Goal: Task Accomplishment & Management: Manage account settings

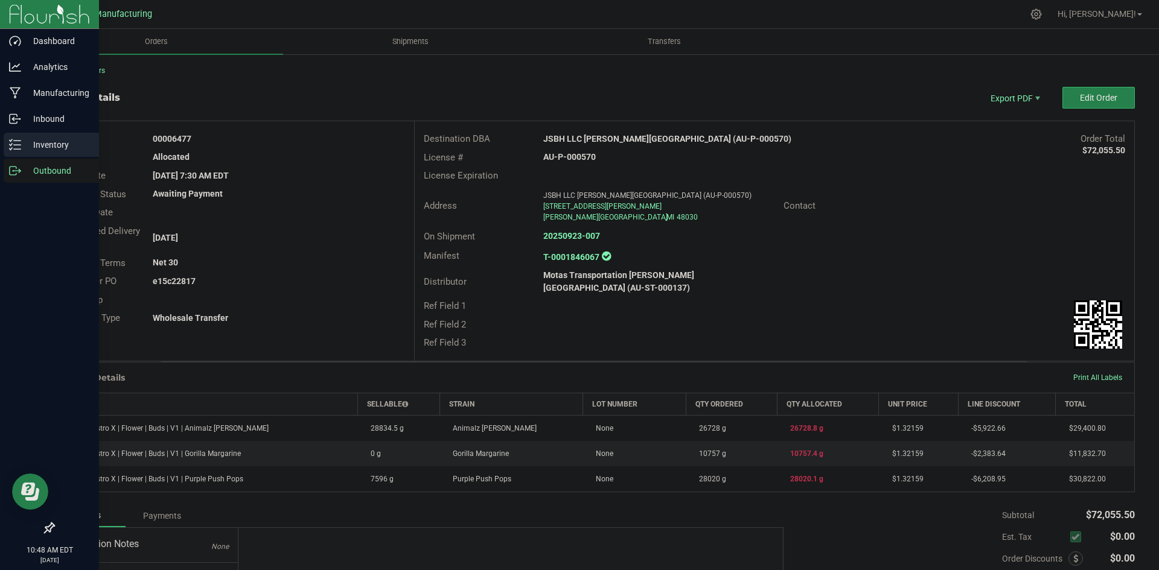
click at [16, 142] on icon at bounding box center [15, 145] width 12 height 12
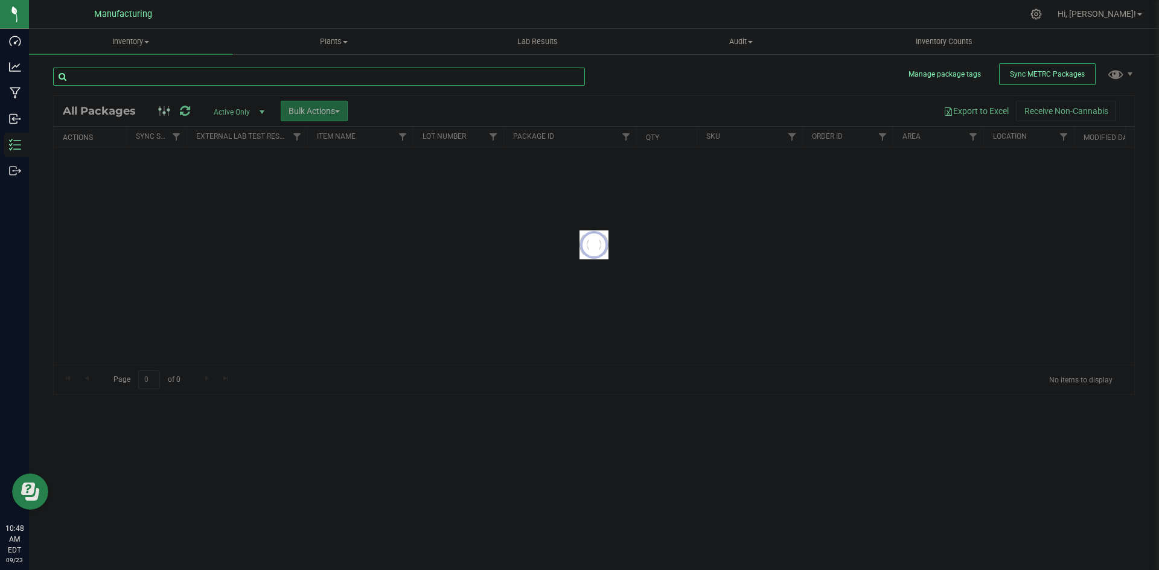
click at [274, 80] on input "text" at bounding box center [319, 77] width 532 height 18
paste input "Pie Pop"
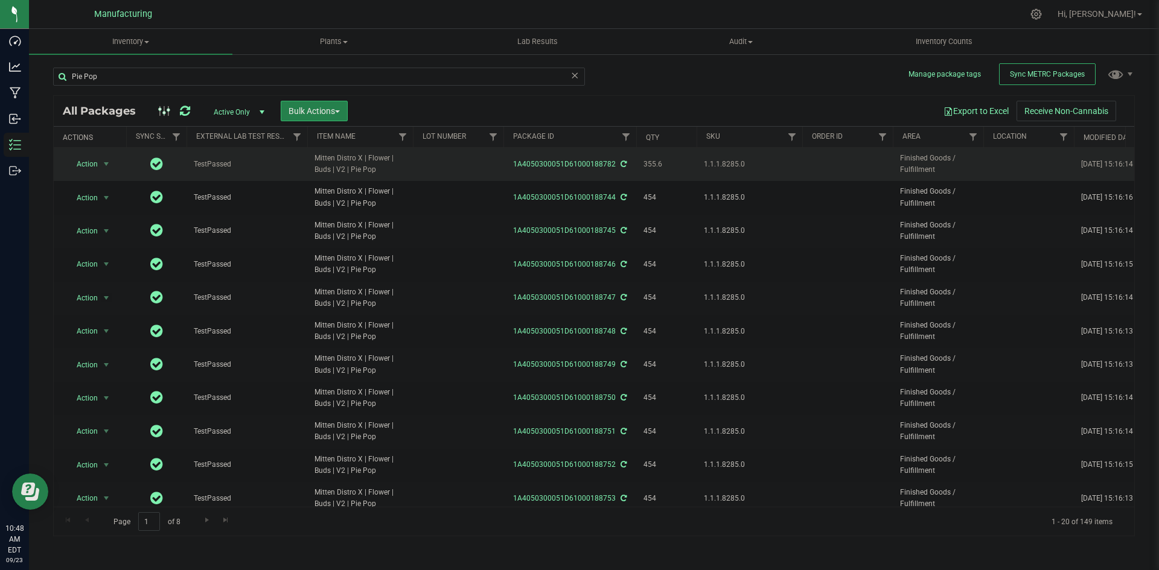
click at [349, 165] on span "Mitten Distro X | Flower | Buds | V2 | Pie Pop" at bounding box center [360, 164] width 91 height 23
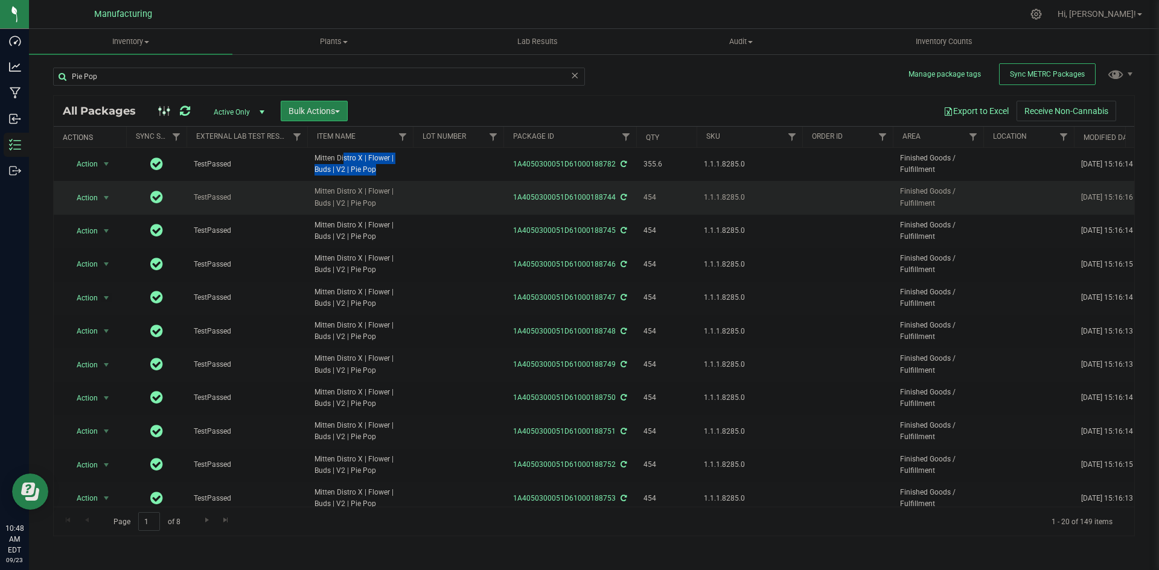
copy td "Mitten Distro X | Flower | Buds | V2 | Pie Pop"
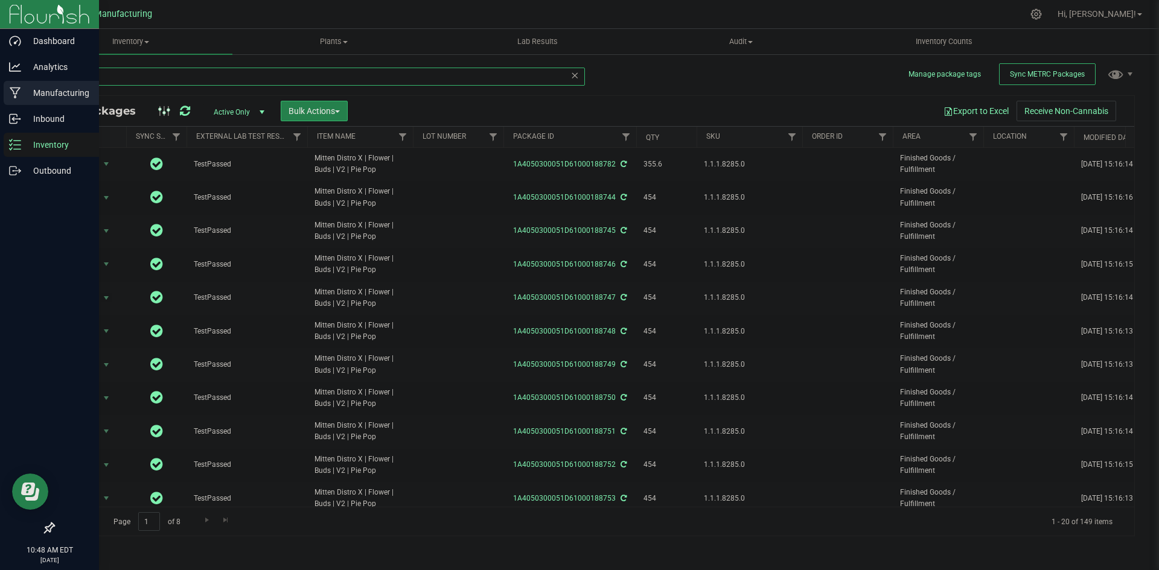
drag, startPoint x: 74, startPoint y: 80, endPoint x: 21, endPoint y: 83, distance: 53.2
click at [21, 83] on div "Dashboard Analytics Manufacturing Inbound Inventory Outbound 10:48 AM EDT 09/23…" at bounding box center [579, 285] width 1159 height 570
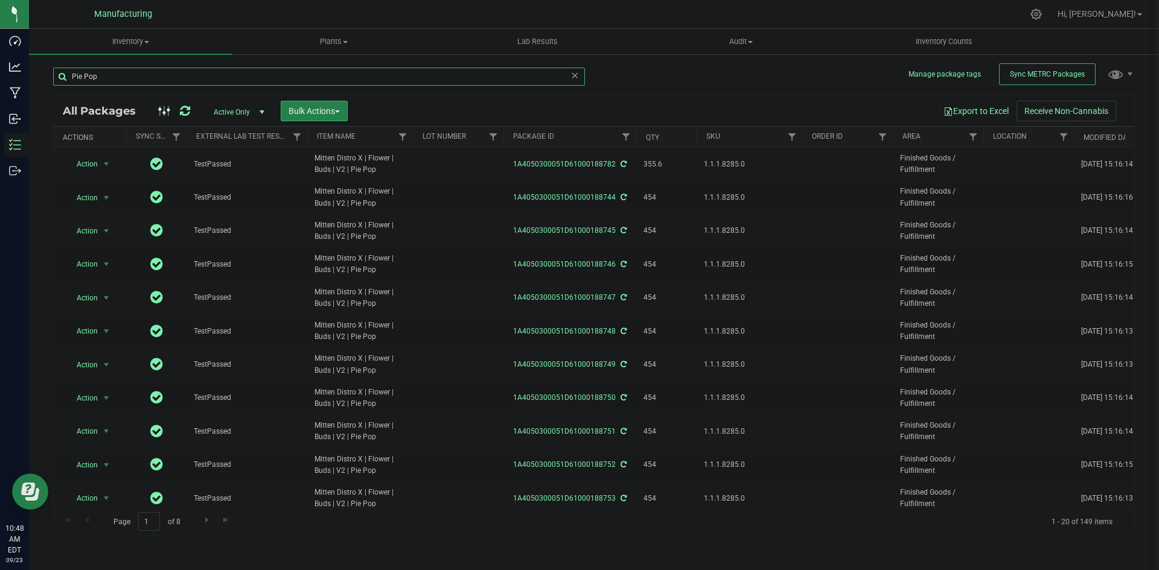
paste input "Mitten Distro X | Flower | Buds | V2 |"
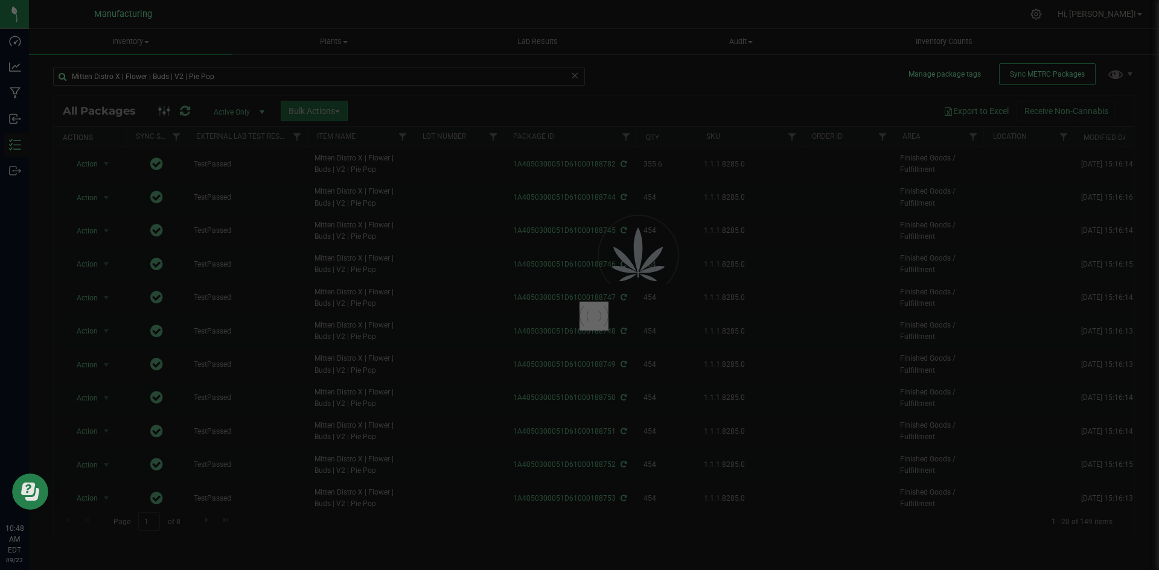
click at [181, 73] on div at bounding box center [579, 285] width 1159 height 570
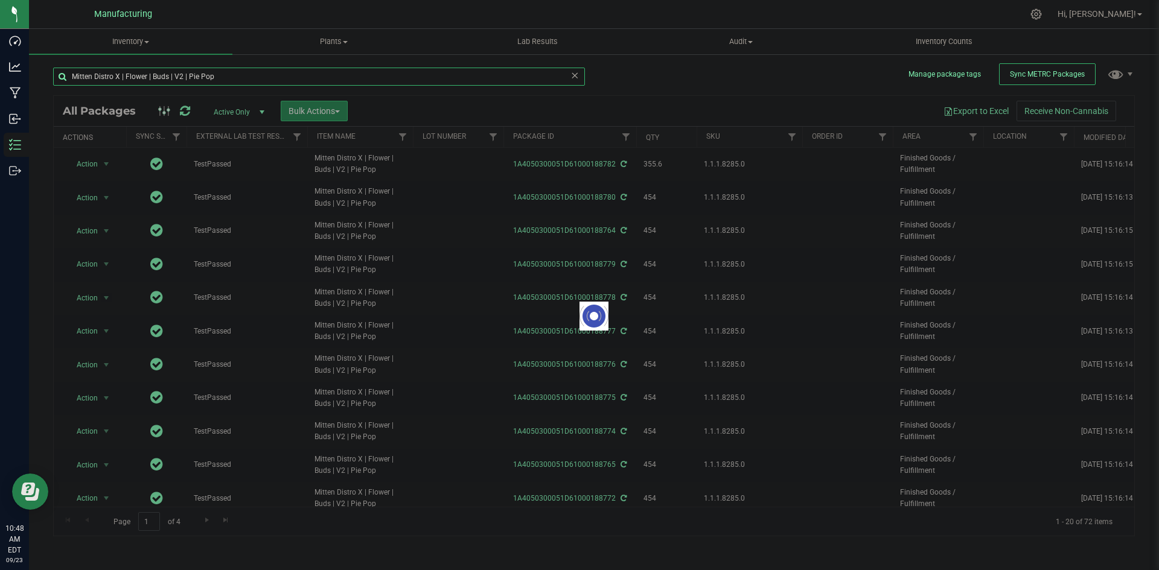
click at [180, 77] on input "Mitten Distro X | Flower | Buds | V2 | Pie Pop" at bounding box center [319, 77] width 532 height 18
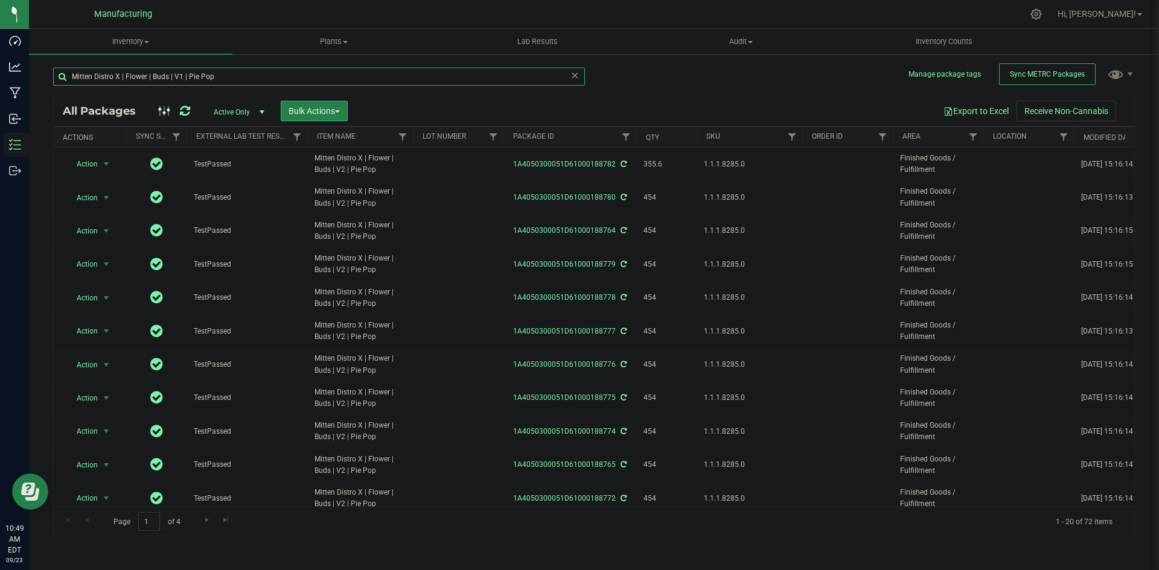
type input "Mitten Distro X | Flower | Buds | V1 | Pie Pop"
click at [683, 79] on div "Mitten Distro X | Flower | Buds | V1 | Pie Pop All Packages Active Only Active …" at bounding box center [594, 296] width 1082 height 481
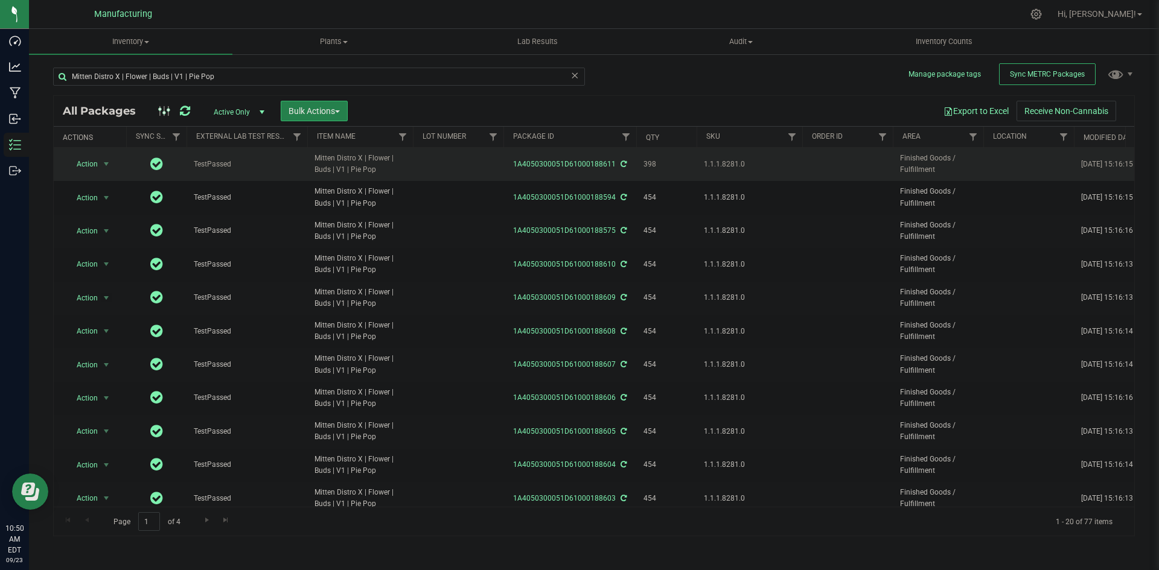
click at [721, 162] on span "1.1.1.8281.0" at bounding box center [749, 164] width 91 height 11
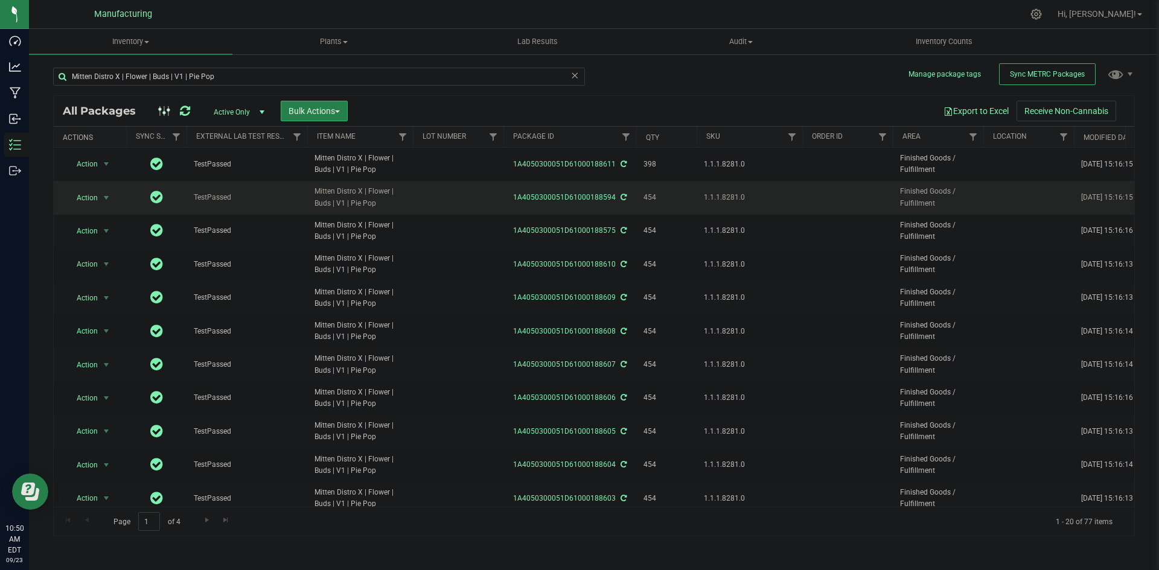
copy span "1.1.1.8281.0"
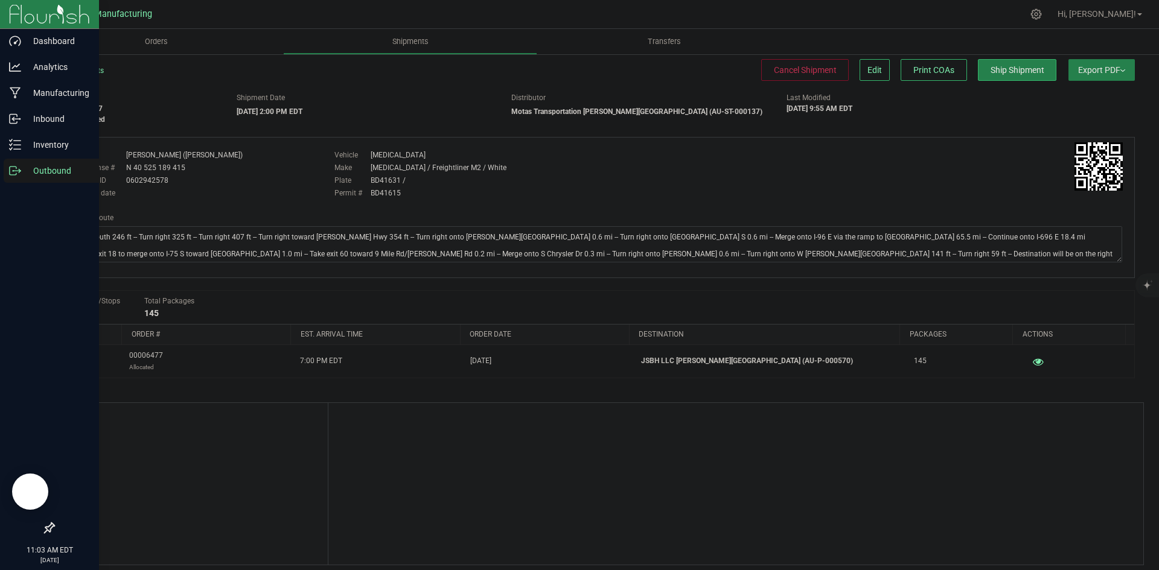
click at [5, 165] on div "Outbound" at bounding box center [51, 171] width 95 height 24
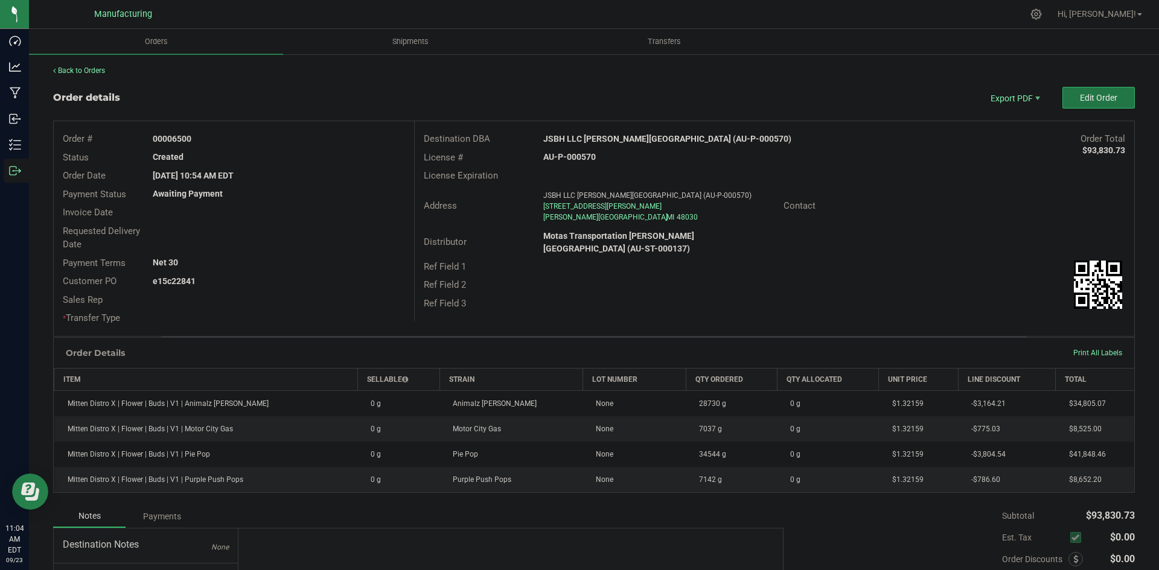
click at [1097, 106] on button "Edit Order" at bounding box center [1098, 98] width 72 height 22
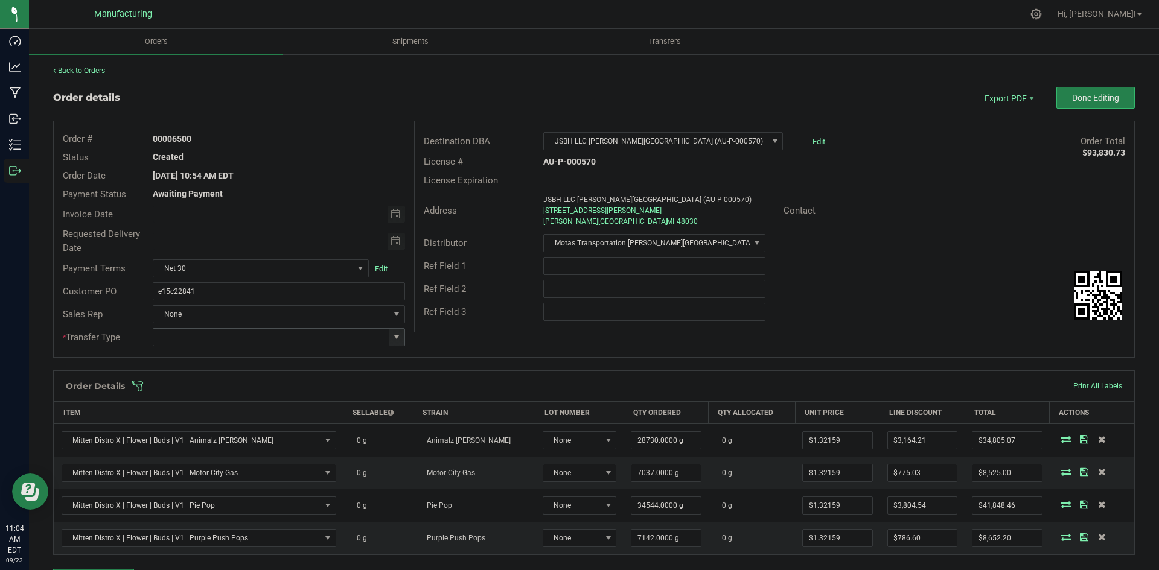
click at [394, 341] on span at bounding box center [397, 338] width 10 height 10
click at [211, 439] on li "Wholesale Transfer" at bounding box center [277, 439] width 249 height 21
type input "Wholesale Transfer"
click at [492, 341] on div "Order # 00006500 Status Created Order Date Sep 23, 2025 10:54 AM EDT Payment St…" at bounding box center [594, 239] width 1081 height 236
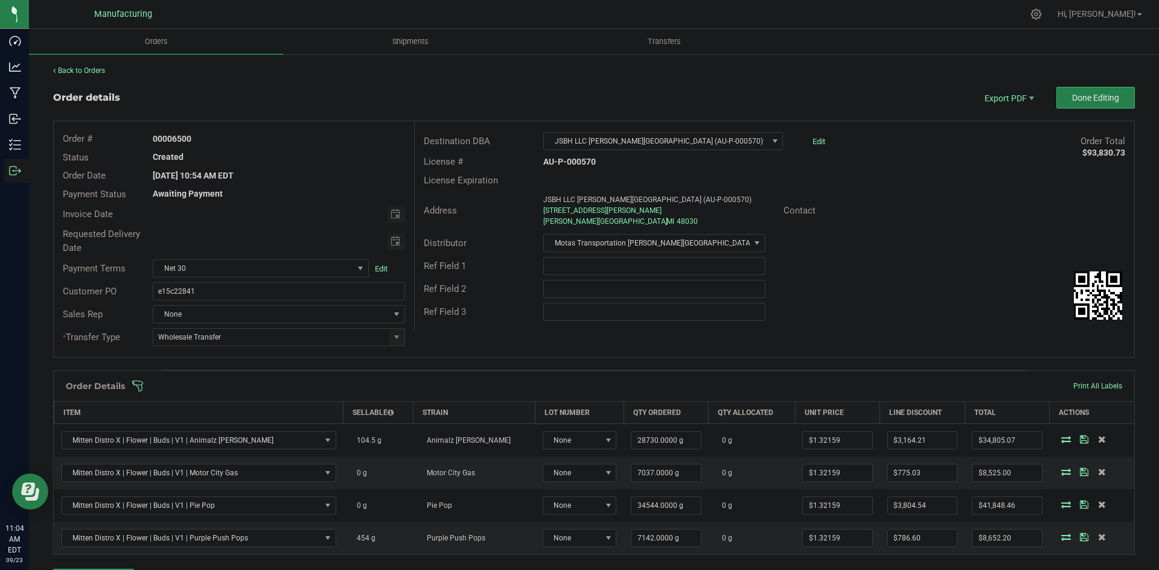
click at [469, 391] on span at bounding box center [673, 386] width 1082 height 12
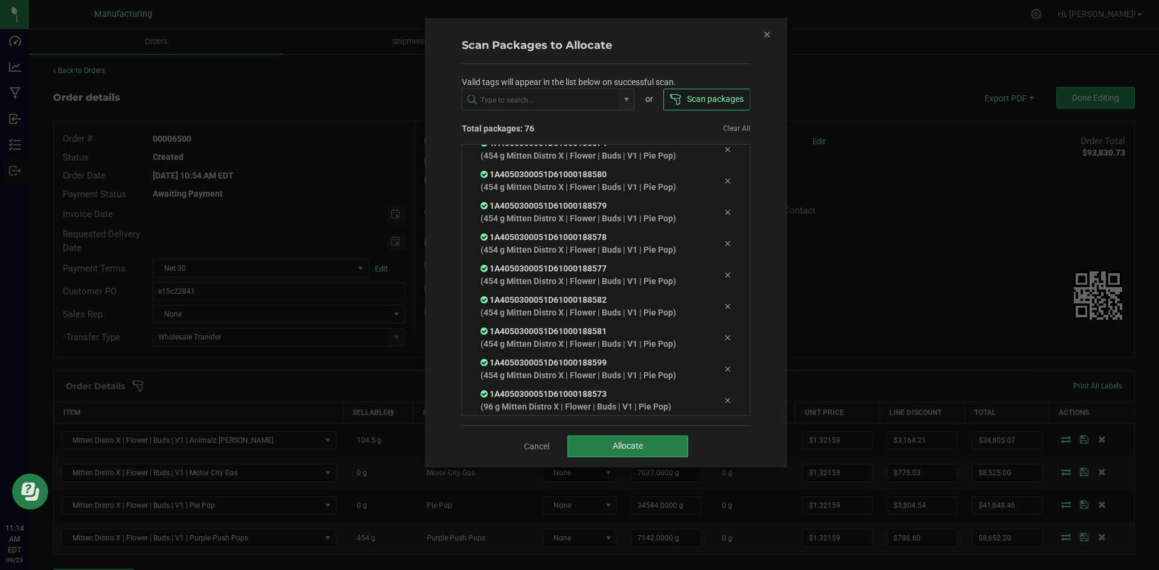
scroll to position [2145, 0]
click at [616, 450] on span "Allocate" at bounding box center [628, 446] width 30 height 10
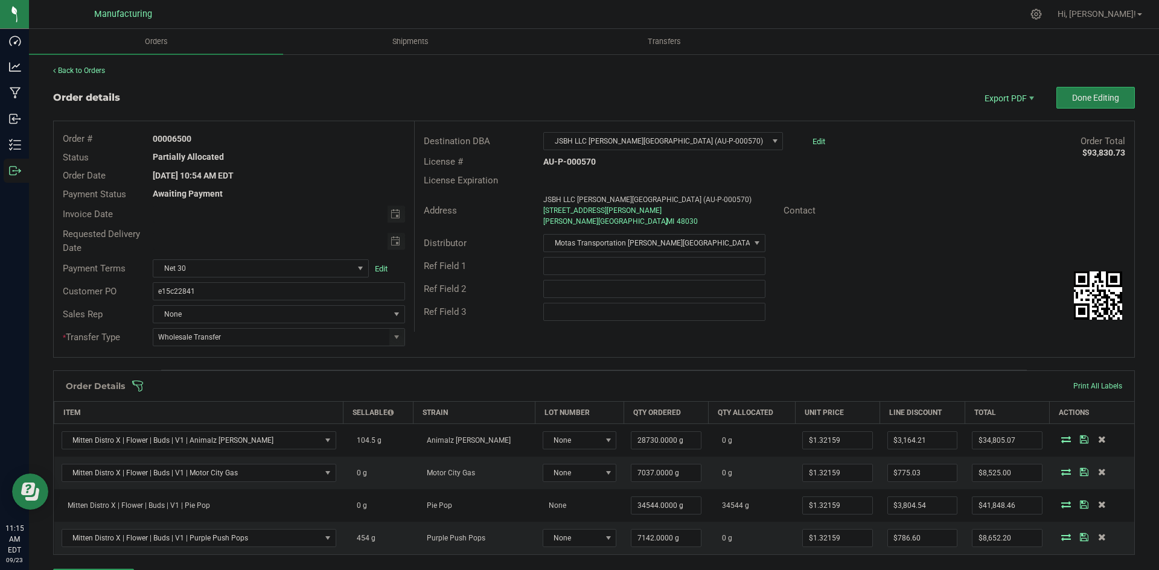
click at [703, 391] on span at bounding box center [673, 386] width 1082 height 12
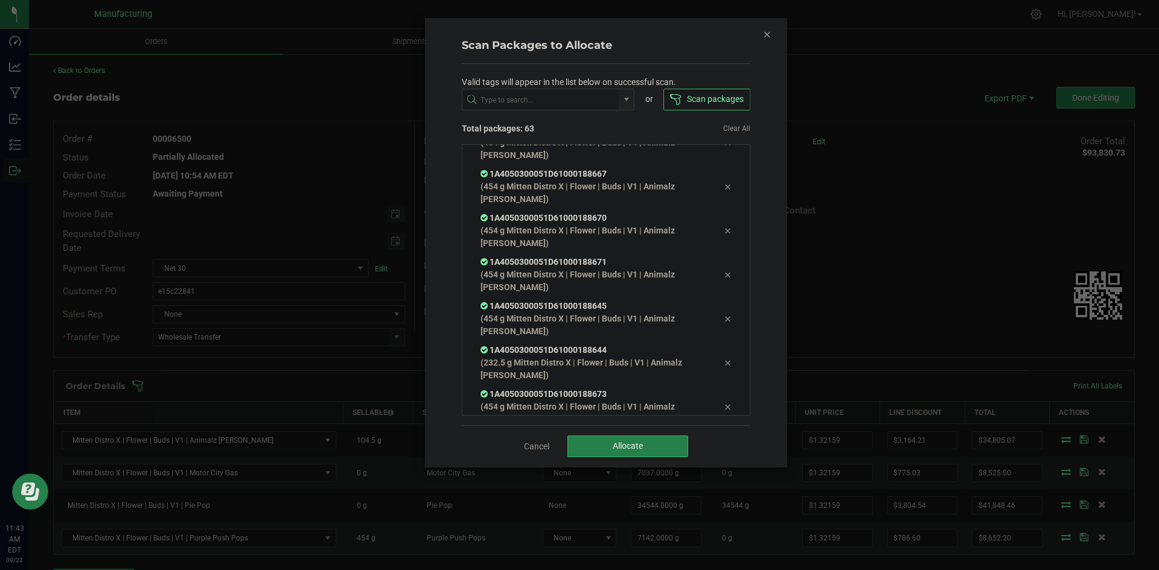
scroll to position [2492, 0]
click at [653, 445] on button "Allocate" at bounding box center [627, 447] width 121 height 22
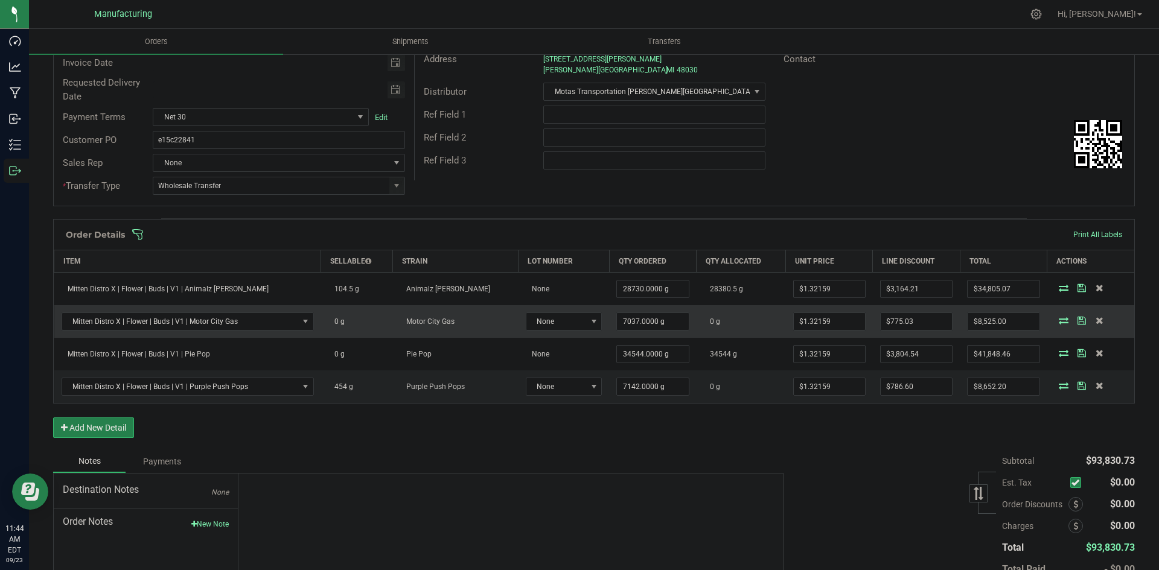
scroll to position [181, 0]
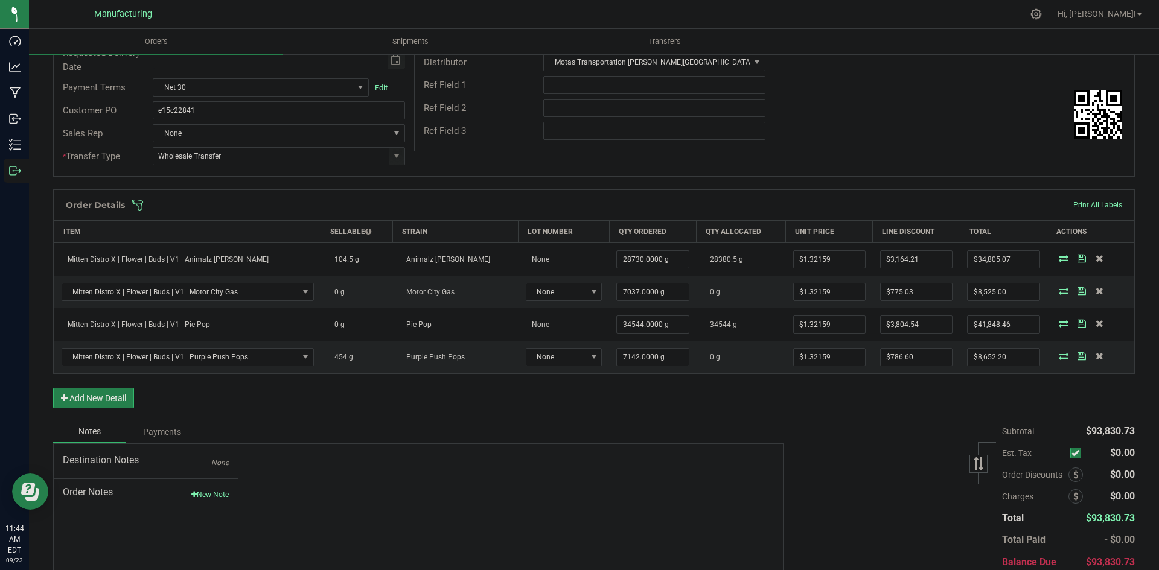
click at [700, 209] on span at bounding box center [673, 205] width 1082 height 12
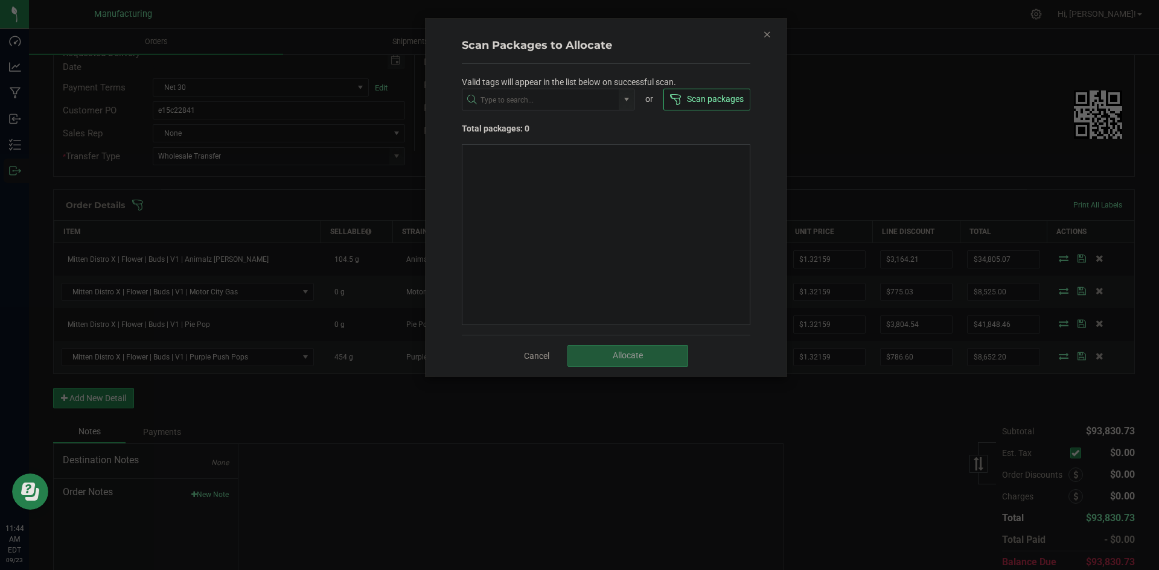
click at [765, 29] on icon "Close" at bounding box center [767, 34] width 8 height 14
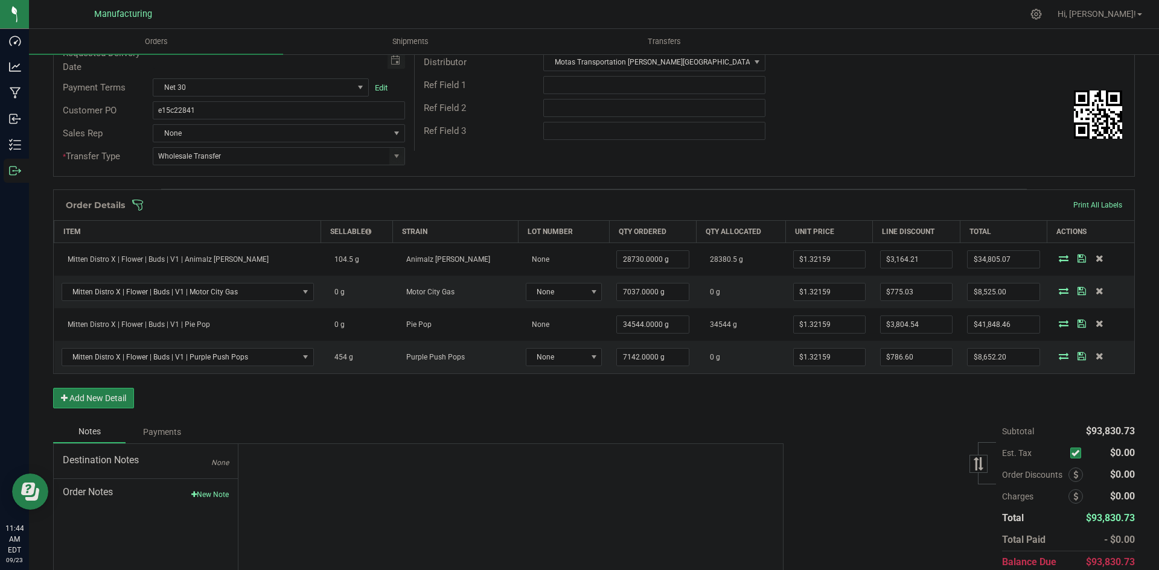
click at [751, 206] on span at bounding box center [673, 205] width 1082 height 12
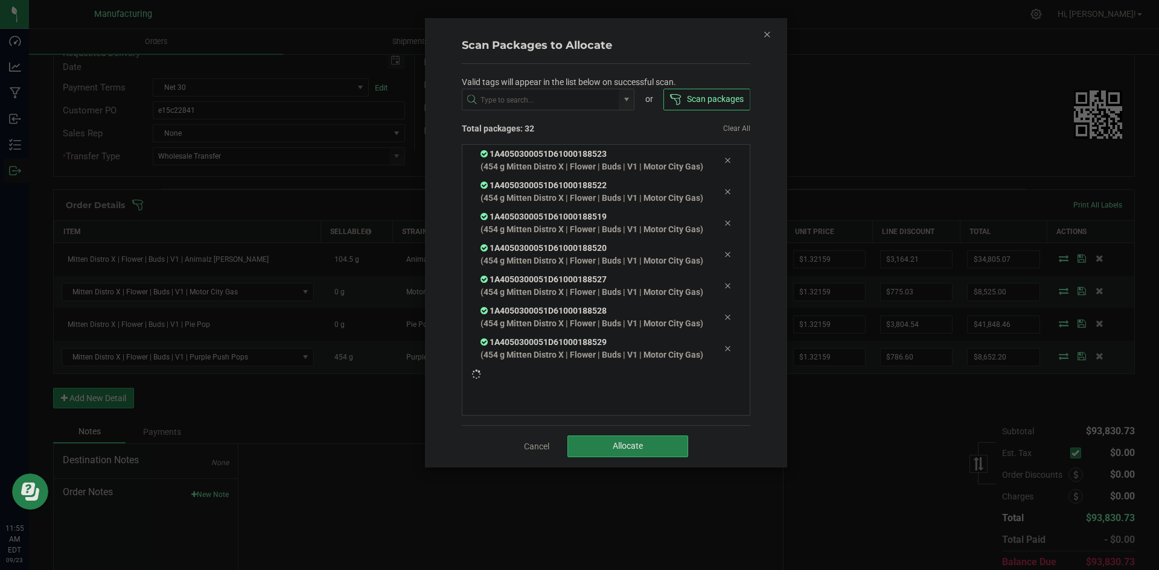
scroll to position [1126, 0]
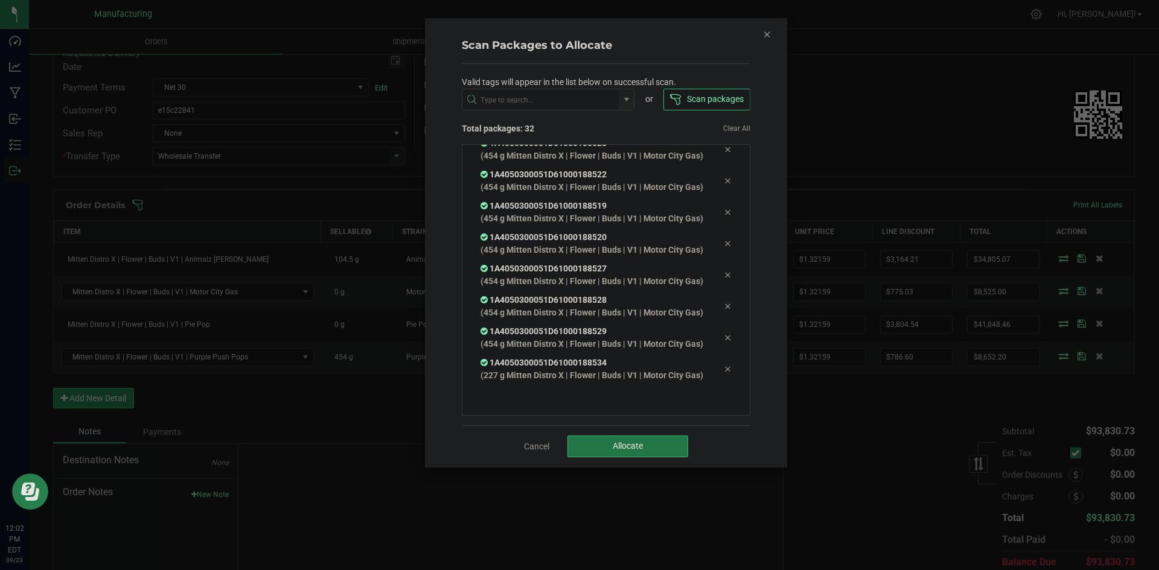
click at [615, 441] on span "Allocate" at bounding box center [628, 446] width 30 height 10
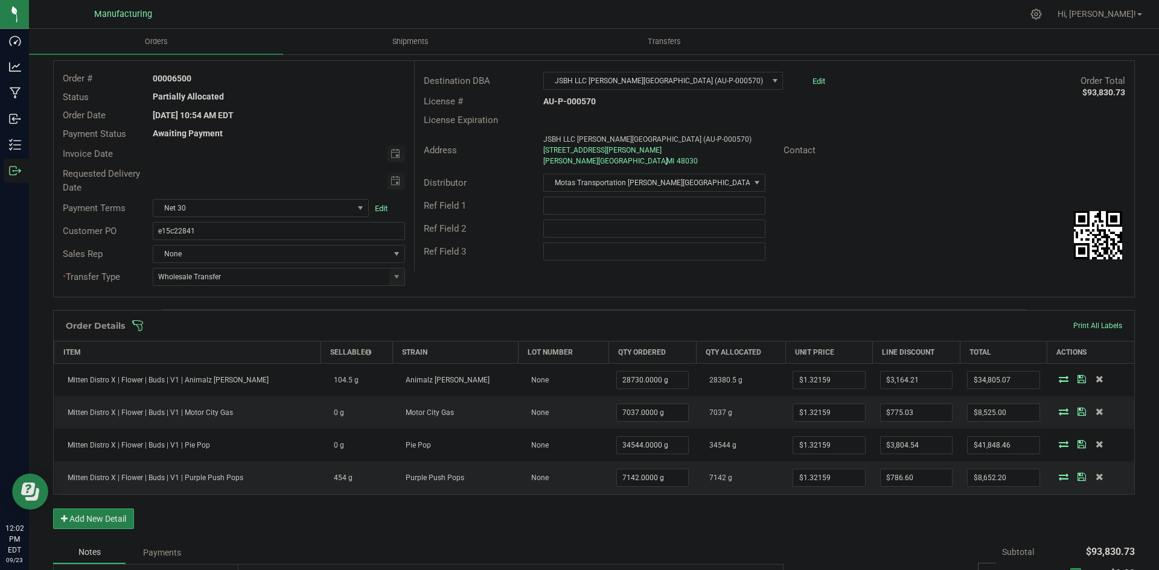
scroll to position [0, 0]
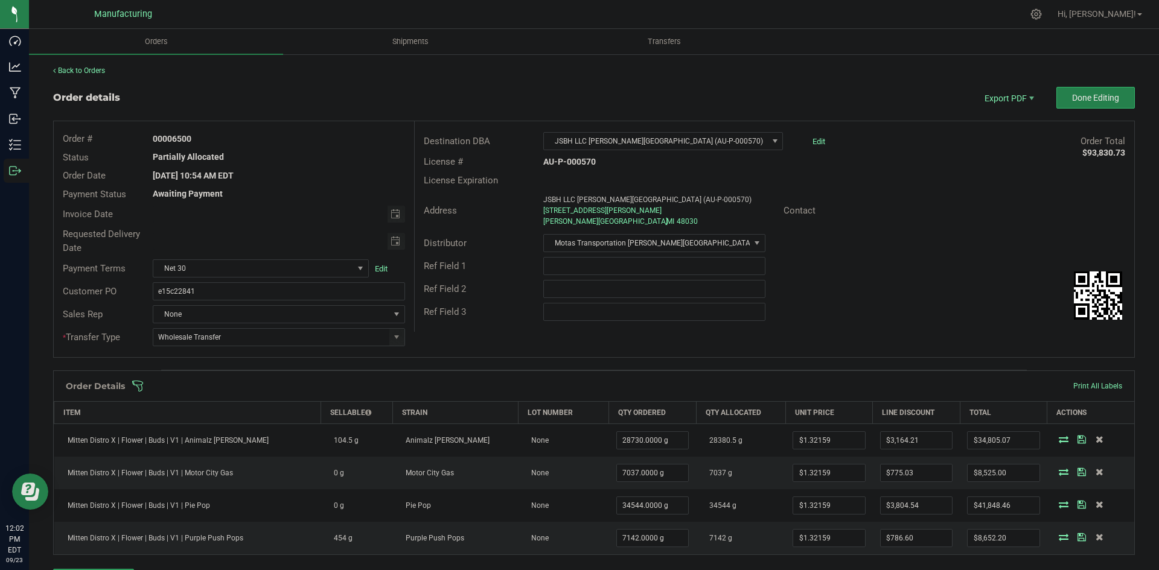
click at [989, 292] on div "Ref Field 2" at bounding box center [775, 289] width 720 height 23
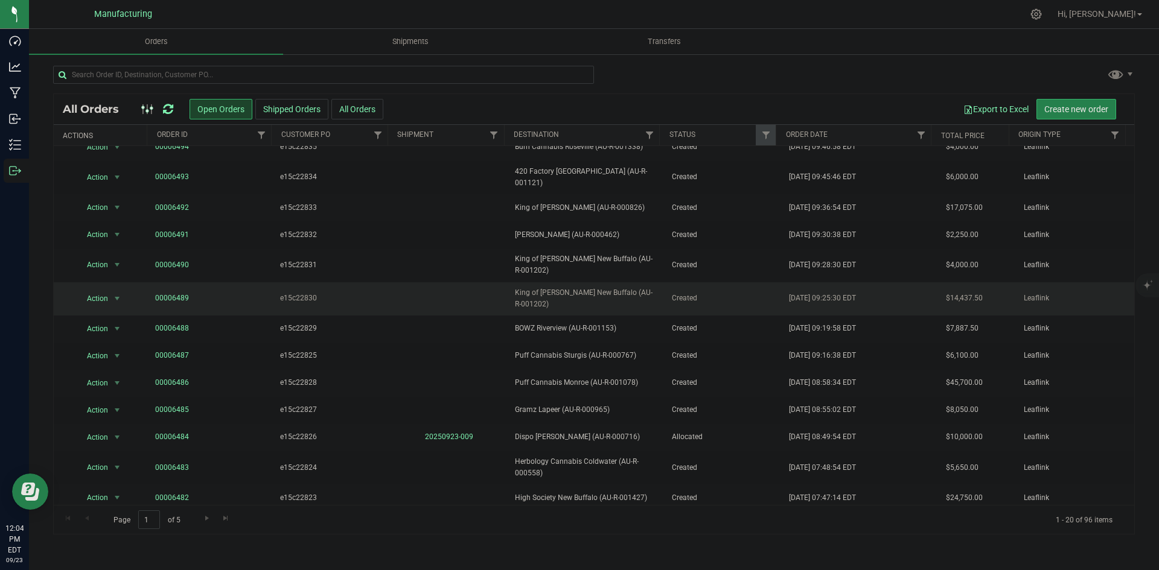
scroll to position [190, 0]
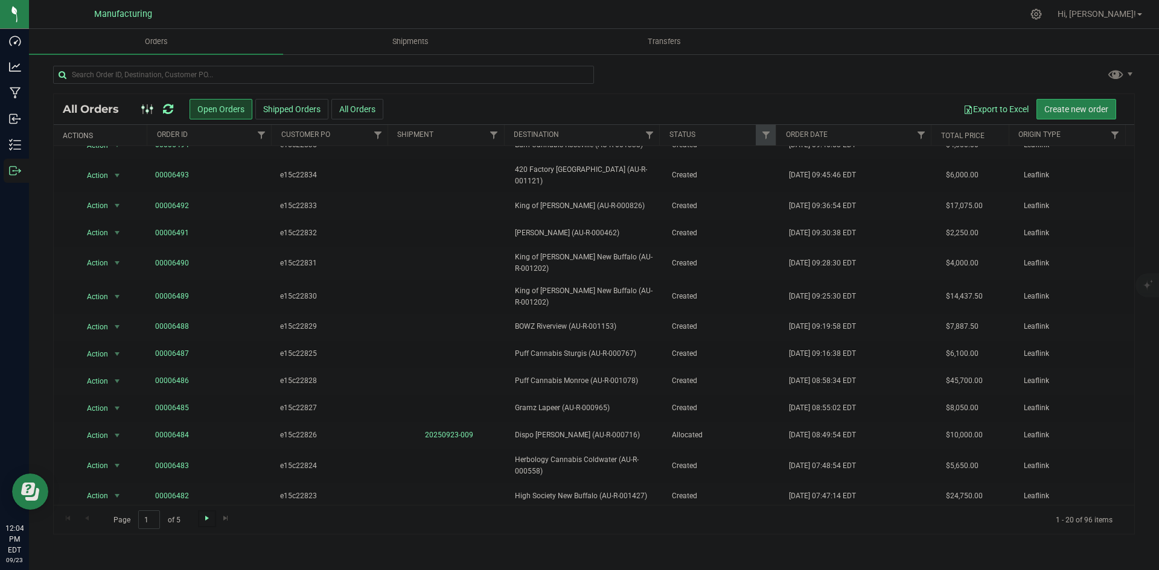
click at [203, 520] on span "Go to the next page" at bounding box center [207, 519] width 10 height 10
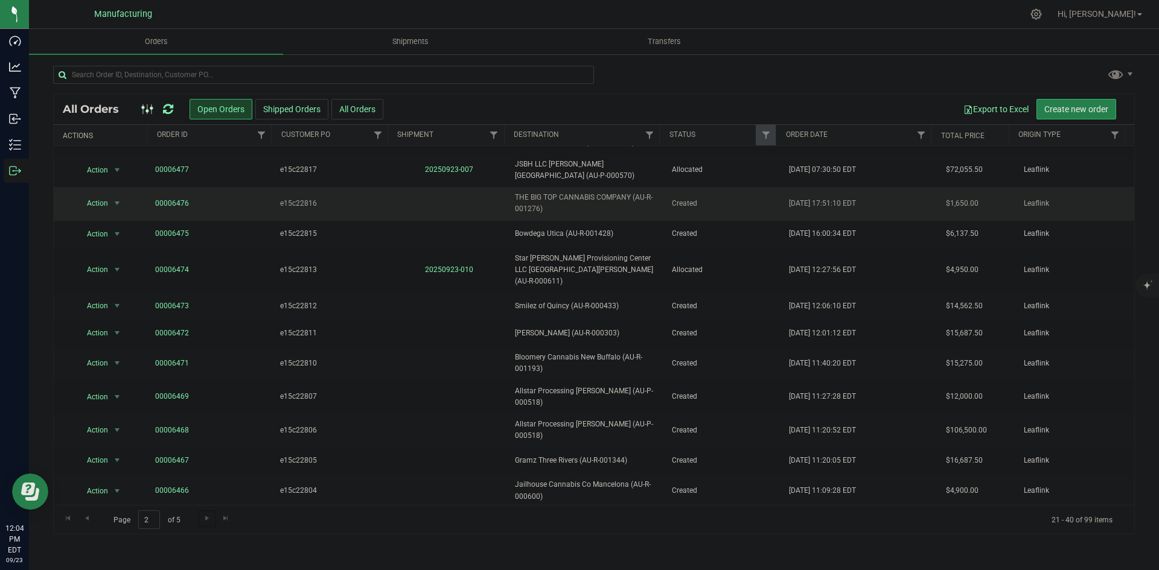
scroll to position [181, 0]
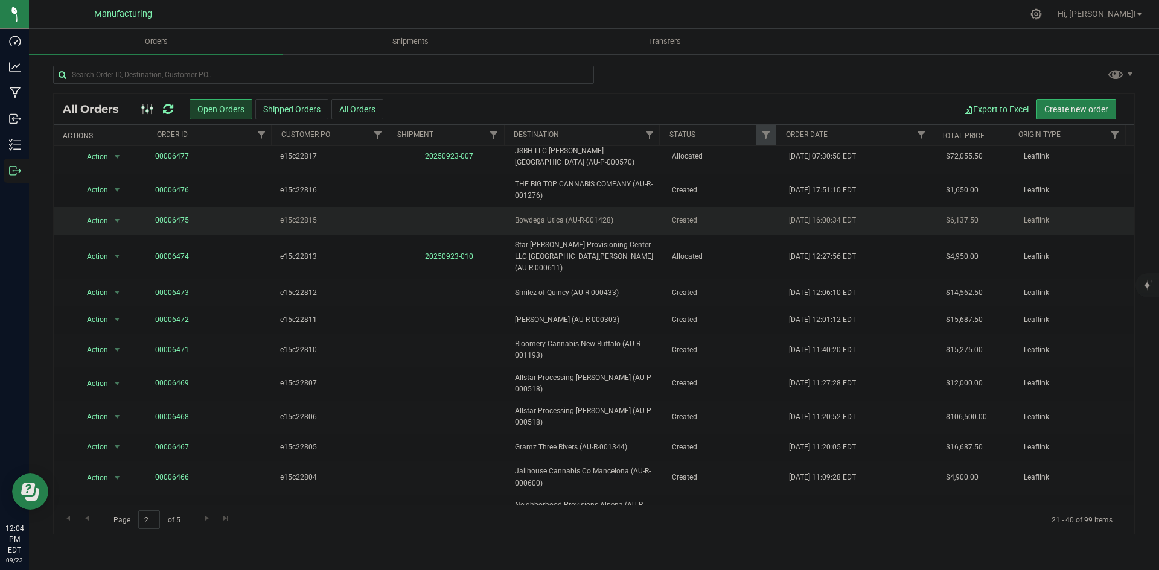
drag, startPoint x: 564, startPoint y: 212, endPoint x: 605, endPoint y: 215, distance: 40.5
click at [605, 215] on span "Bowdega Utica (AU-R-001428)" at bounding box center [586, 220] width 142 height 11
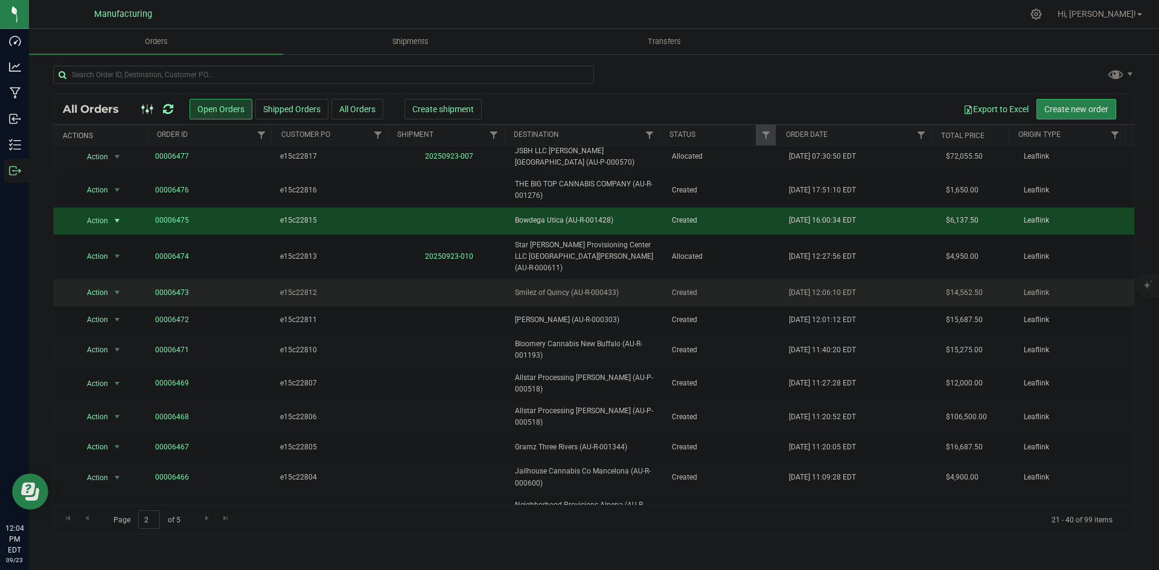
copy span "AU-R-001428"
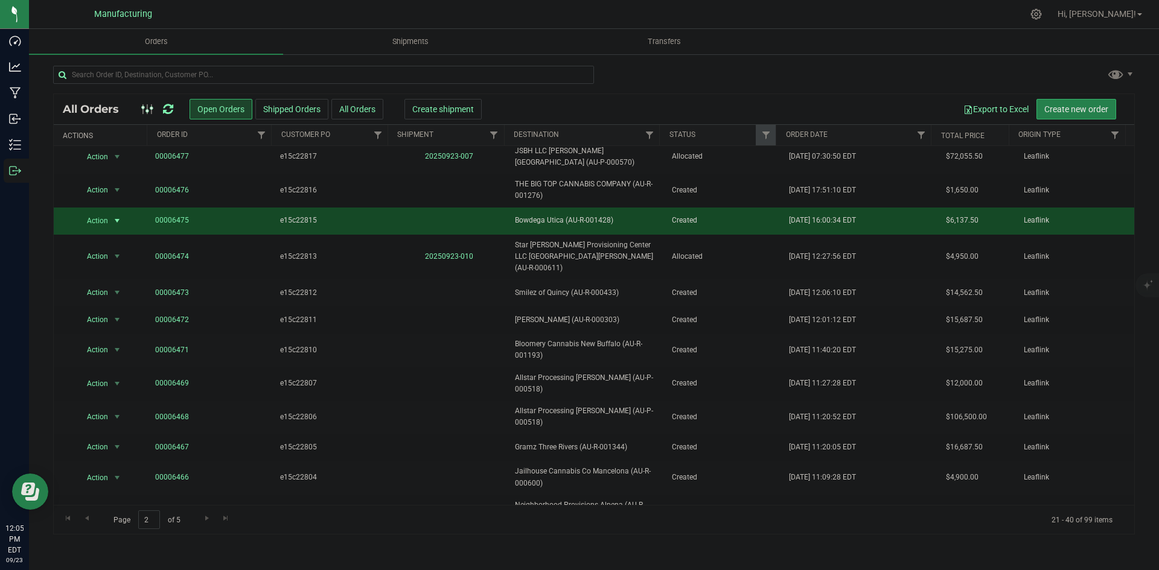
click at [493, 209] on td at bounding box center [450, 221] width 118 height 27
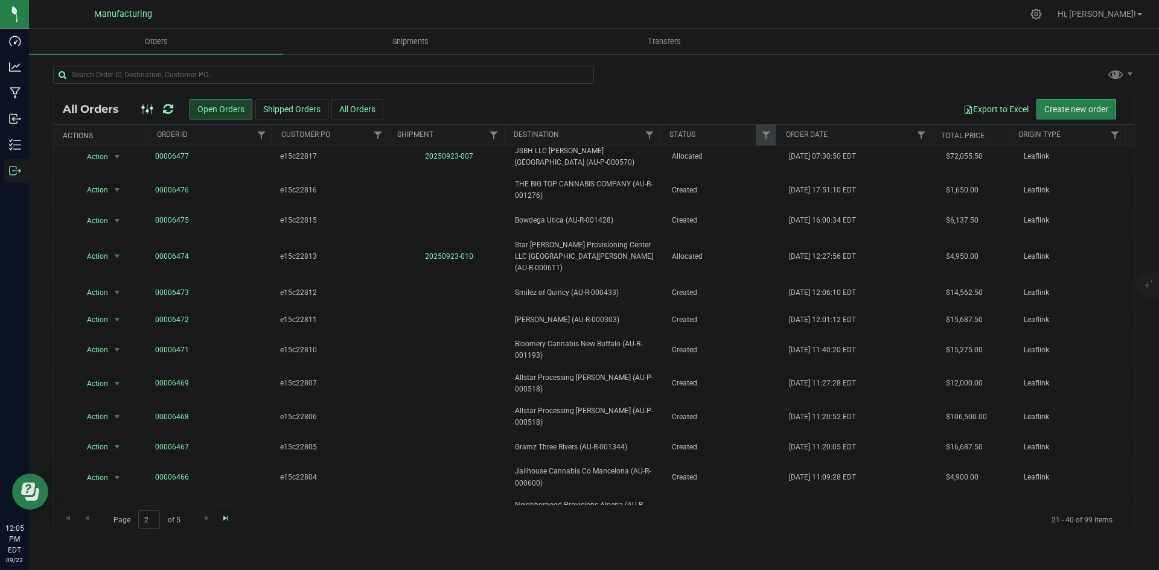
click at [226, 516] on span "Go to the last page" at bounding box center [226, 519] width 10 height 10
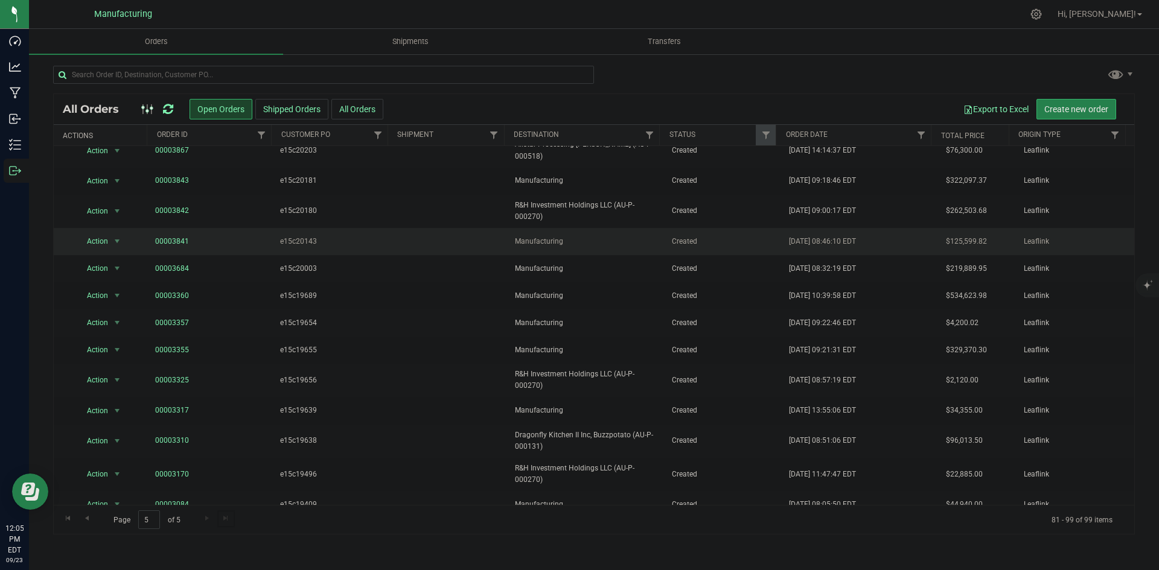
scroll to position [0, 0]
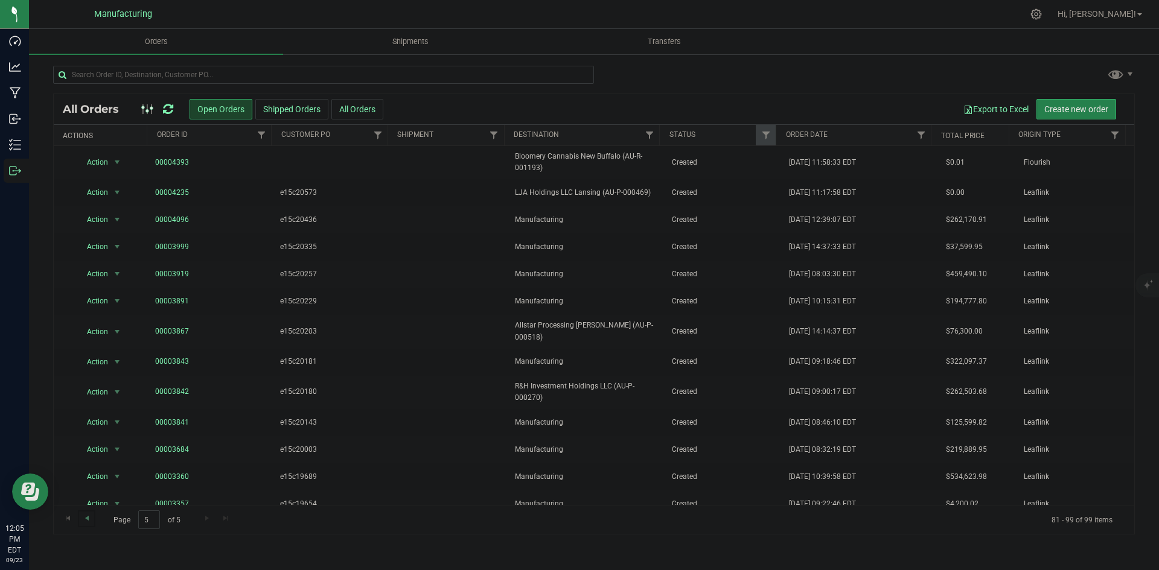
click at [92, 518] on link "Go to the previous page" at bounding box center [87, 519] width 18 height 16
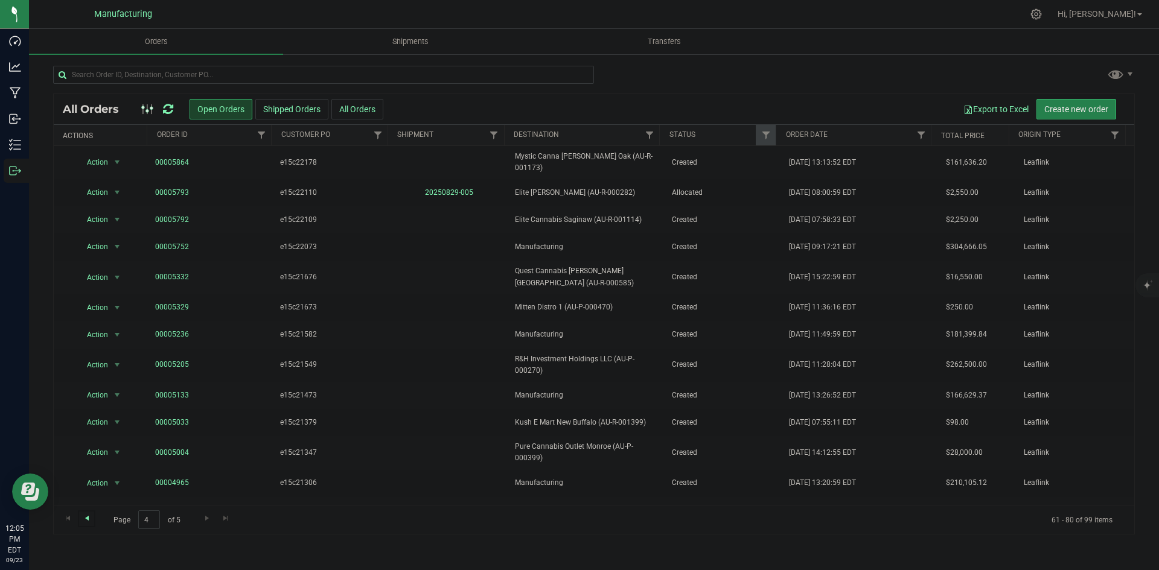
click at [86, 519] on span "Go to the previous page" at bounding box center [87, 519] width 10 height 10
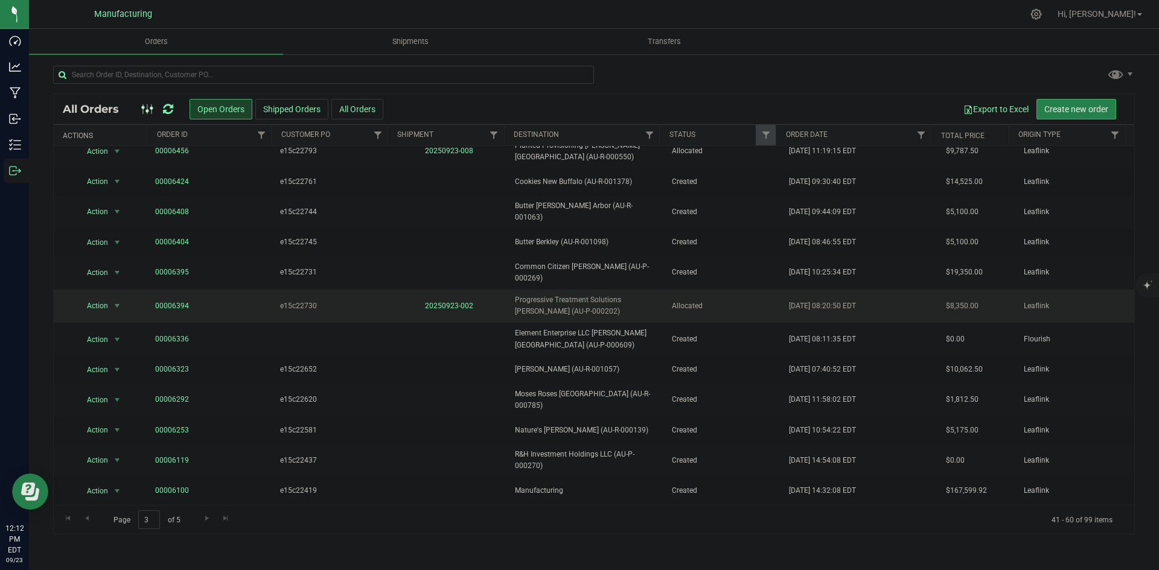
scroll to position [173, 0]
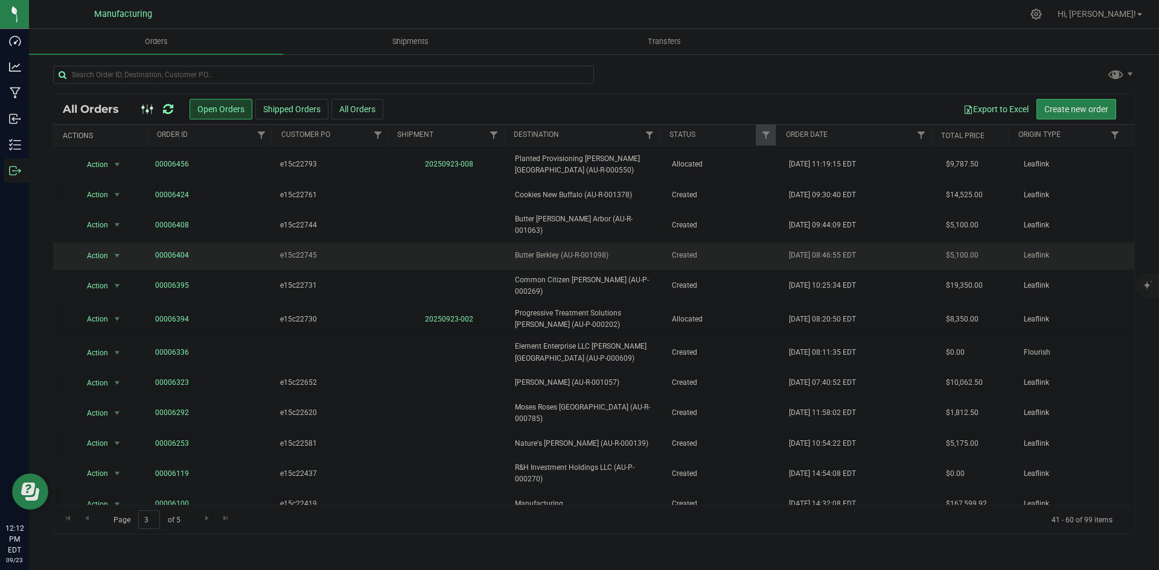
drag, startPoint x: 561, startPoint y: 256, endPoint x: 601, endPoint y: 257, distance: 39.9
click at [601, 257] on span "Butter Berkley (AU-R-001098)" at bounding box center [586, 255] width 142 height 11
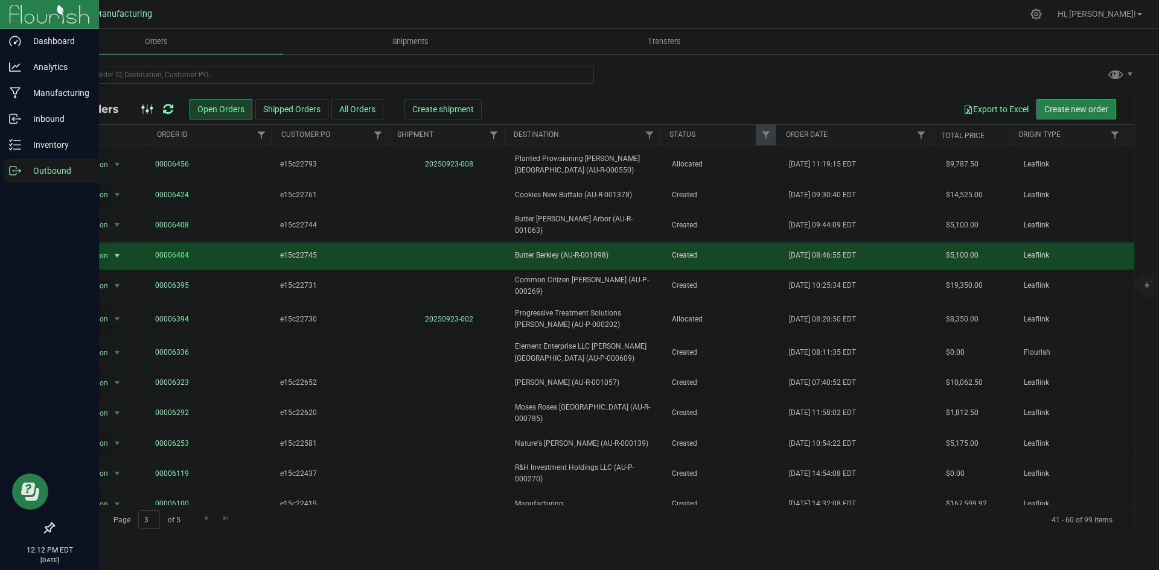
copy span "AU-R-001098"
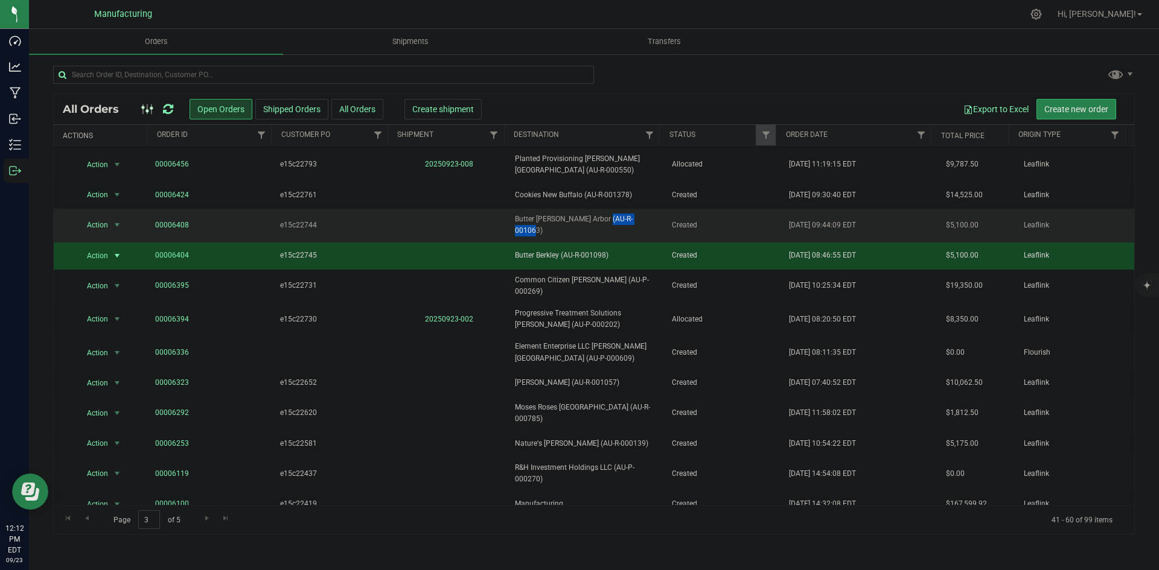
drag, startPoint x: 569, startPoint y: 229, endPoint x: 610, endPoint y: 229, distance: 41.1
click at [610, 229] on span "Butter Ann Arbor (AU-R-001063)" at bounding box center [586, 225] width 142 height 23
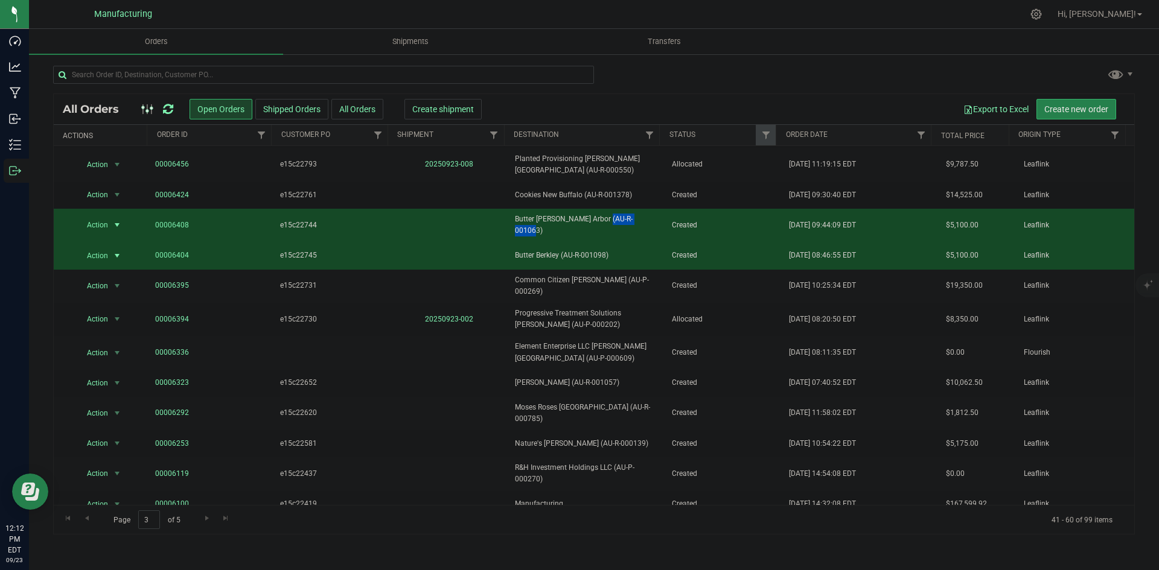
copy span "AU-R-001063"
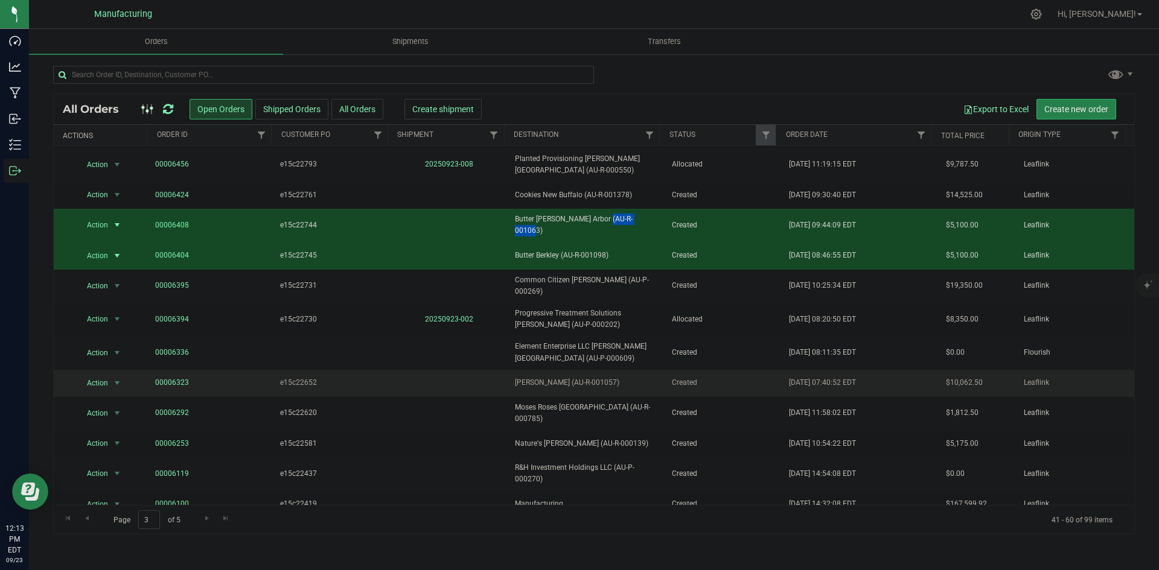
drag, startPoint x: 599, startPoint y: 375, endPoint x: 635, endPoint y: 377, distance: 35.7
click at [635, 377] on span "Moses Roses Waterford (AU-R-001057)" at bounding box center [586, 382] width 142 height 11
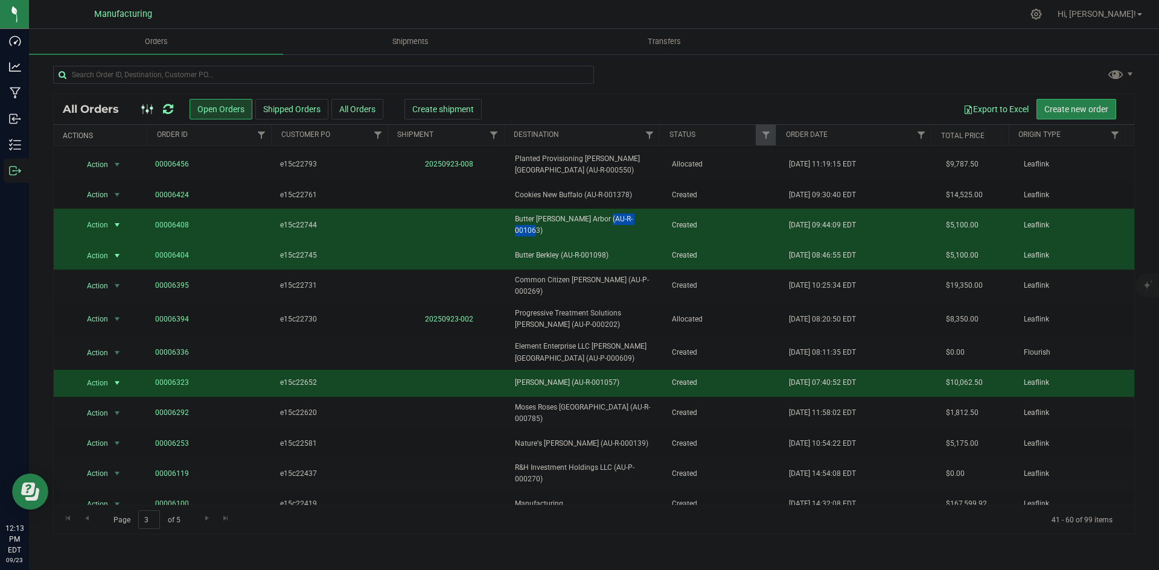
copy span "AU-R-001057"
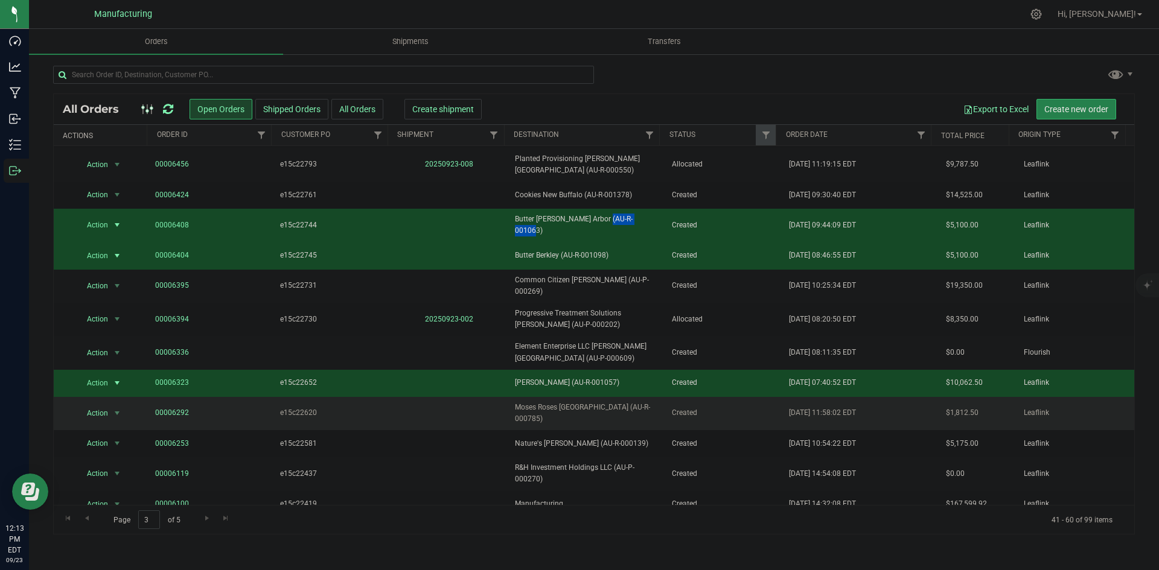
drag, startPoint x: 599, startPoint y: 401, endPoint x: 642, endPoint y: 403, distance: 42.9
click at [642, 403] on span "Moses Roses Lincoln Park (AU-R-000785)" at bounding box center [586, 413] width 142 height 23
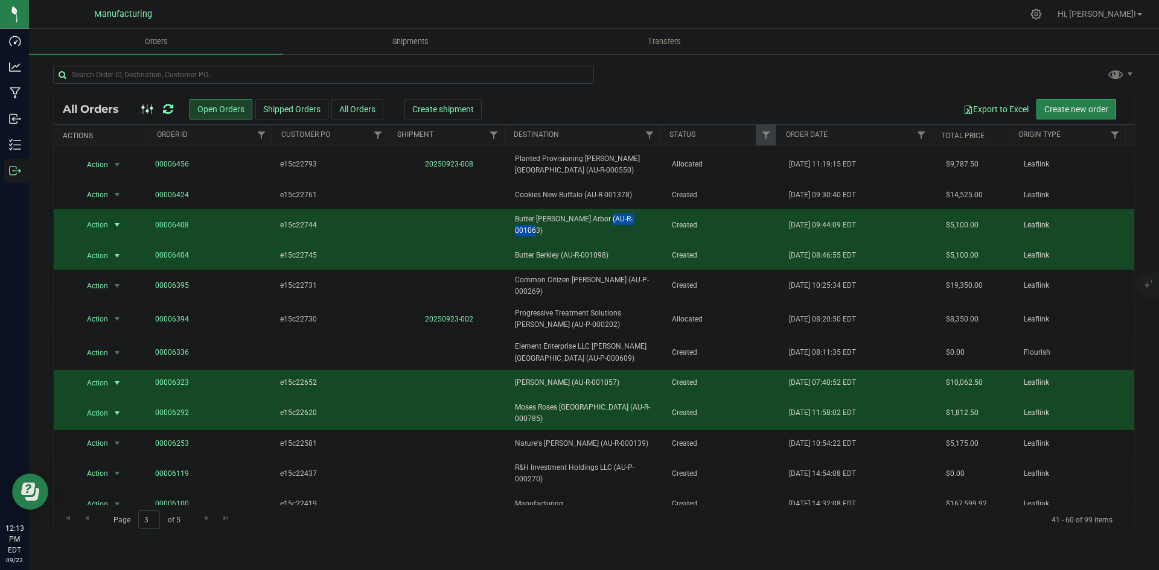
copy span "(AU-R-000785"
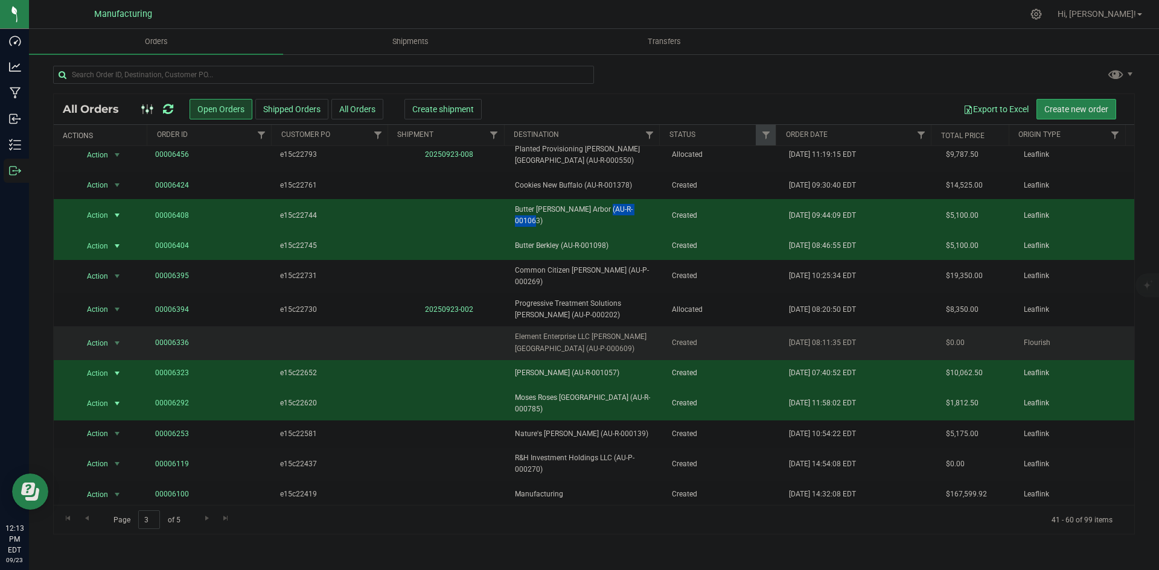
scroll to position [113, 0]
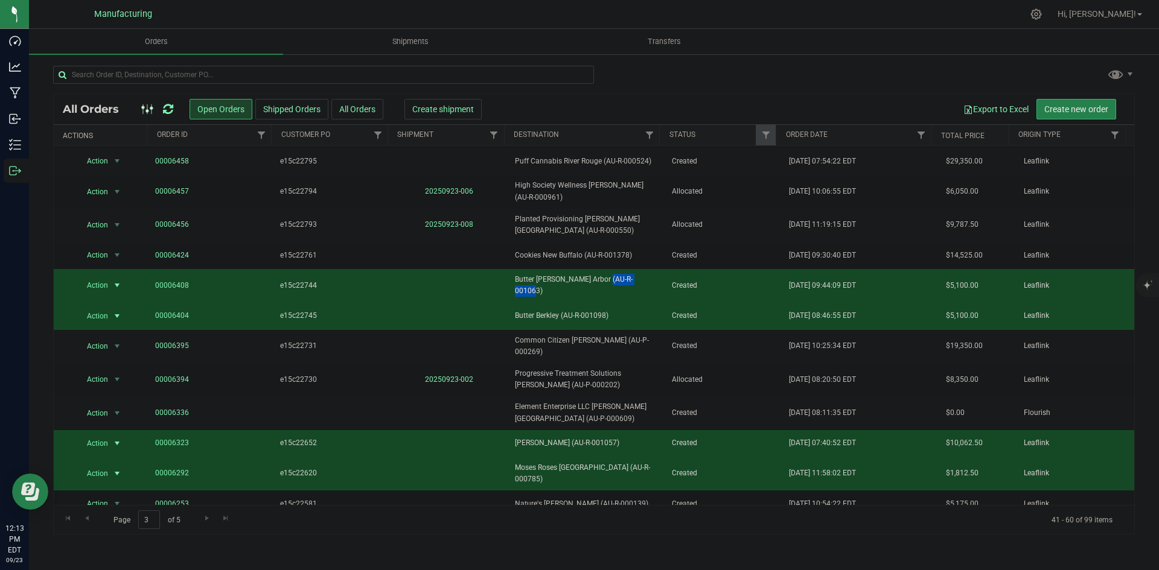
drag, startPoint x: 562, startPoint y: 286, endPoint x: 562, endPoint y: 295, distance: 8.5
click at [562, 286] on span "Butter Ann Arbor (AU-R-001063)" at bounding box center [586, 285] width 142 height 23
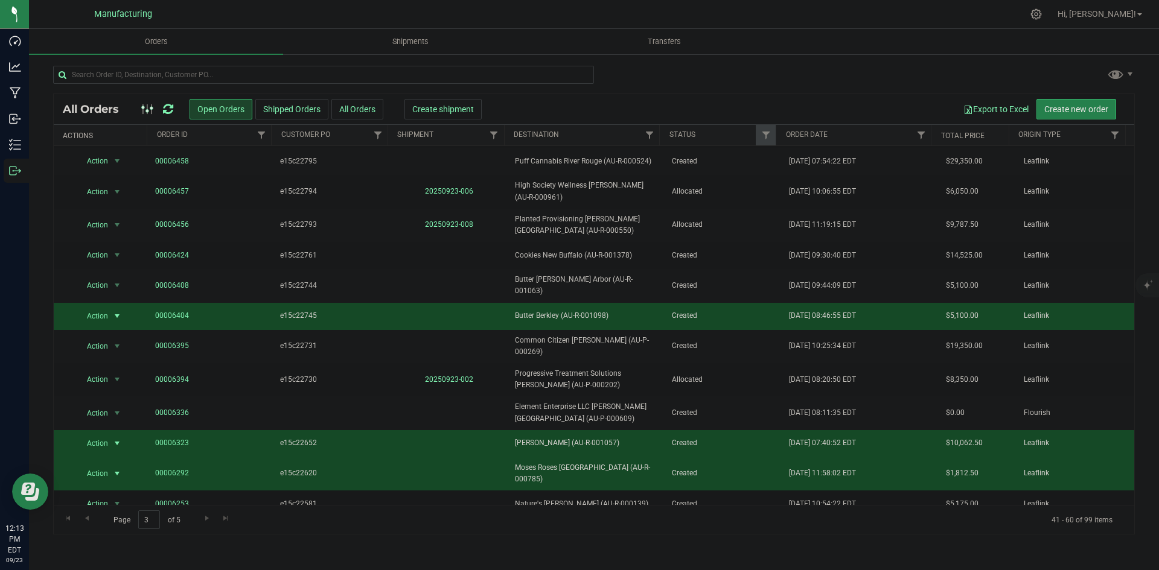
click at [554, 316] on span "Butter Berkley (AU-R-001098)" at bounding box center [586, 315] width 142 height 11
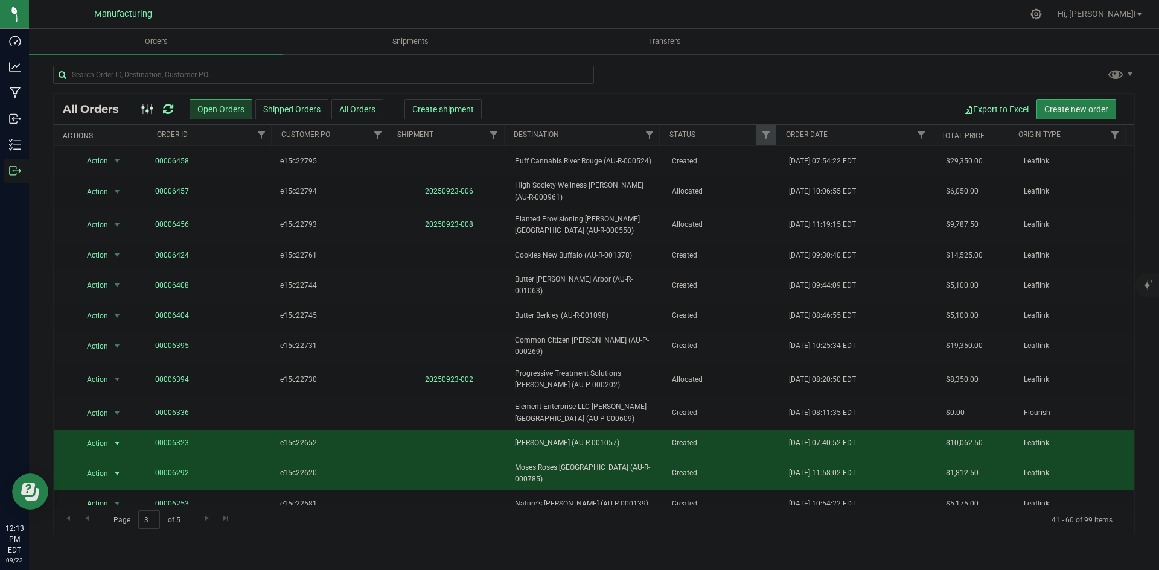
click at [546, 438] on span "Moses Roses Waterford (AU-R-001057)" at bounding box center [586, 443] width 142 height 11
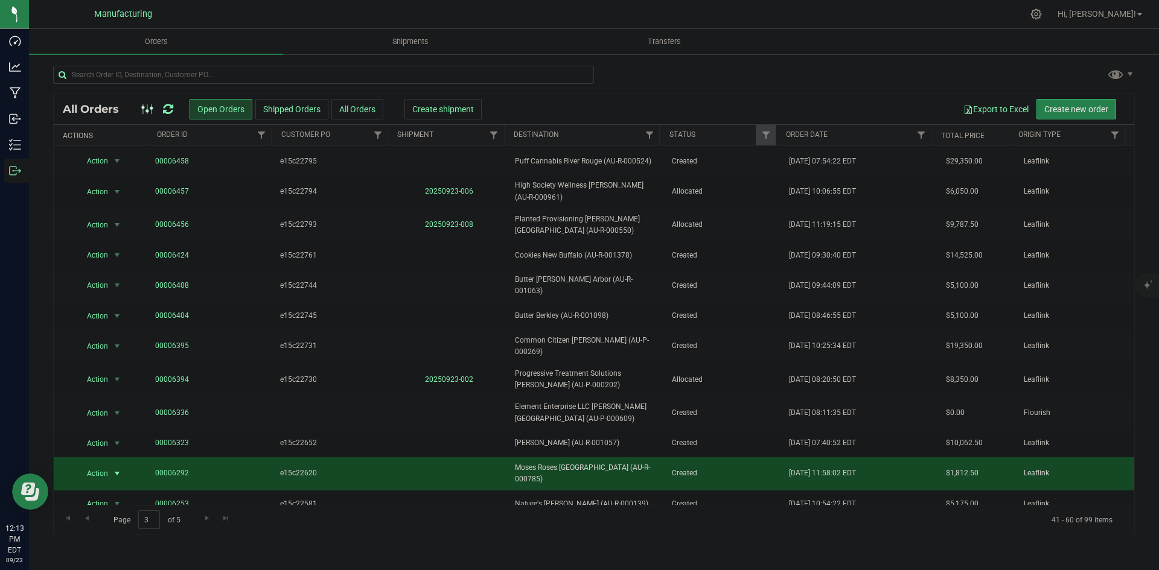
click at [550, 464] on span "Moses Roses Lincoln Park (AU-R-000785)" at bounding box center [586, 473] width 142 height 23
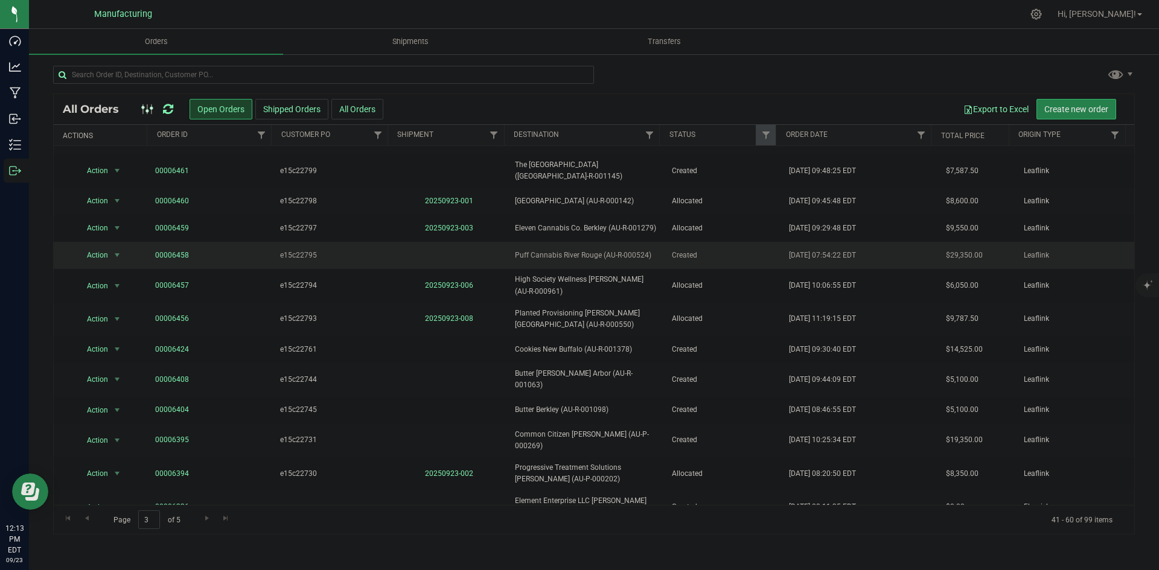
scroll to position [0, 0]
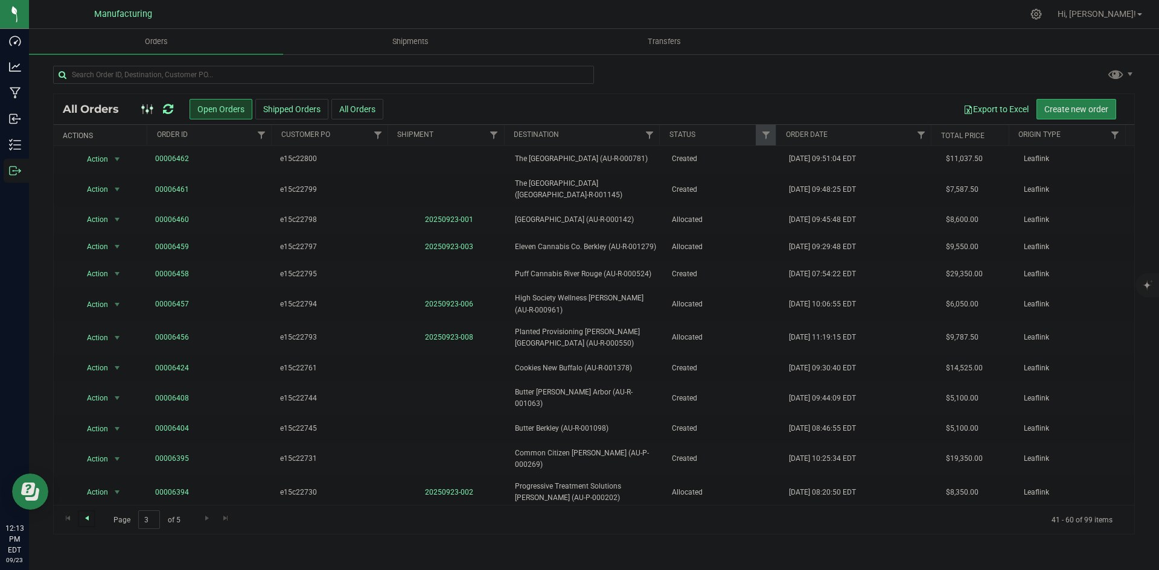
click at [86, 518] on span "Go to the previous page" at bounding box center [87, 519] width 10 height 10
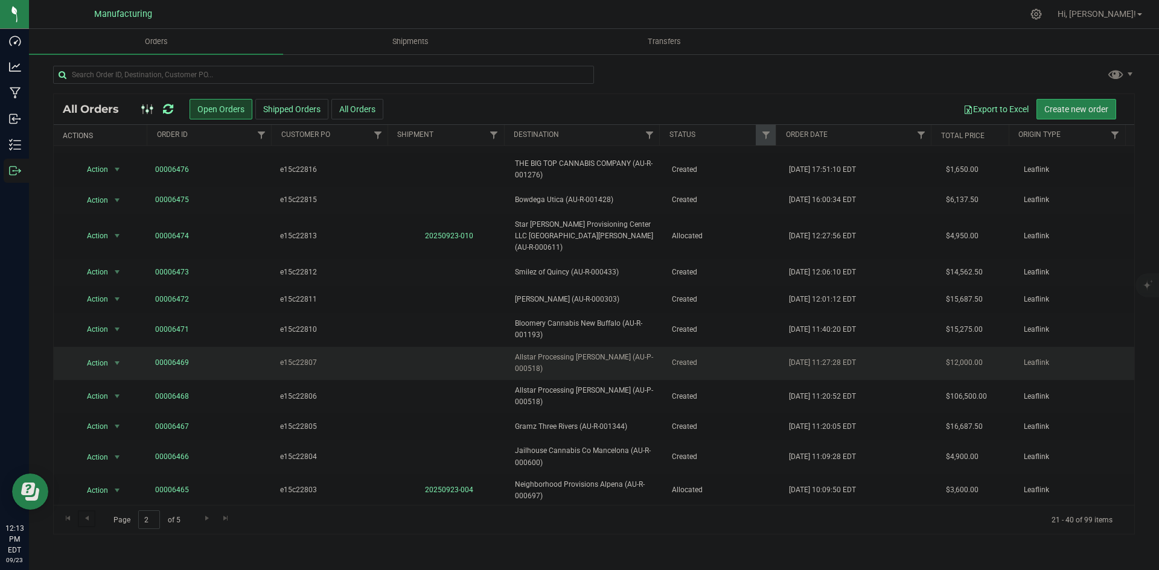
scroll to position [228, 0]
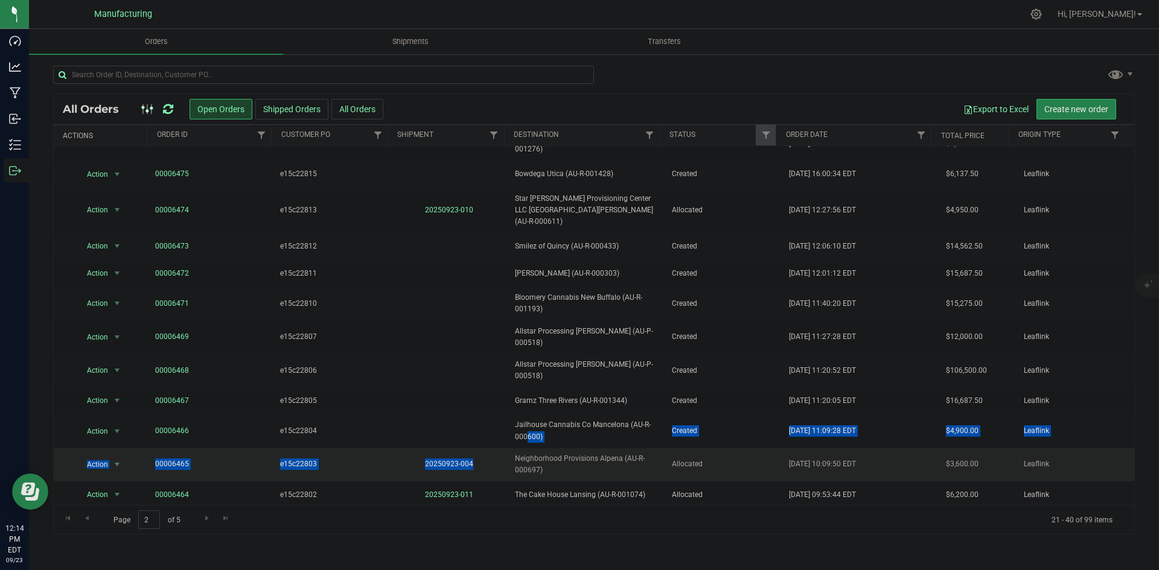
drag, startPoint x: 625, startPoint y: 394, endPoint x: 542, endPoint y: 418, distance: 86.7
click at [542, 418] on tbody "Action Action Cancel order Change facility Clone order Edit order Mark as fully…" at bounding box center [594, 227] width 1081 height 617
copy tbody "(AU-R-000600) Created Sep 22, 2025 11:09:28 EDT $4,900.00 Leaflink Action Actio…"
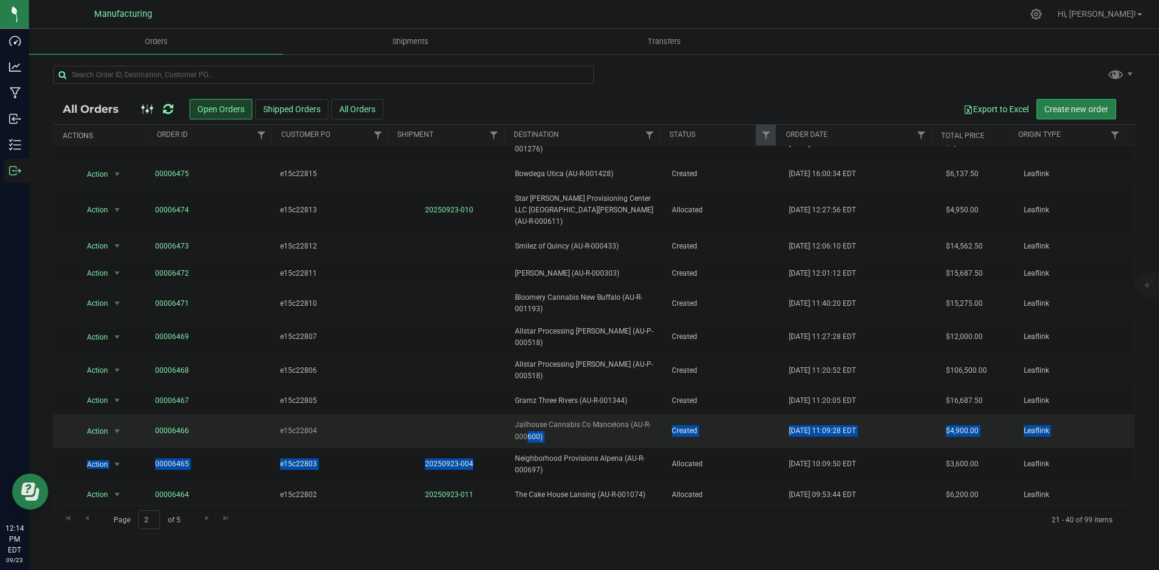
drag, startPoint x: 558, startPoint y: 418, endPoint x: 574, endPoint y: 413, distance: 16.4
click at [558, 449] on td "Neighborhood Provisions Alpena (AU-R-000697)" at bounding box center [586, 465] width 156 height 33
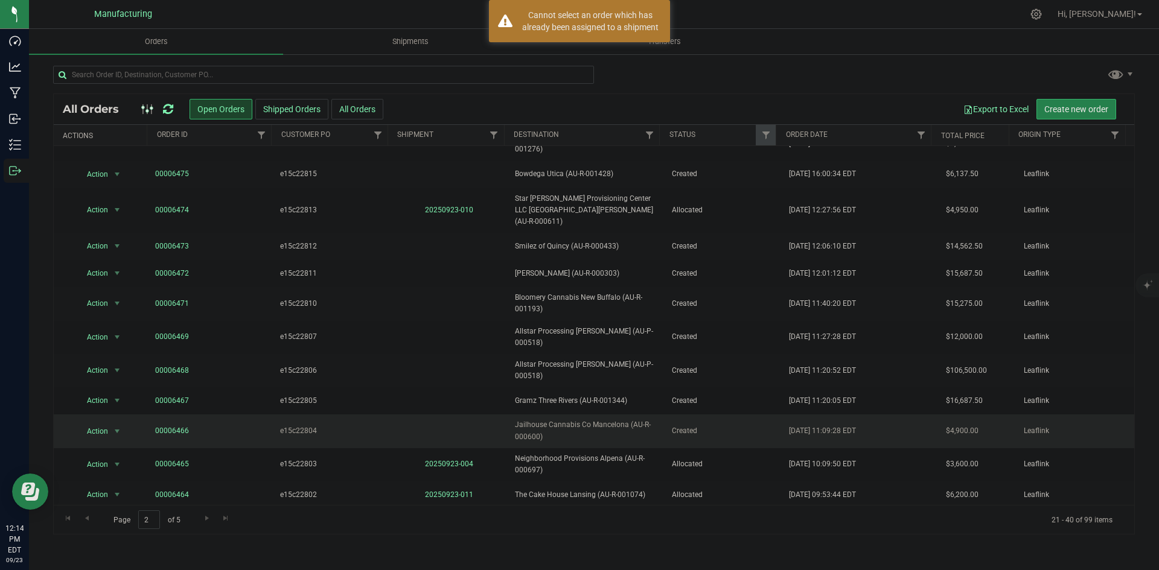
drag, startPoint x: 627, startPoint y: 392, endPoint x: 535, endPoint y: 408, distance: 92.6
click at [535, 420] on span "Jailhouse Cannabis Co Mancelona (AU-R-000600)" at bounding box center [586, 431] width 142 height 23
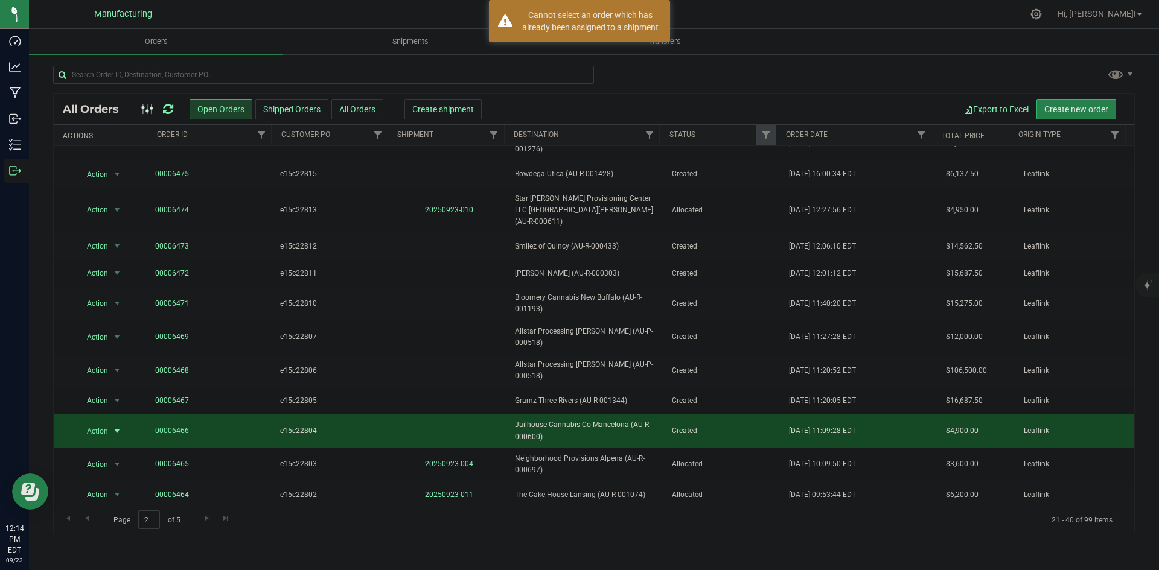
copy span "AU-R-000600"
click at [486, 415] on td at bounding box center [450, 431] width 118 height 33
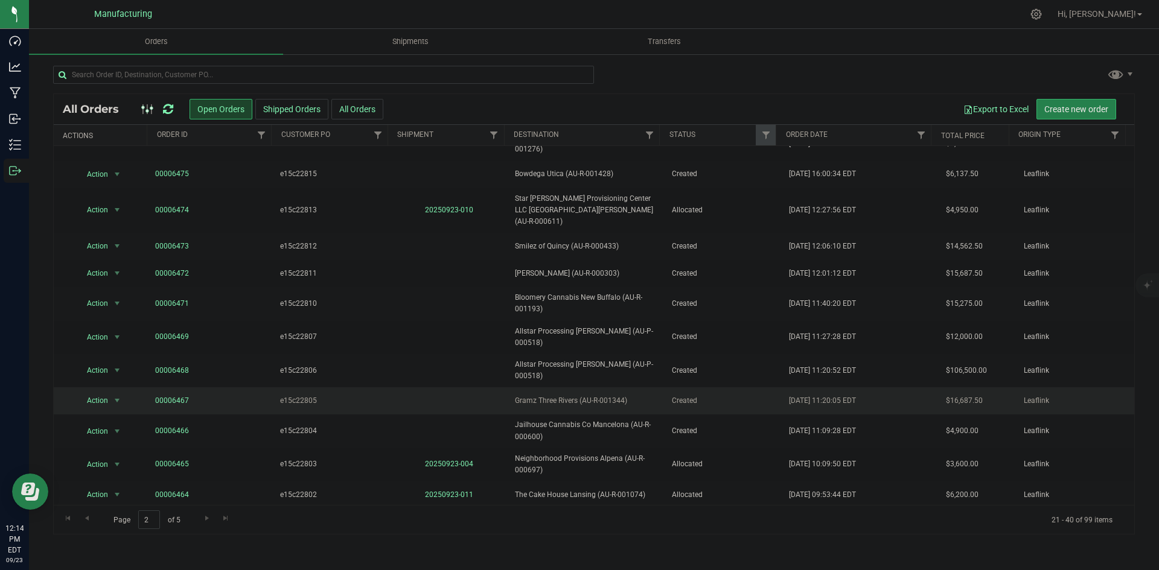
drag, startPoint x: 580, startPoint y: 371, endPoint x: 619, endPoint y: 371, distance: 39.8
click at [619, 395] on span "Gramz Three Rivers (AU-R-001344)" at bounding box center [586, 400] width 142 height 11
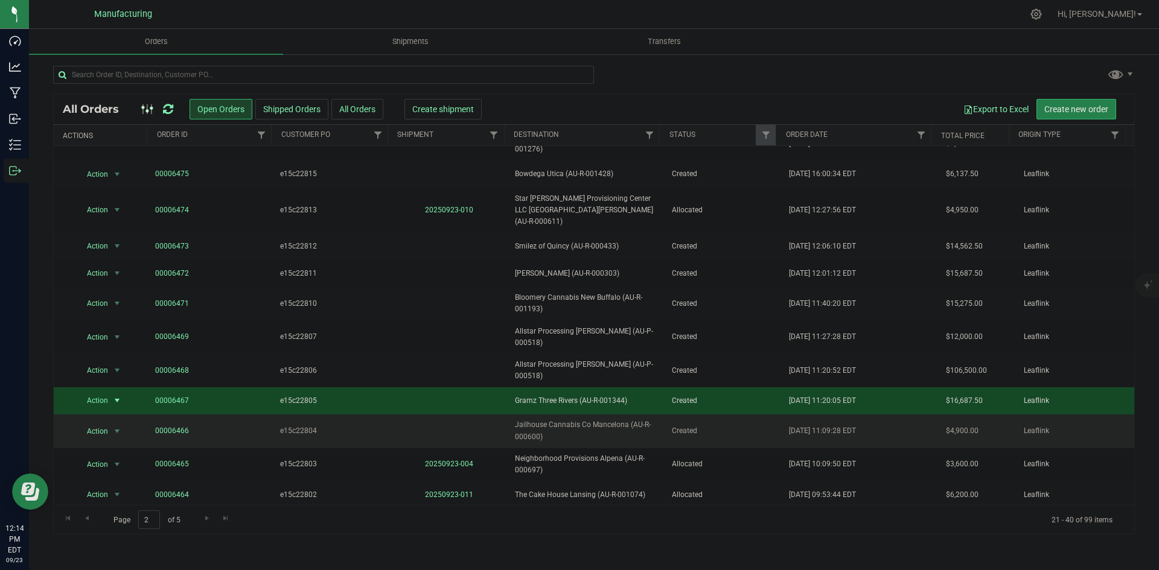
copy span "AU-R-001344"
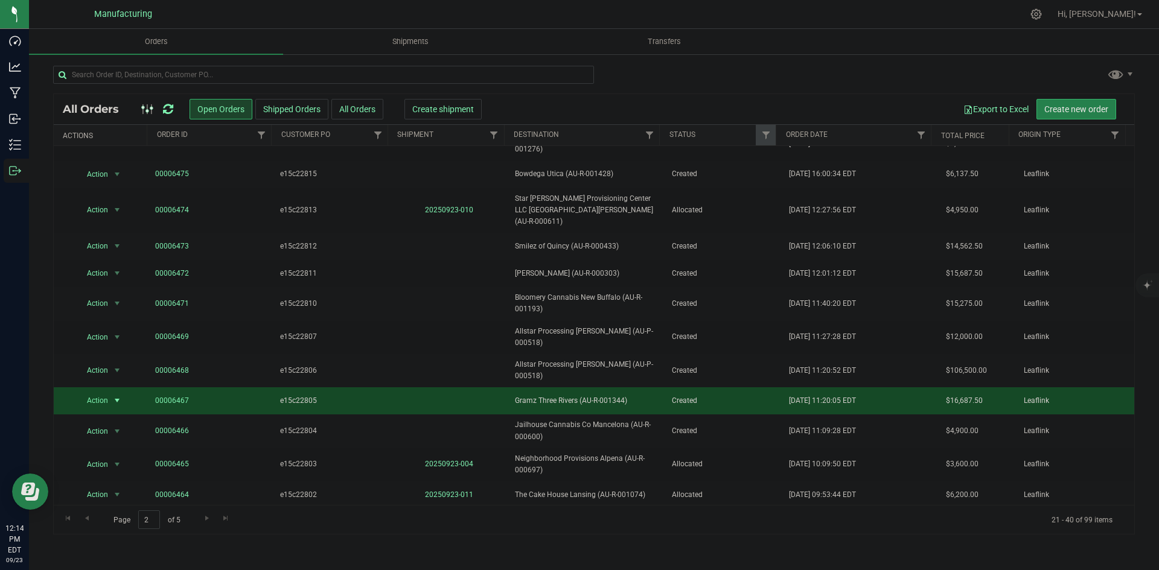
click at [450, 388] on td at bounding box center [450, 401] width 118 height 27
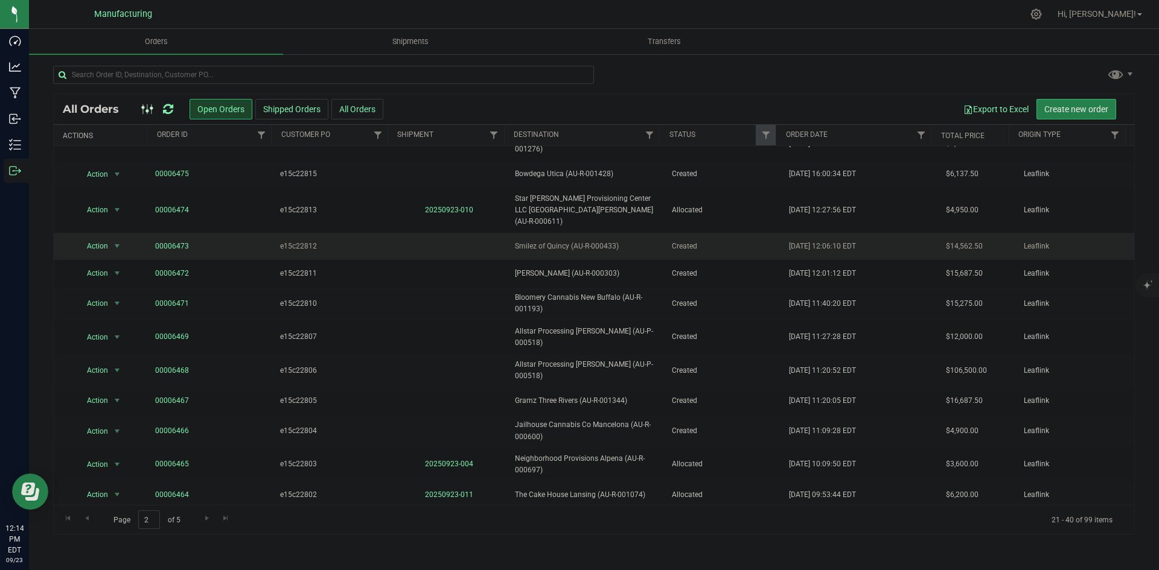
drag, startPoint x: 569, startPoint y: 225, endPoint x: 611, endPoint y: 227, distance: 41.7
click at [611, 241] on span "Smilez of Quincy (AU-R-000433)" at bounding box center [586, 246] width 142 height 11
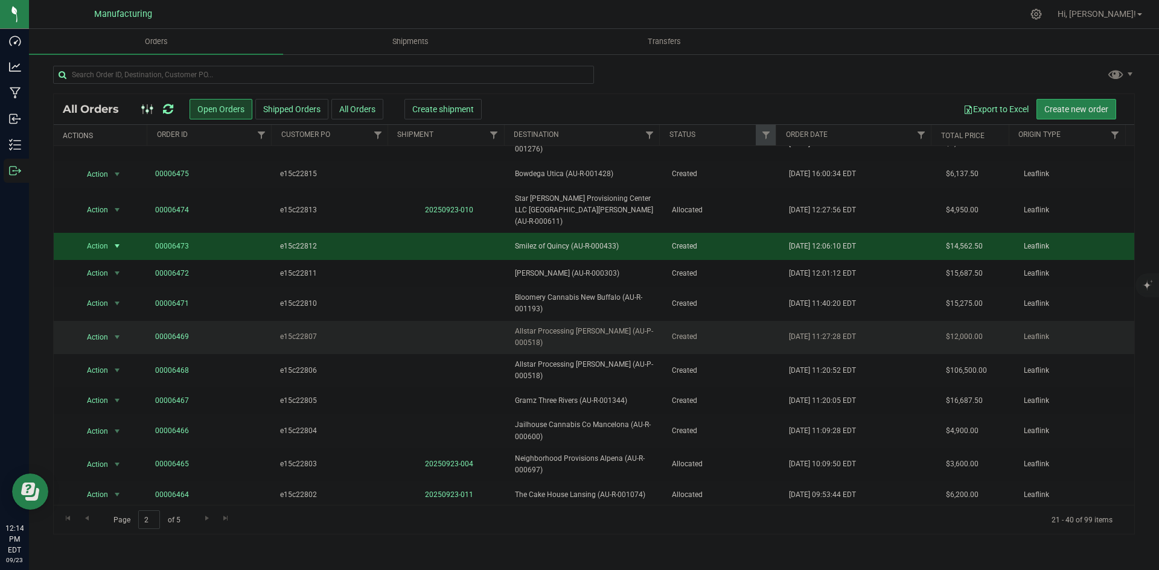
copy span "AU-R-000433"
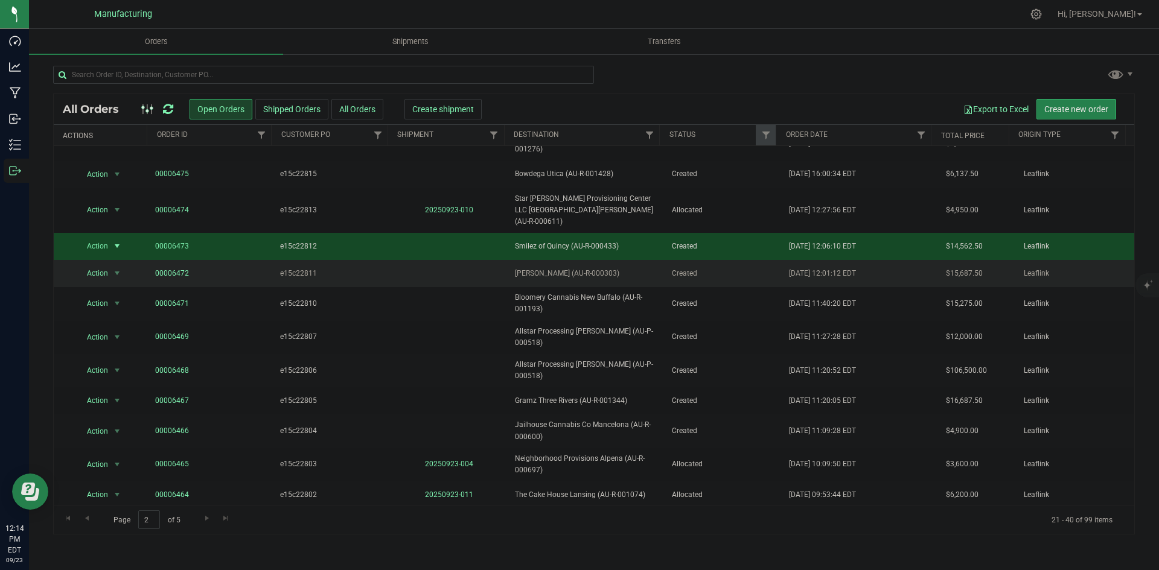
drag, startPoint x: 560, startPoint y: 255, endPoint x: 602, endPoint y: 257, distance: 41.7
click at [602, 268] on span "Smilez Wayne (AU-R-000303)" at bounding box center [586, 273] width 142 height 11
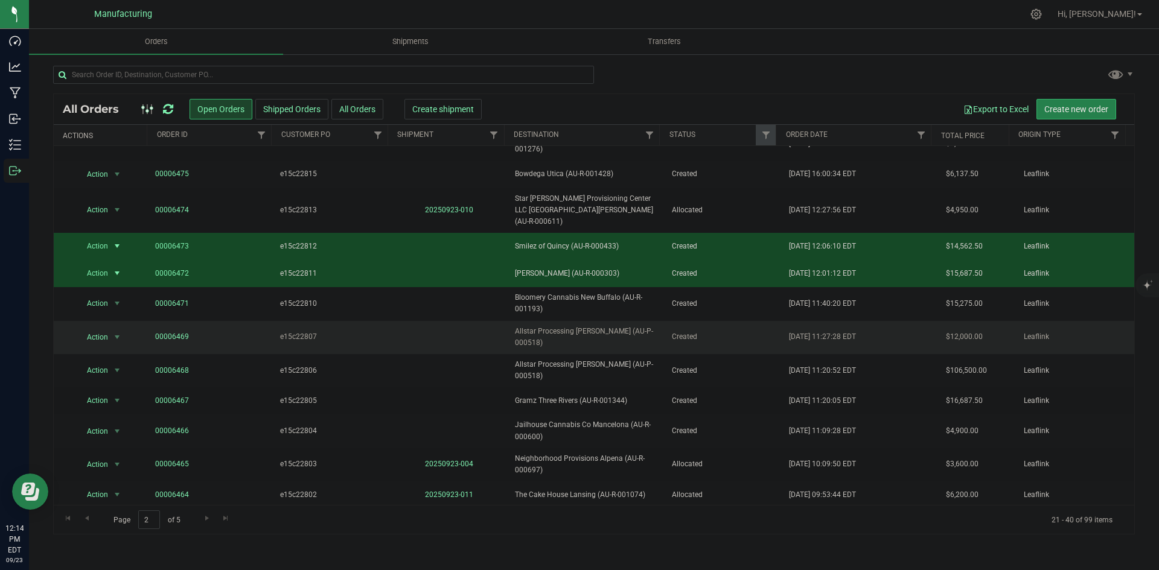
copy span "AU-R-000303"
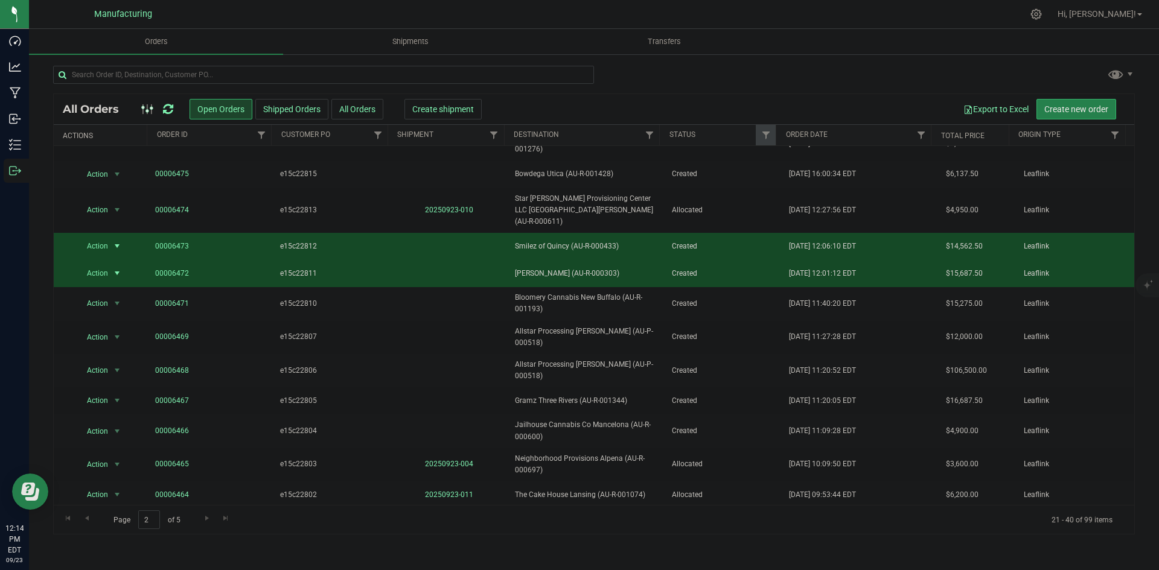
drag, startPoint x: 434, startPoint y: 245, endPoint x: 441, endPoint y: 240, distance: 8.7
click at [434, 260] on td at bounding box center [450, 273] width 118 height 27
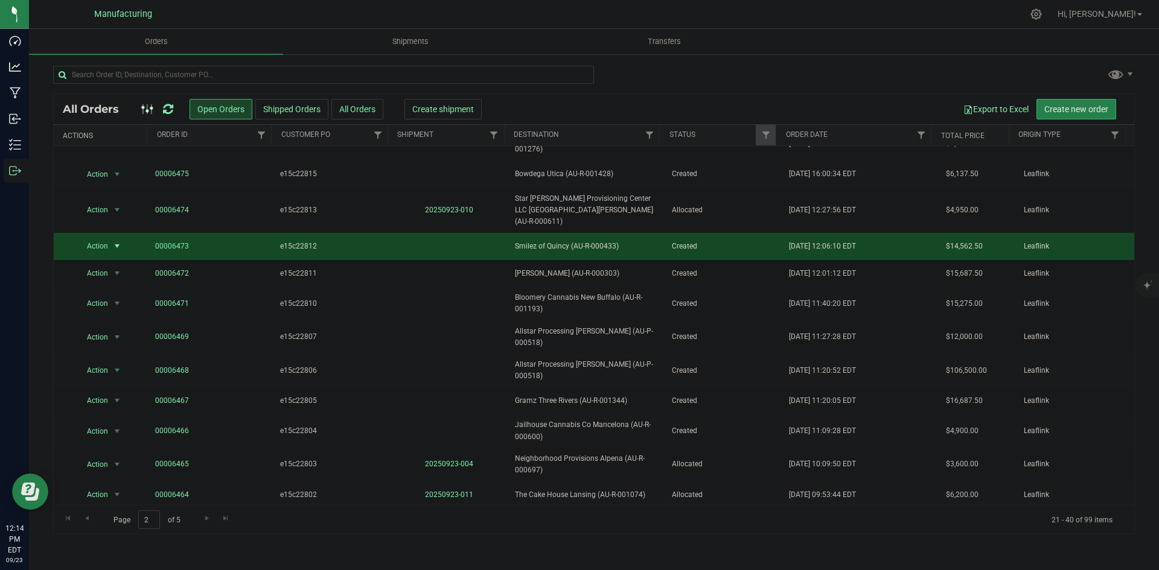
click at [443, 233] on td at bounding box center [450, 246] width 118 height 27
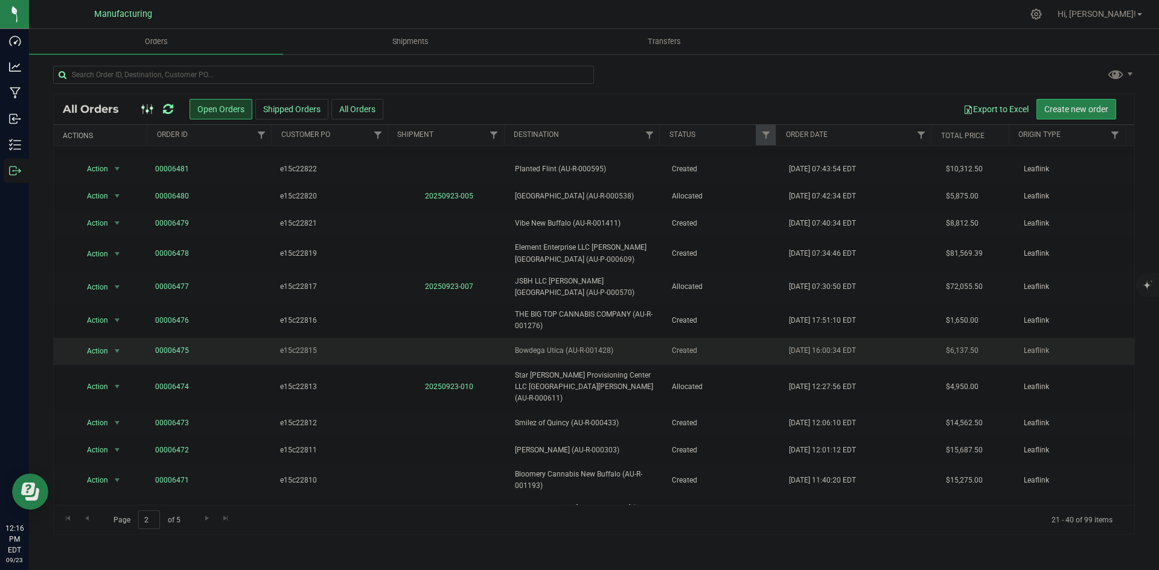
scroll to position [121, 0]
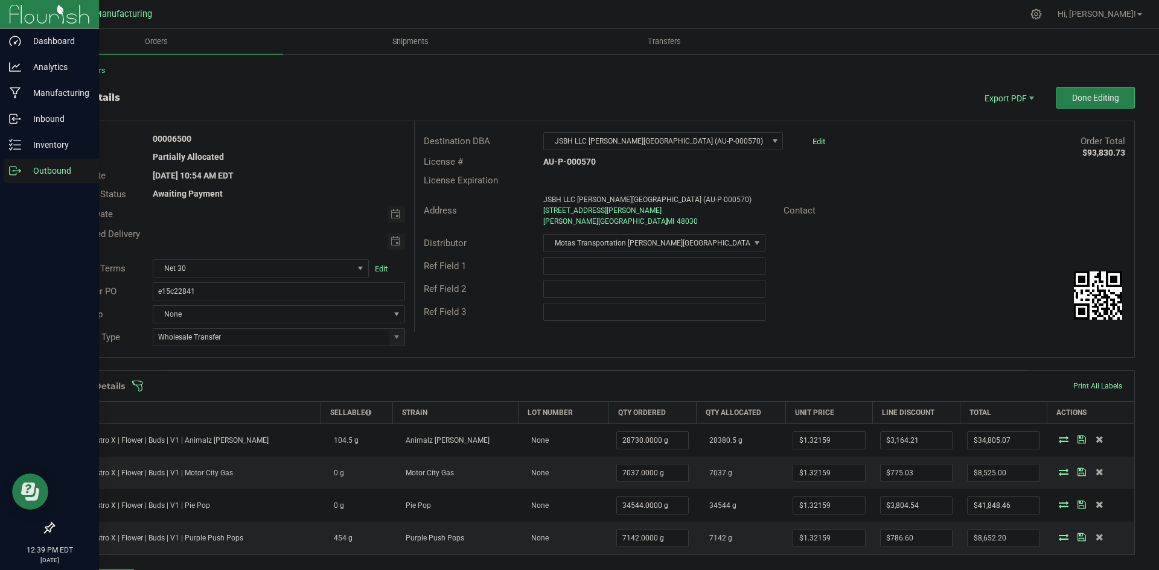
click at [11, 171] on icon at bounding box center [15, 171] width 12 height 12
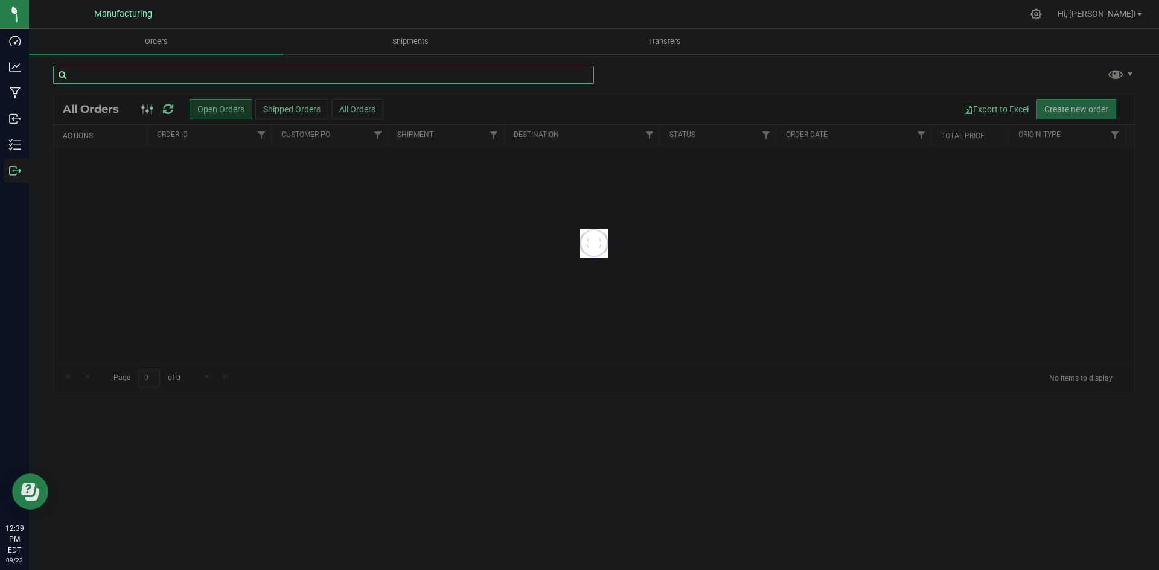
click at [253, 76] on input "text" at bounding box center [323, 75] width 541 height 18
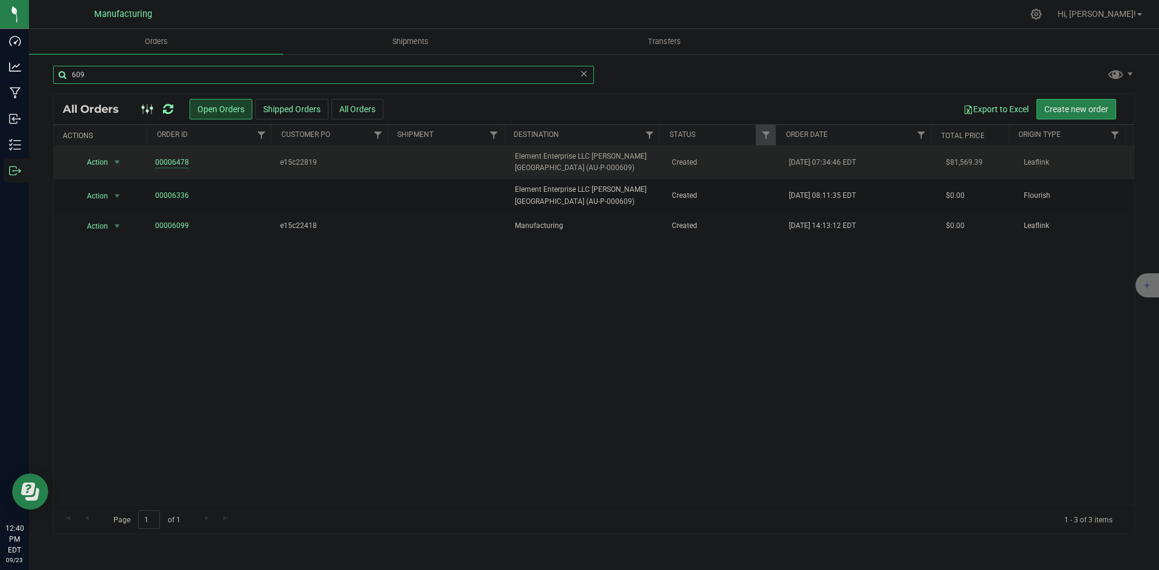
type input "609"
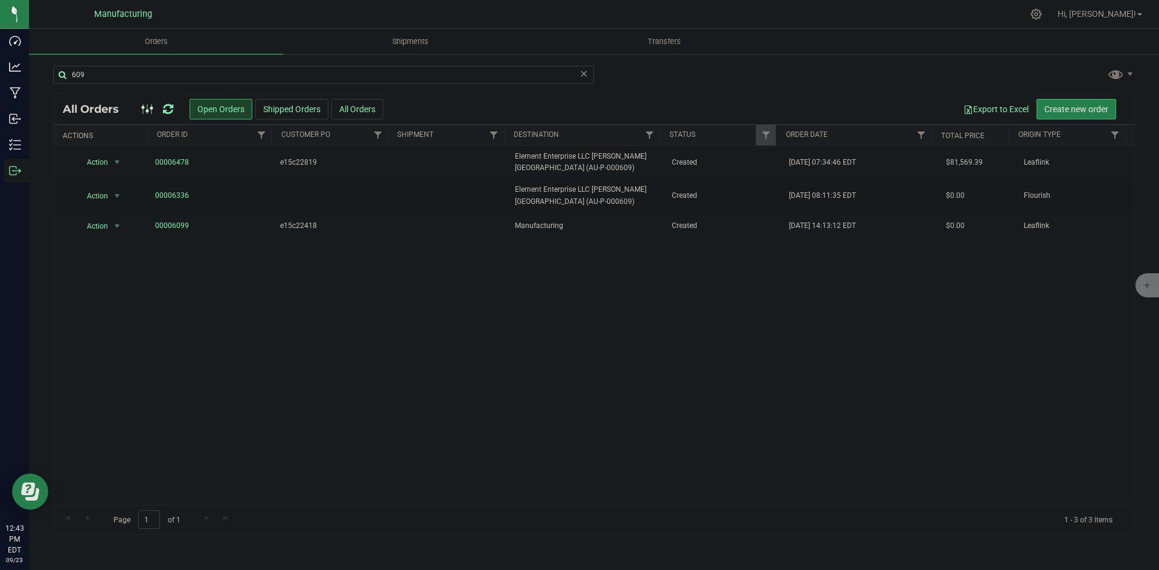
click at [582, 72] on icon at bounding box center [584, 73] width 8 height 14
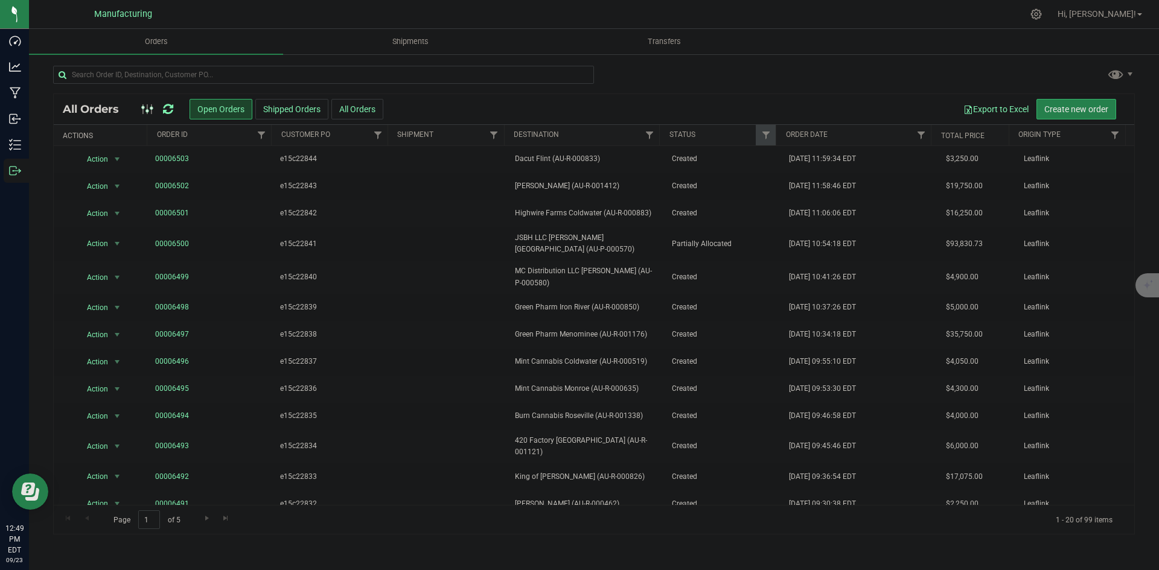
click at [170, 110] on icon at bounding box center [168, 109] width 10 height 12
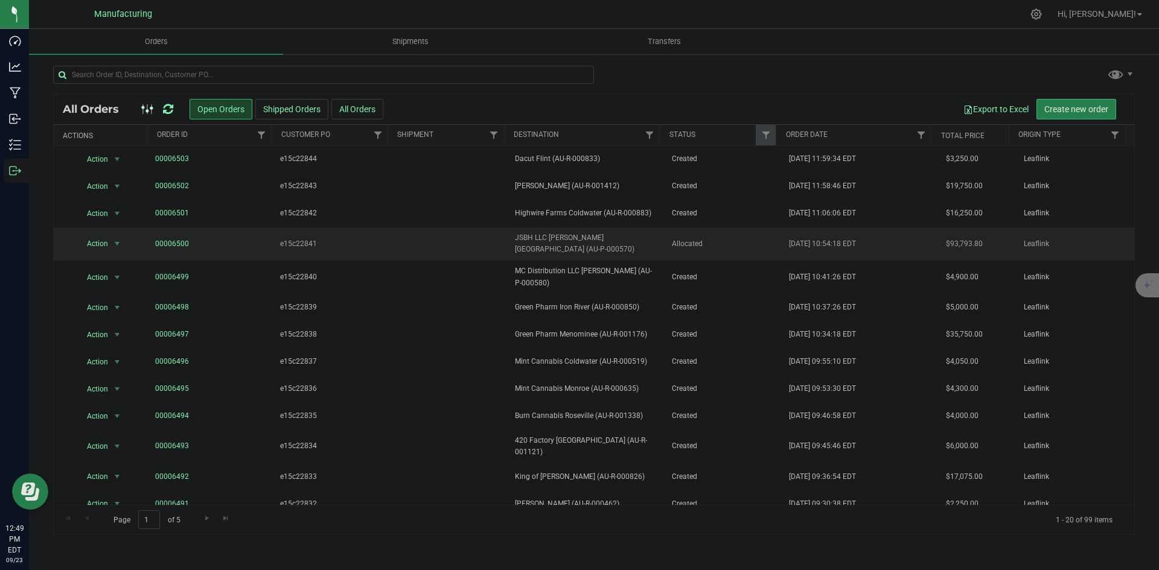
click at [672, 238] on span "Allocated" at bounding box center [723, 243] width 103 height 11
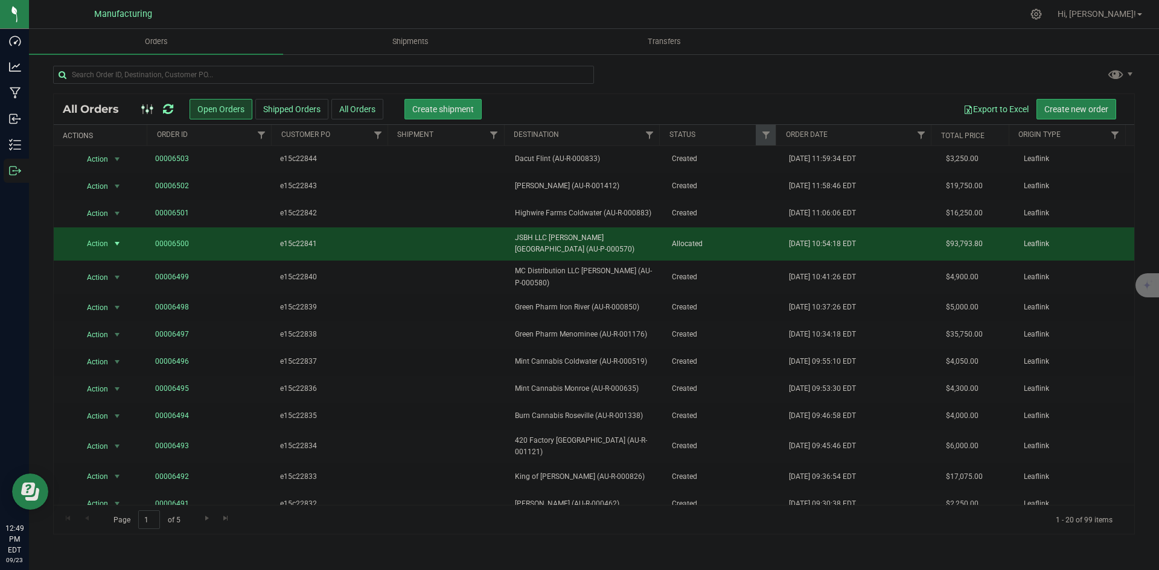
click at [444, 108] on span "Create shipment" at bounding box center [443, 109] width 62 height 10
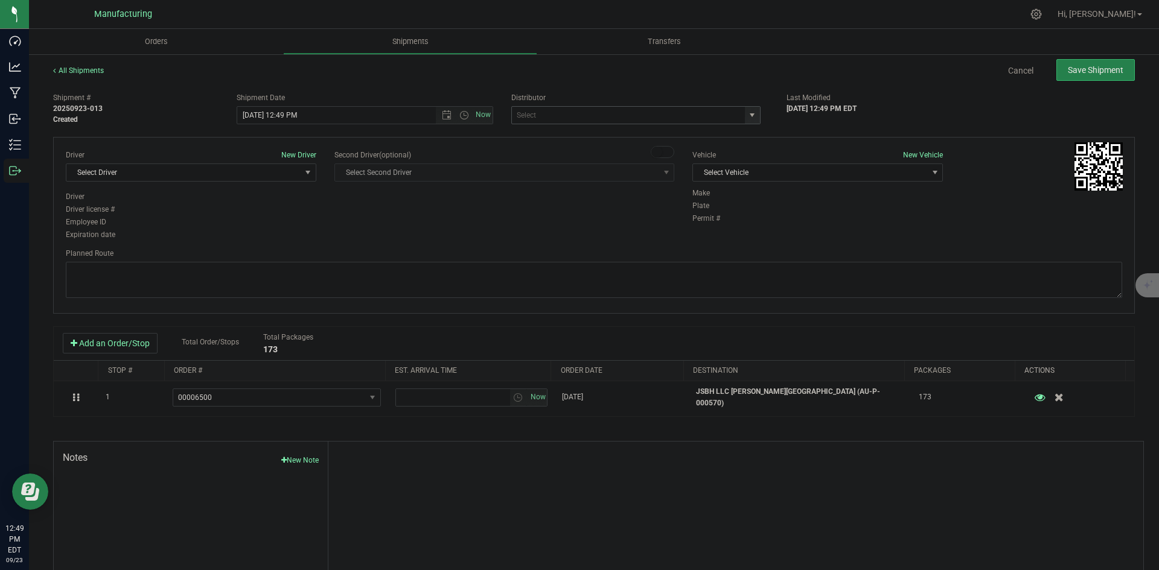
click at [747, 112] on span "select" at bounding box center [752, 115] width 10 height 10
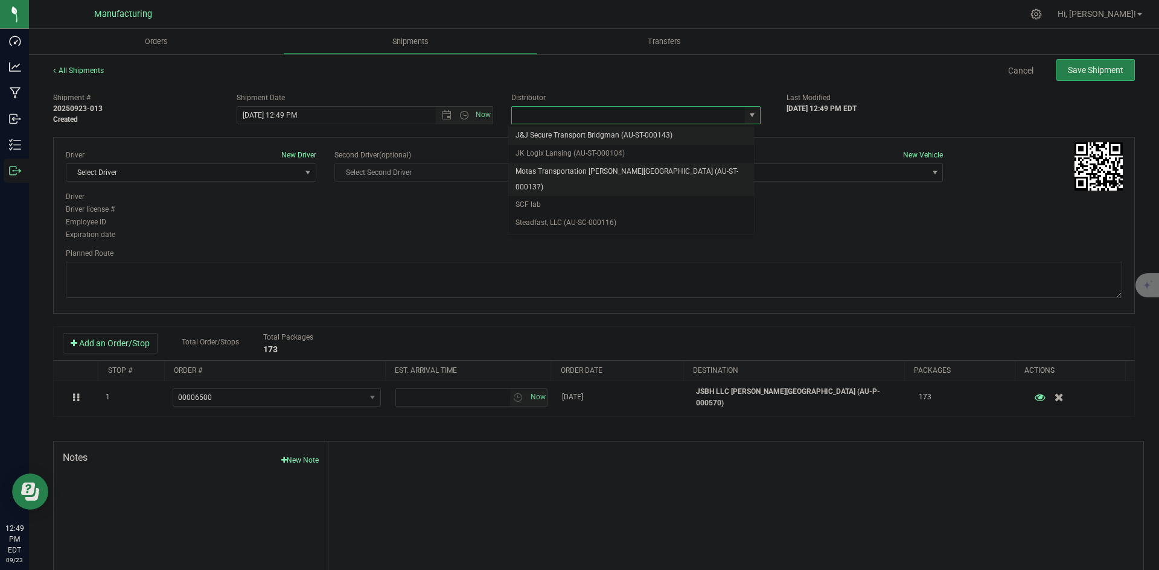
click at [552, 177] on li "Motas Transportation [PERSON_NAME][GEOGRAPHIC_DATA] (AU-ST-000137)" at bounding box center [631, 179] width 246 height 33
type input "Motas Transportation [PERSON_NAME][GEOGRAPHIC_DATA] (AU-ST-000137)"
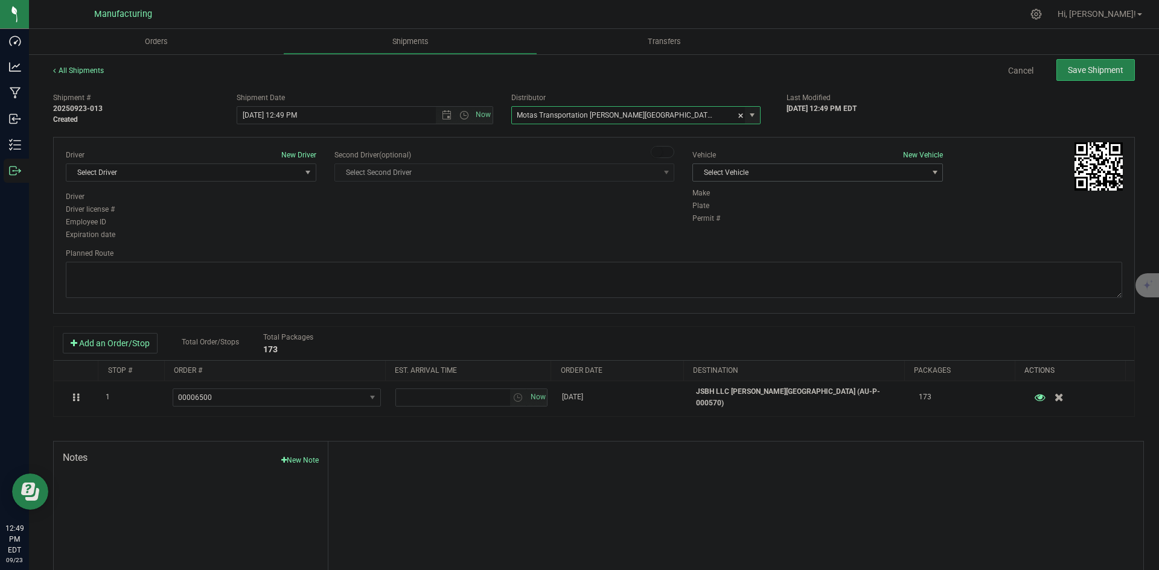
click at [874, 179] on span "Select Vehicle" at bounding box center [810, 172] width 234 height 17
click at [706, 229] on li "T3" at bounding box center [811, 229] width 247 height 18
click at [199, 178] on span "Select Driver" at bounding box center [183, 172] width 234 height 17
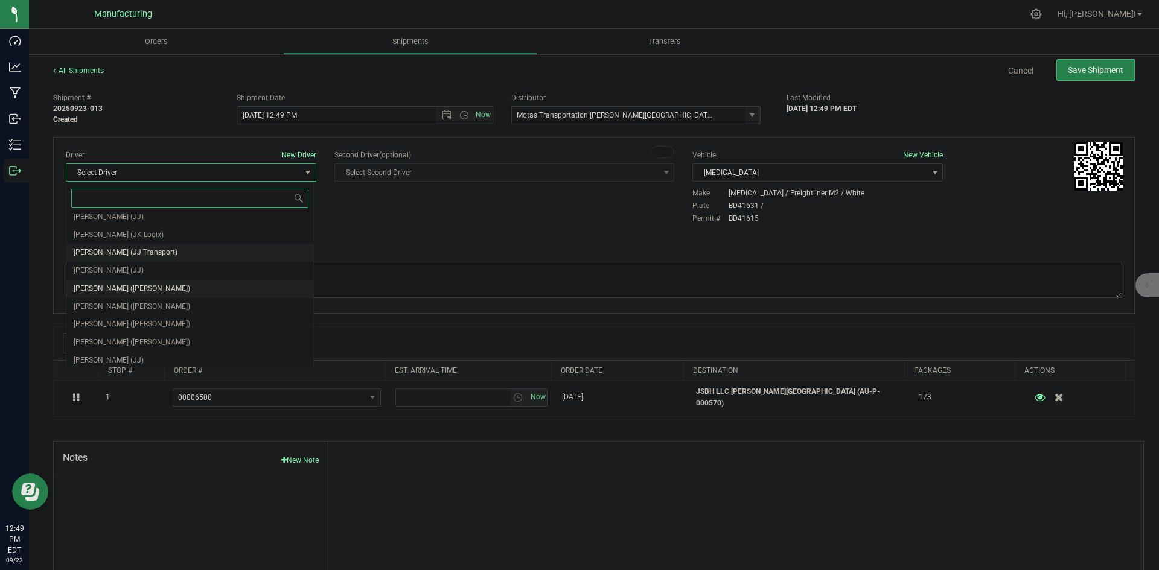
scroll to position [63, 0]
click at [128, 278] on span "Lloyd Neely (Motas)" at bounding box center [132, 286] width 117 height 16
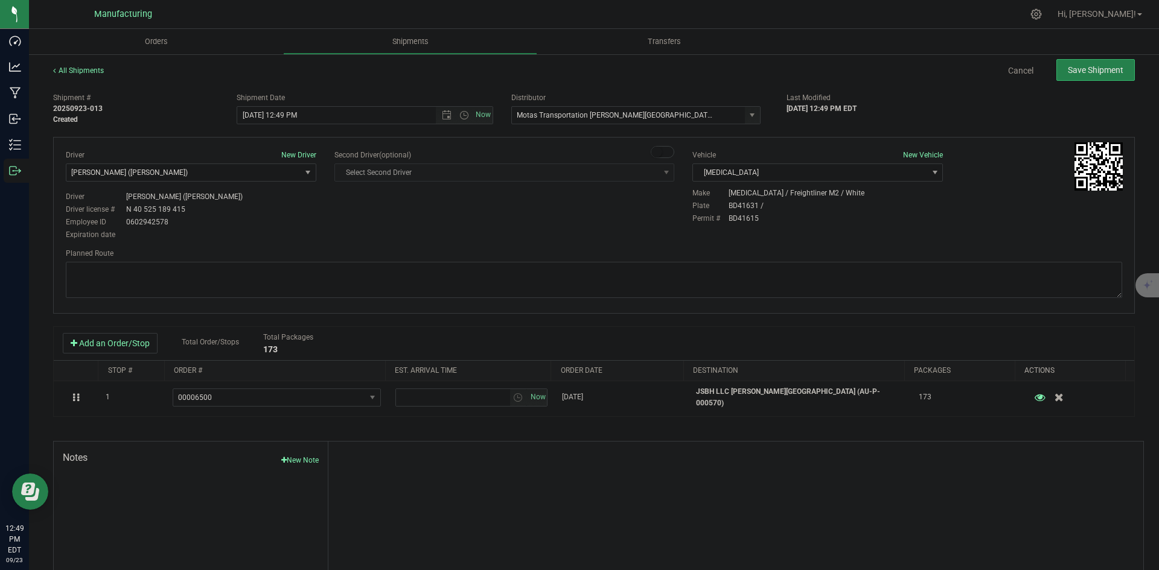
click at [336, 215] on div "Driver New Driver Lloyd Neely (Motas) Select Driver Perry Black (JK Logix) Robe…" at bounding box center [594, 196] width 1075 height 92
click at [459, 113] on span "Open the time view" at bounding box center [464, 115] width 10 height 10
click at [266, 148] on li "2:00 PM" at bounding box center [361, 147] width 252 height 16
type input "9/23/2025 2:00 PM"
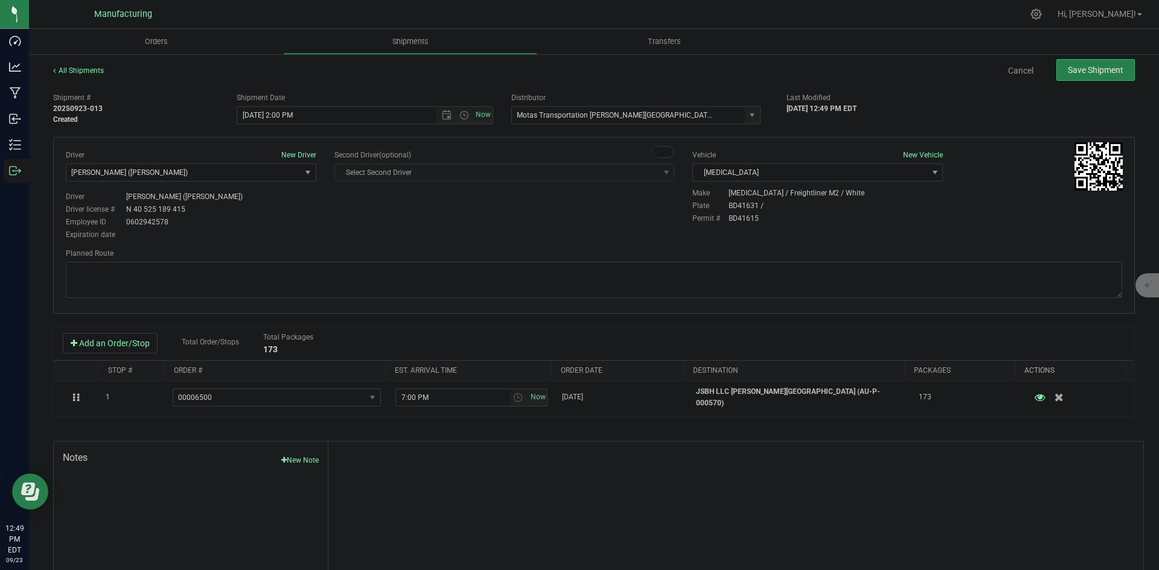
click at [322, 234] on div "Driver New Driver Lloyd Neely (Motas) Select Driver Perry Black (JK Logix) Robe…" at bounding box center [191, 196] width 269 height 92
drag, startPoint x: 788, startPoint y: 280, endPoint x: 749, endPoint y: 272, distance: 39.3
click at [788, 280] on textarea at bounding box center [594, 280] width 1056 height 36
paste textarea "Head south 246 ft -- Turn right 325 ft -- Turn right 407 ft -- Turn right towar…"
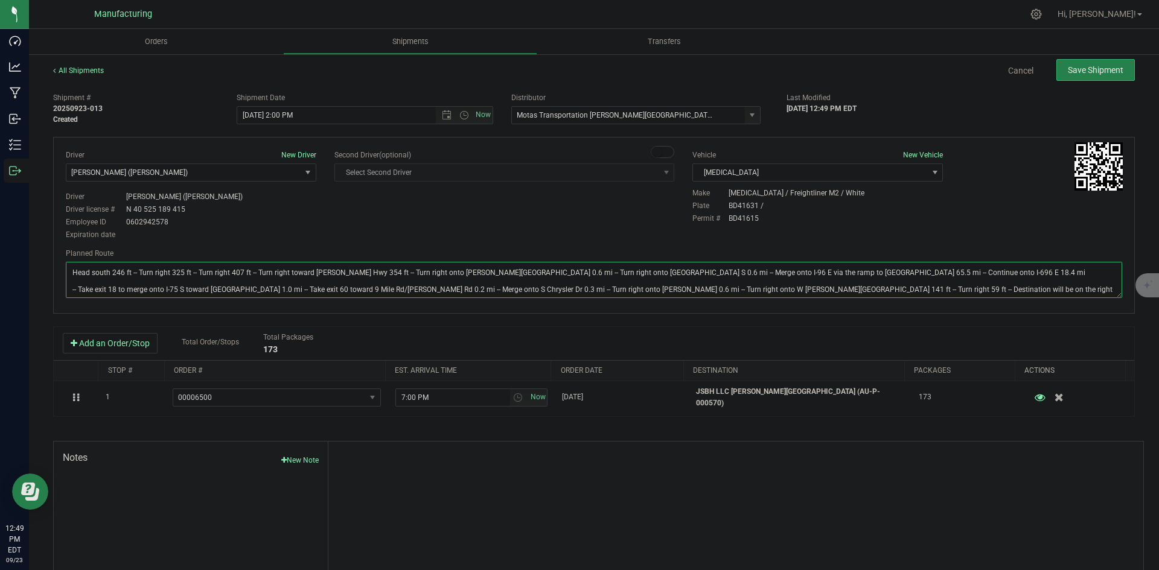
type textarea "Head south 246 ft -- Turn right 325 ft -- Turn right 407 ft -- Turn right towar…"
drag, startPoint x: 566, startPoint y: 225, endPoint x: 575, endPoint y: 223, distance: 10.0
click at [570, 225] on div "Driver New Driver Lloyd Neely (Motas) Select Driver Perry Black (JK Logix) Robe…" at bounding box center [594, 196] width 1075 height 92
click at [1102, 76] on button "Save Shipment" at bounding box center [1095, 70] width 78 height 22
type input "9/23/2025 6:00 PM"
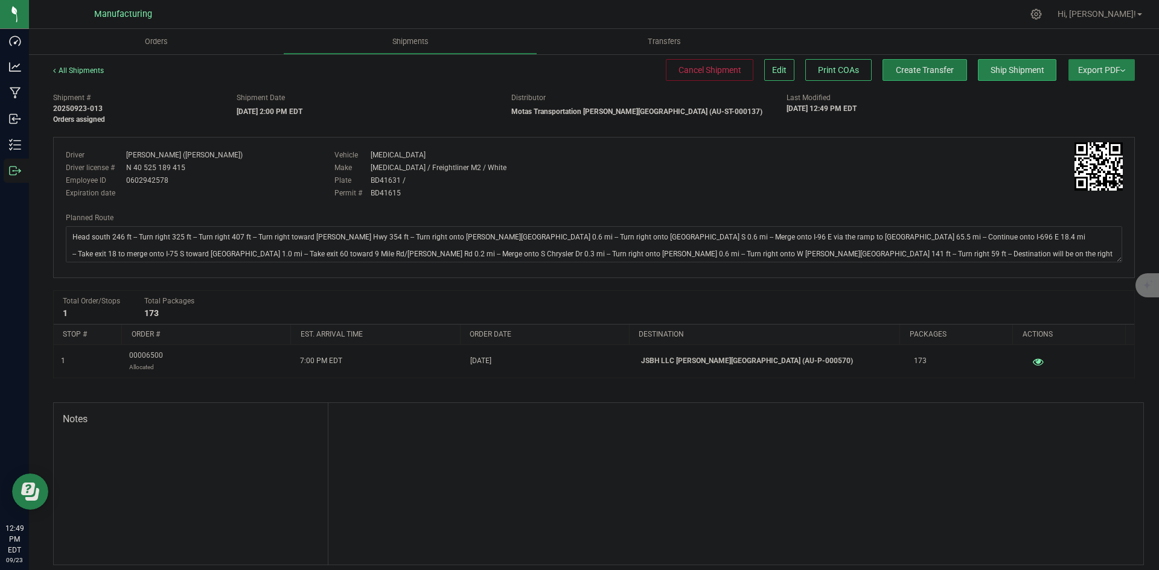
click at [906, 68] on span "Create Transfer" at bounding box center [925, 70] width 58 height 10
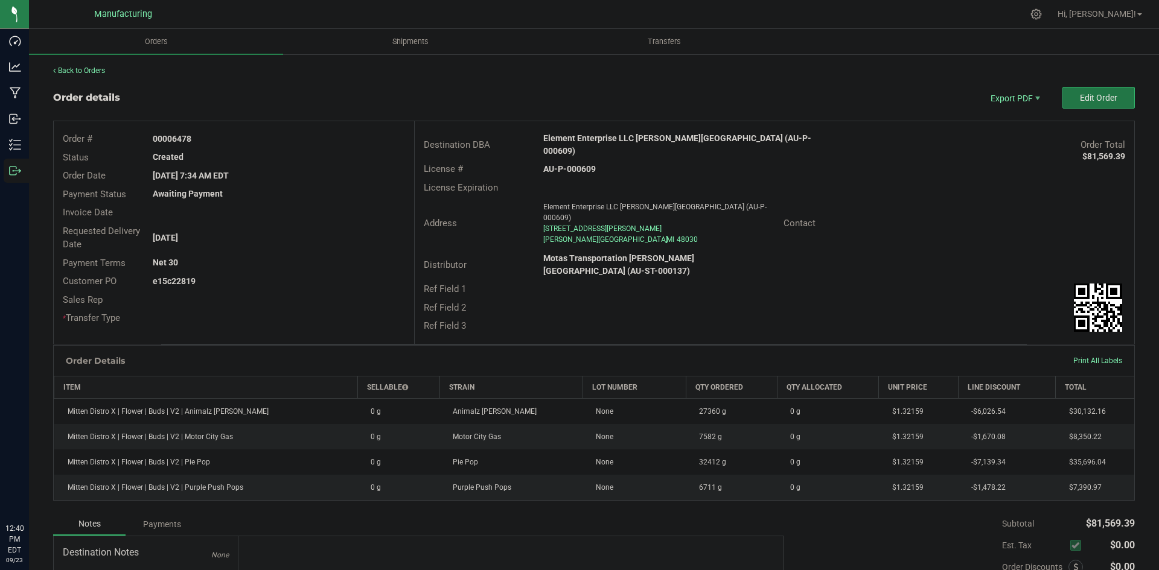
click at [1080, 95] on span "Edit Order" at bounding box center [1098, 98] width 37 height 10
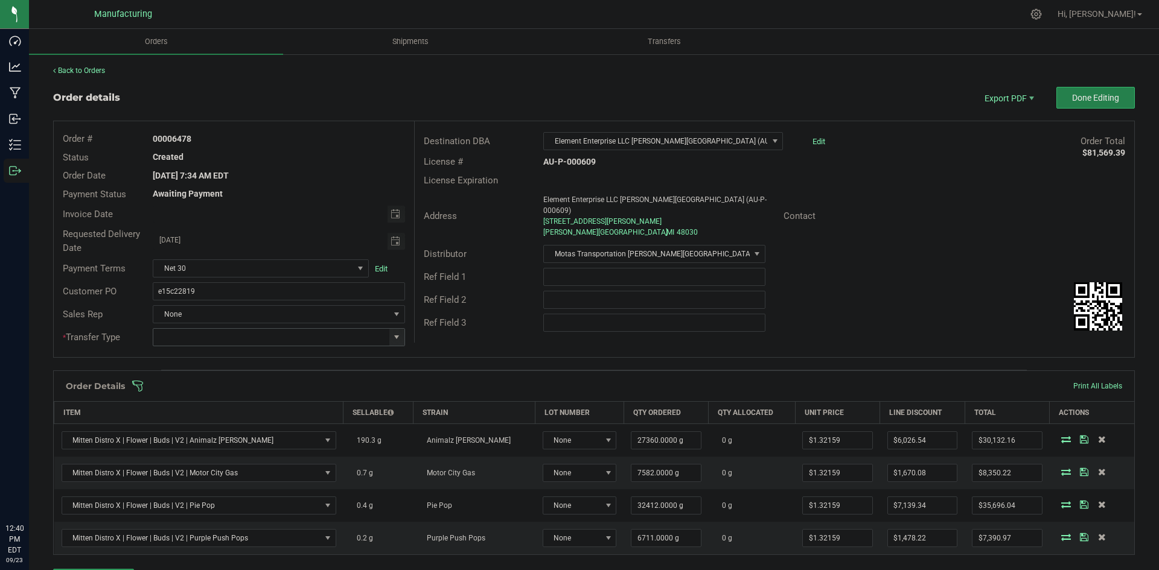
click at [398, 340] on span at bounding box center [397, 338] width 10 height 10
click at [209, 442] on li "Wholesale Transfer" at bounding box center [277, 439] width 249 height 21
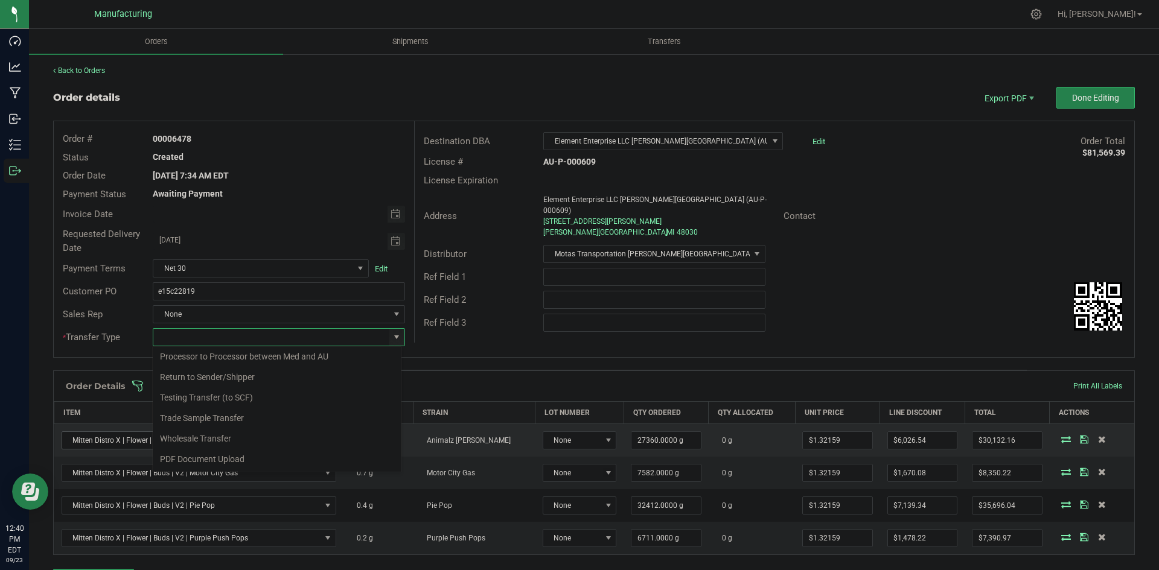
type input "Wholesale Transfer"
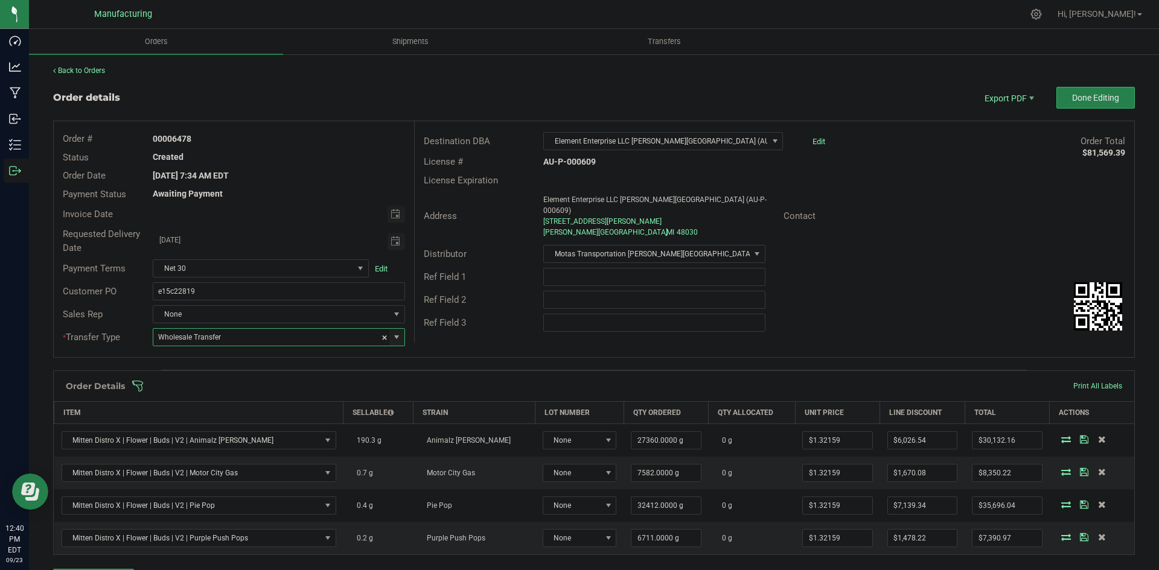
click at [484, 322] on div "Ref Field 3" at bounding box center [775, 322] width 720 height 23
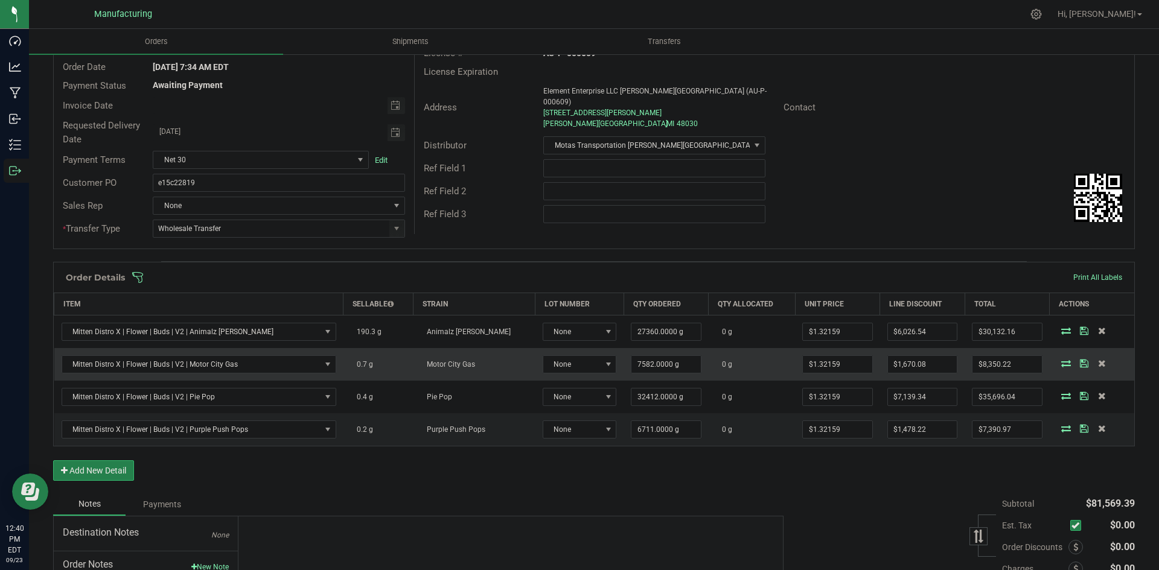
scroll to position [48, 0]
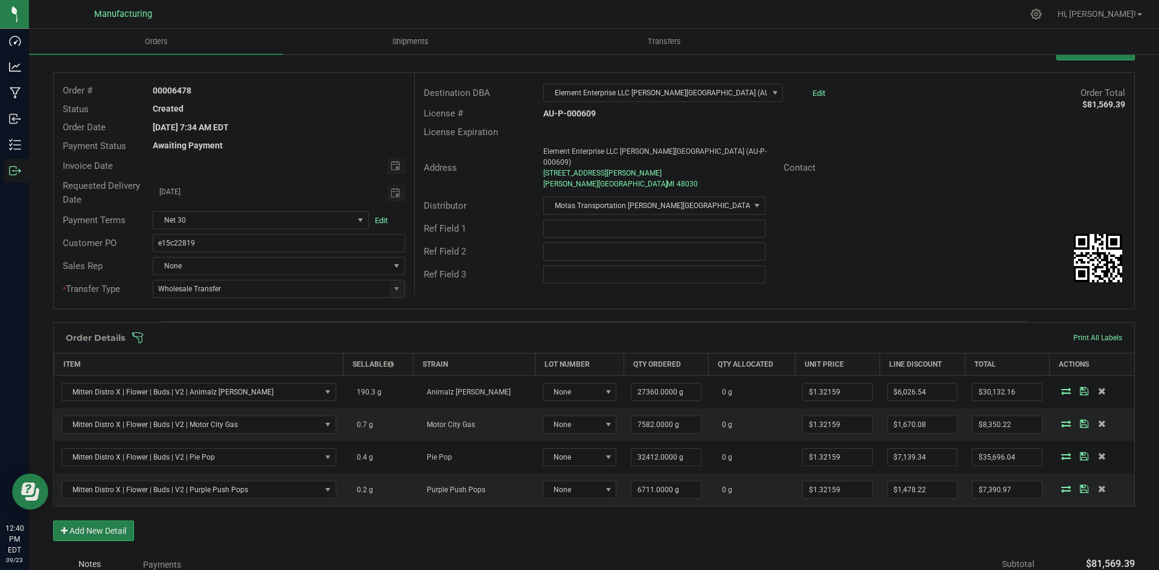
click at [668, 342] on span at bounding box center [673, 338] width 1082 height 12
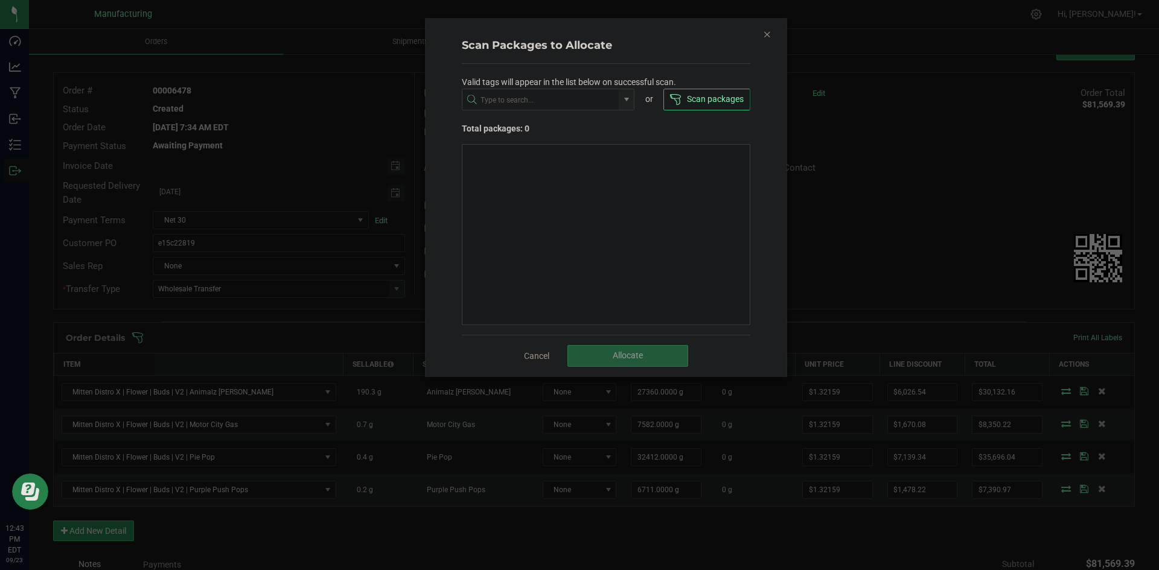
click at [763, 35] on icon "Close" at bounding box center [767, 34] width 8 height 14
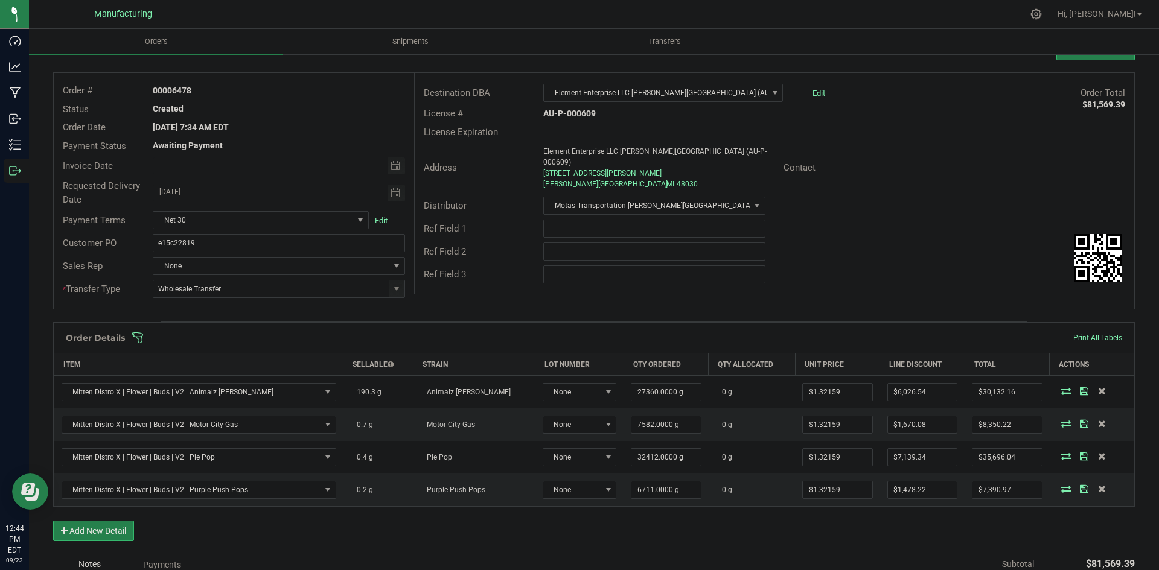
click at [689, 333] on span at bounding box center [673, 338] width 1082 height 12
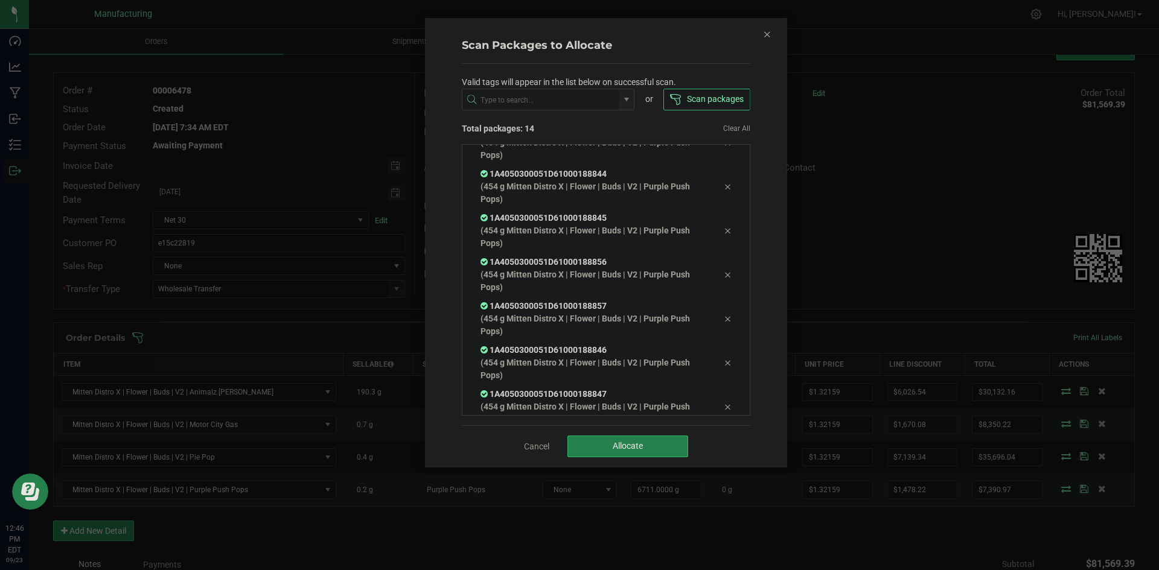
scroll to position [377, 0]
click at [620, 451] on span "Allocate" at bounding box center [628, 446] width 30 height 10
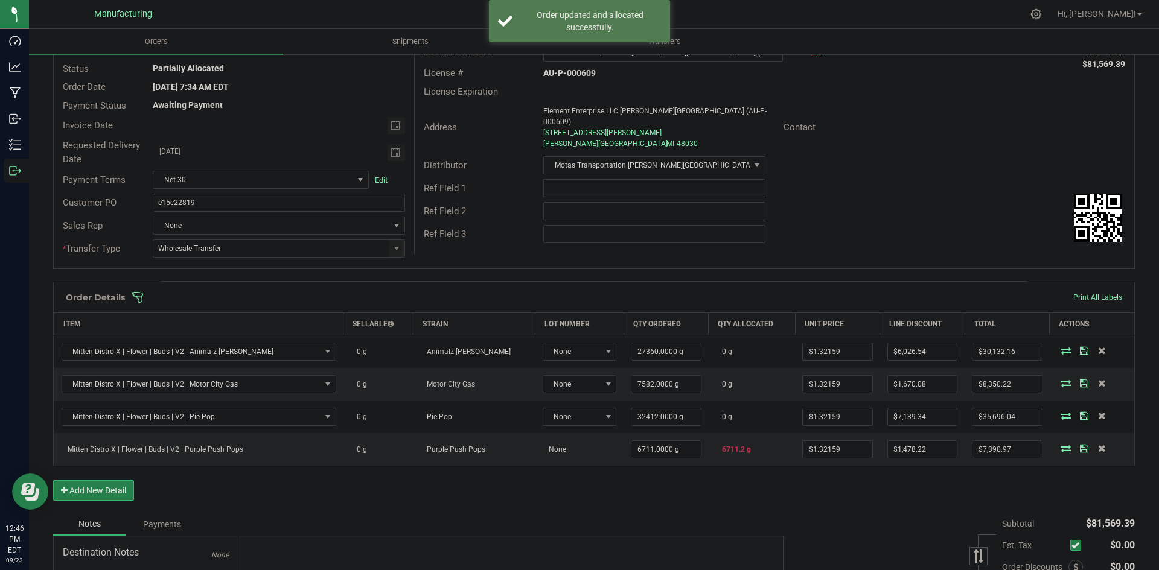
scroll to position [109, 0]
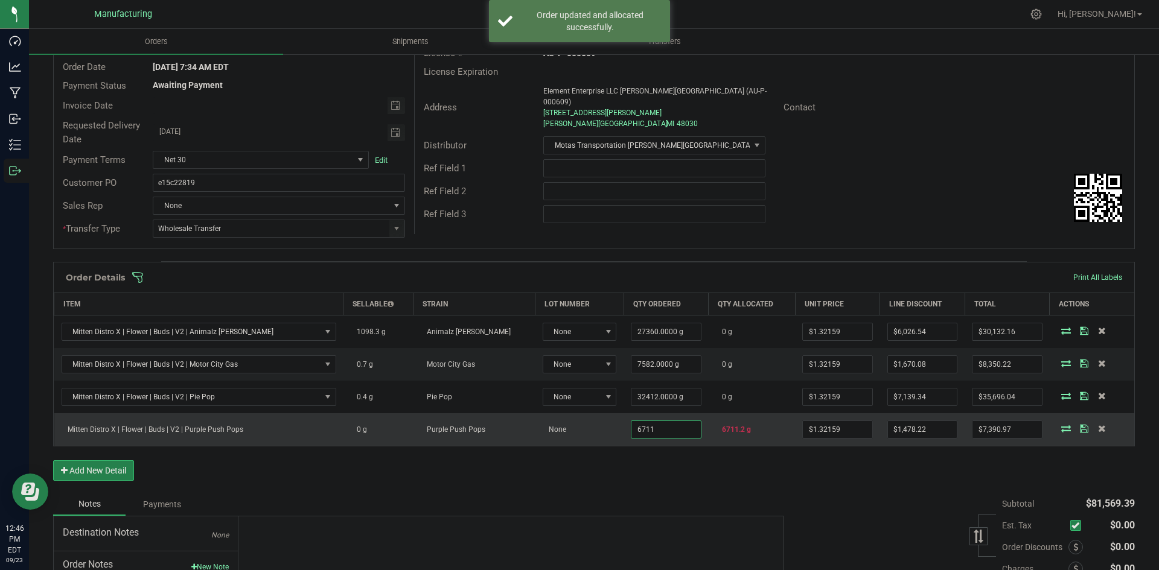
click at [640, 430] on input "6711" at bounding box center [665, 429] width 69 height 17
click at [631, 429] on input "6711" at bounding box center [665, 429] width 69 height 17
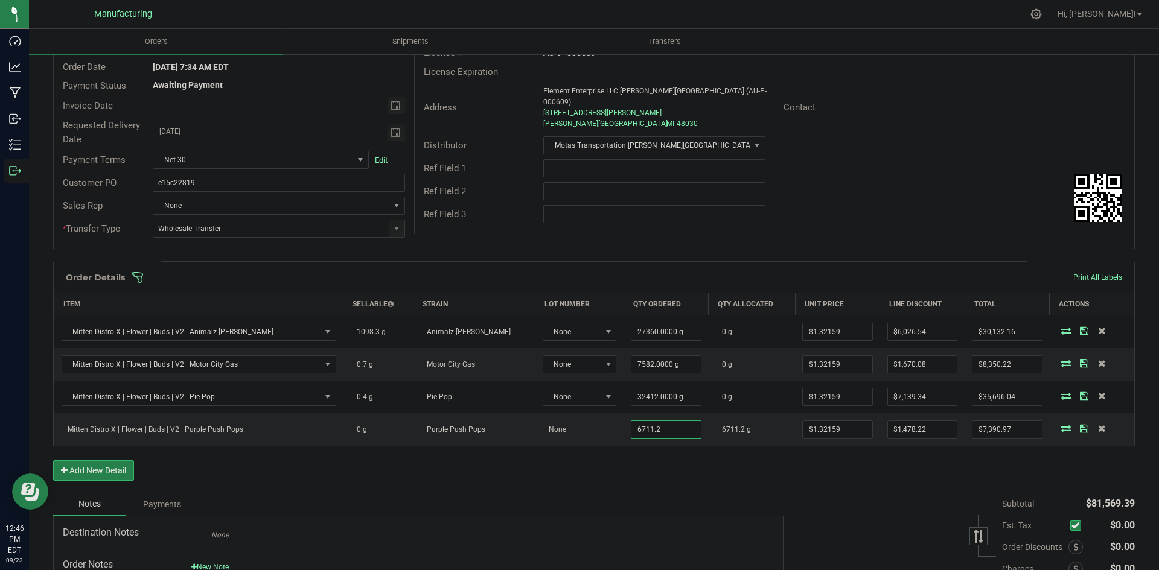
type input "6711.2000 g"
type input "$7,391.23"
click at [708, 476] on div "Order Details Print All Labels Item Sellable Strain Lot Number Qty Ordered Qty …" at bounding box center [594, 377] width 1082 height 231
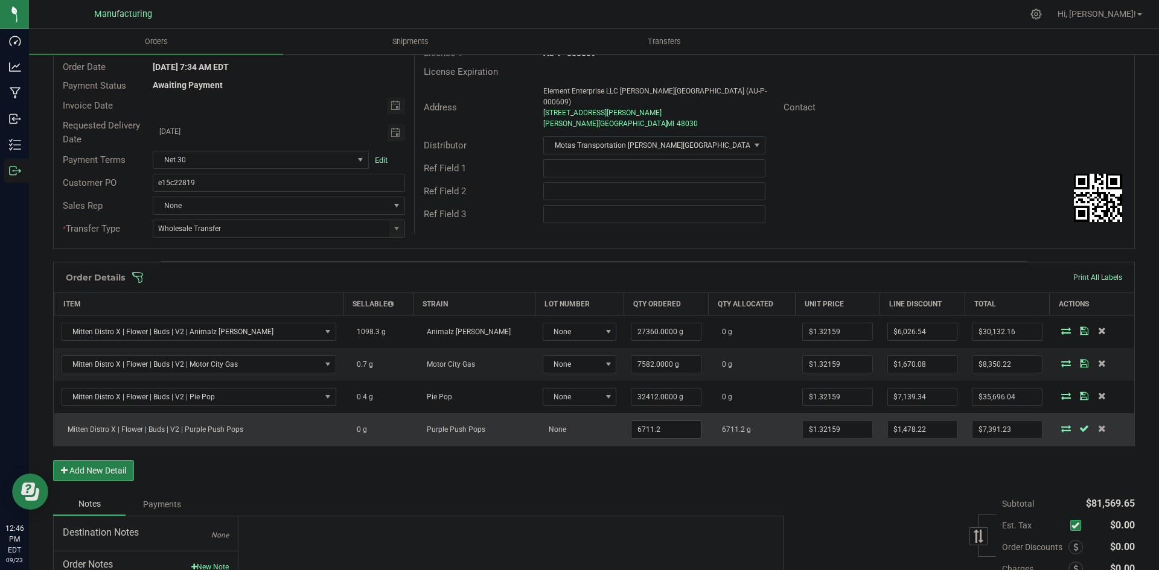
click at [651, 430] on input "6711.2" at bounding box center [665, 429] width 69 height 17
click at [650, 430] on input "6711.2" at bounding box center [665, 429] width 69 height 17
click at [631, 429] on input "6711.2" at bounding box center [665, 429] width 69 height 17
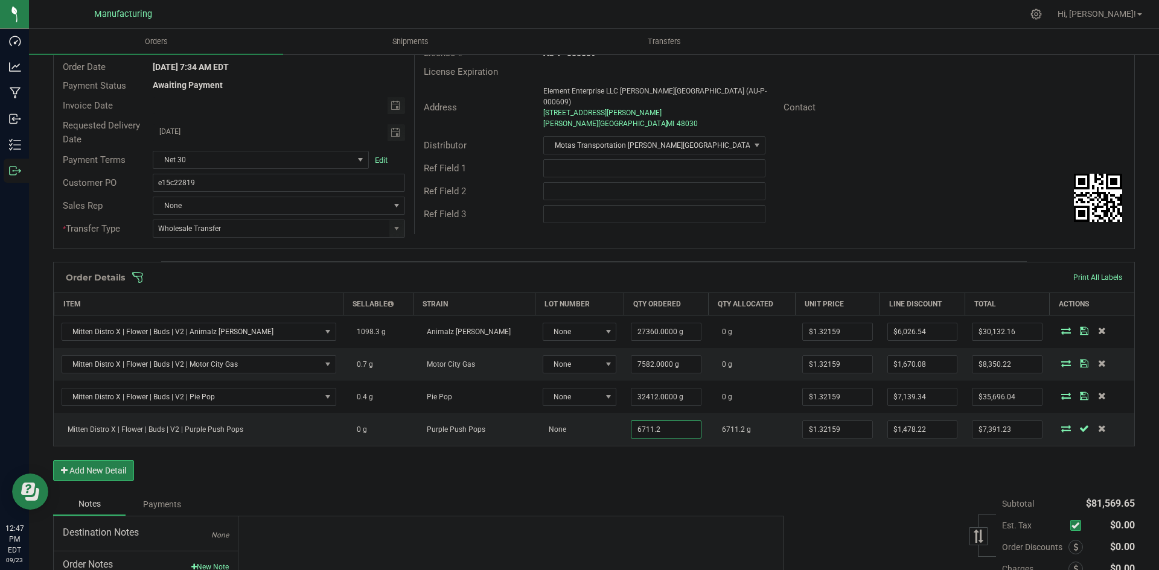
type input "6711.2000 g"
click at [754, 474] on div "Order Details Print All Labels Item Sellable Strain Lot Number Qty Ordered Qty …" at bounding box center [594, 377] width 1082 height 231
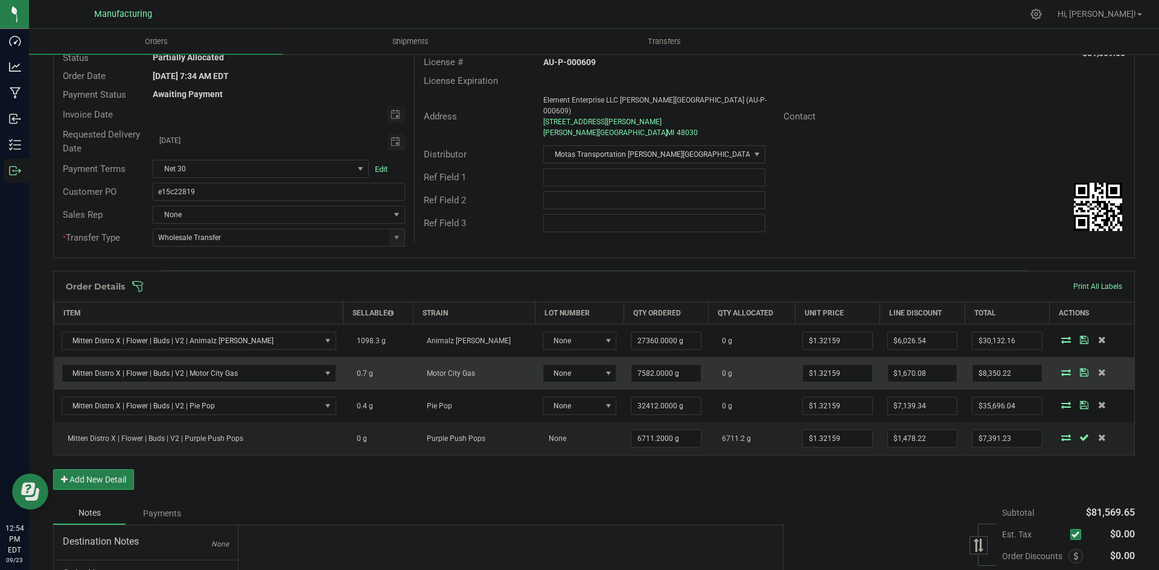
scroll to position [121, 0]
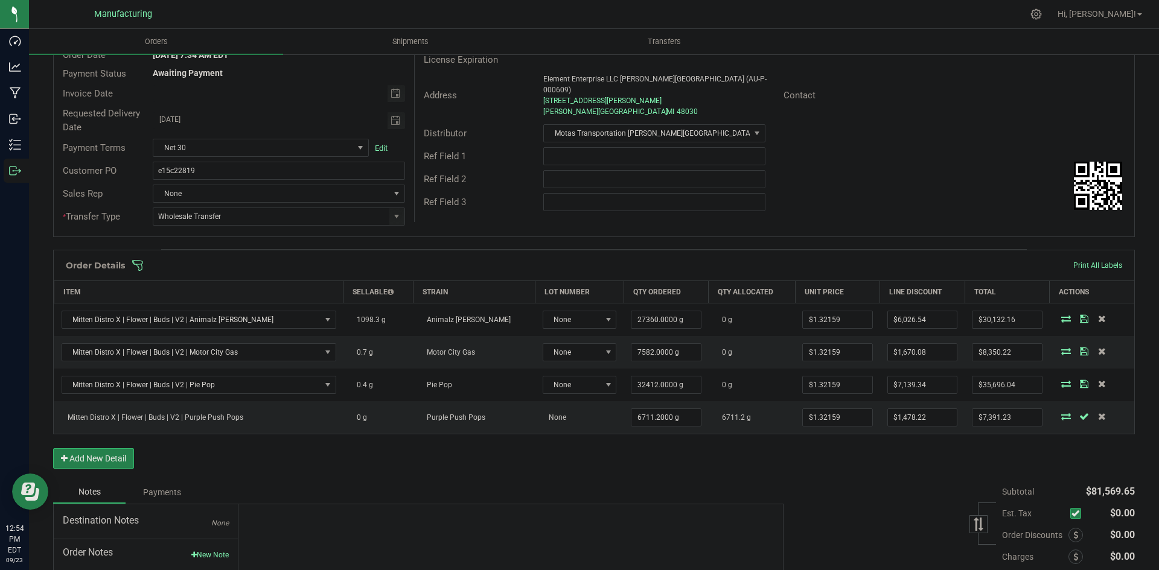
click at [722, 268] on span at bounding box center [673, 266] width 1082 height 12
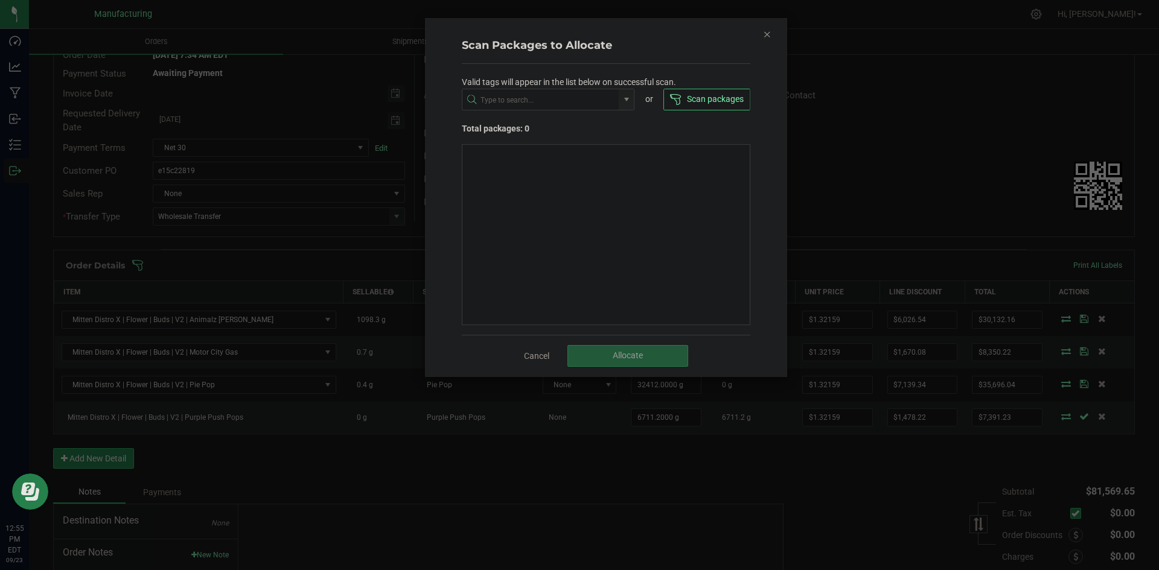
click at [768, 32] on icon "Close" at bounding box center [767, 34] width 8 height 14
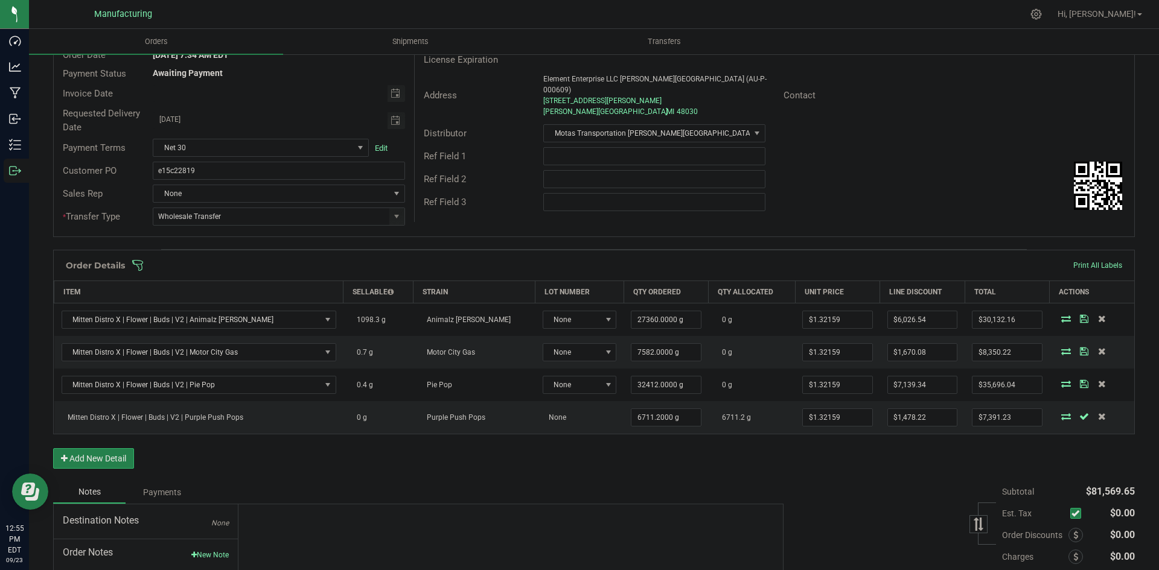
click at [622, 264] on span at bounding box center [673, 266] width 1082 height 12
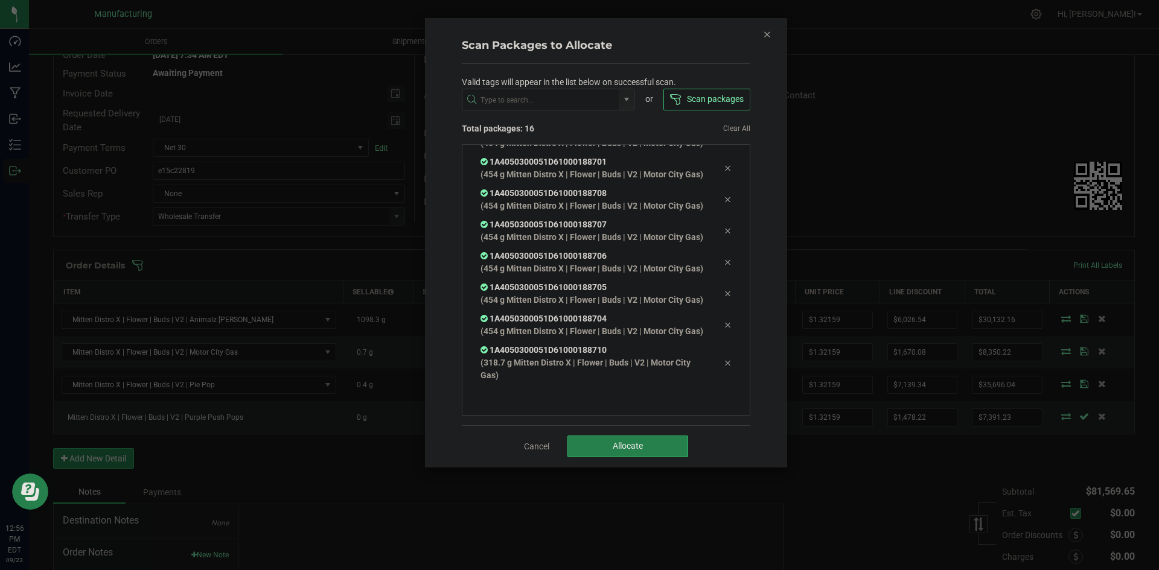
scroll to position [465, 0]
click at [619, 451] on span "Allocate" at bounding box center [628, 446] width 30 height 10
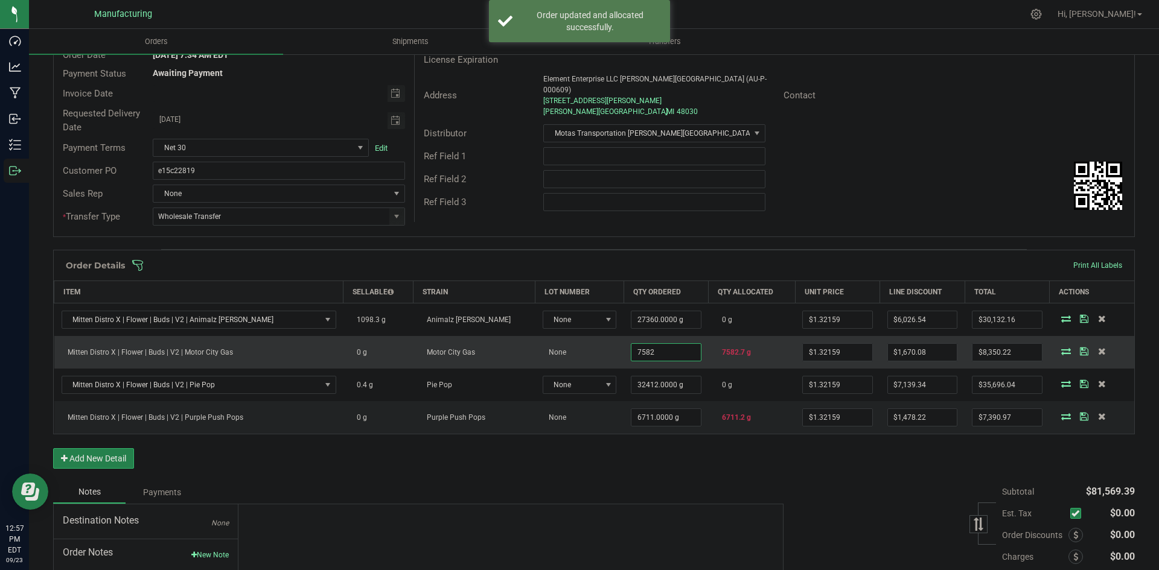
click at [647, 359] on input "7582" at bounding box center [665, 352] width 69 height 17
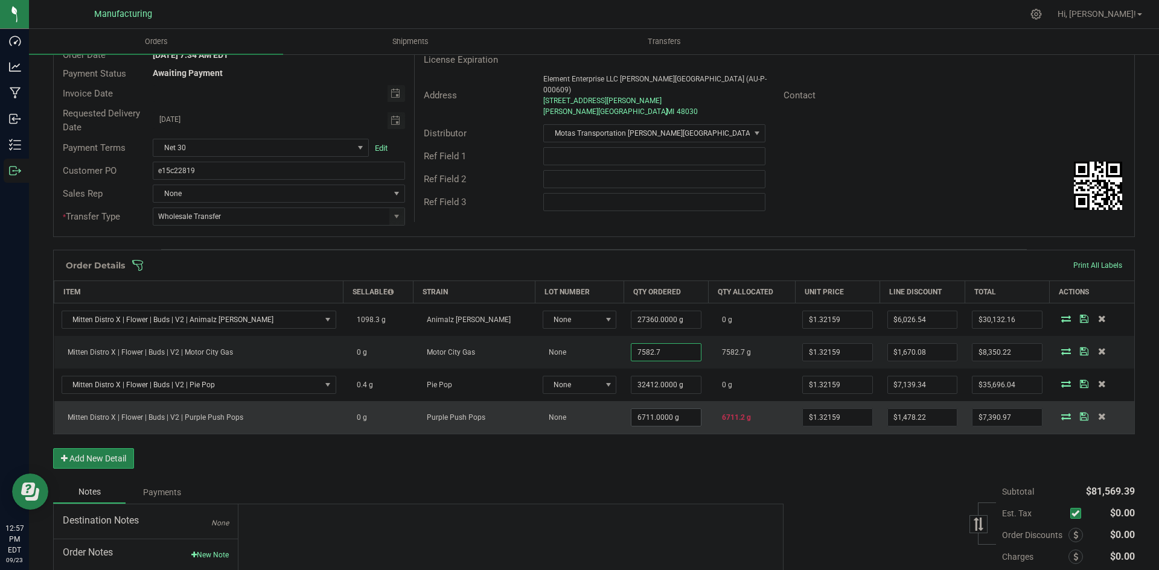
type input "7582.7000 g"
type input "$8,351.14"
click at [657, 421] on input "6711" at bounding box center [665, 417] width 69 height 17
click at [653, 417] on input "6711" at bounding box center [665, 417] width 69 height 17
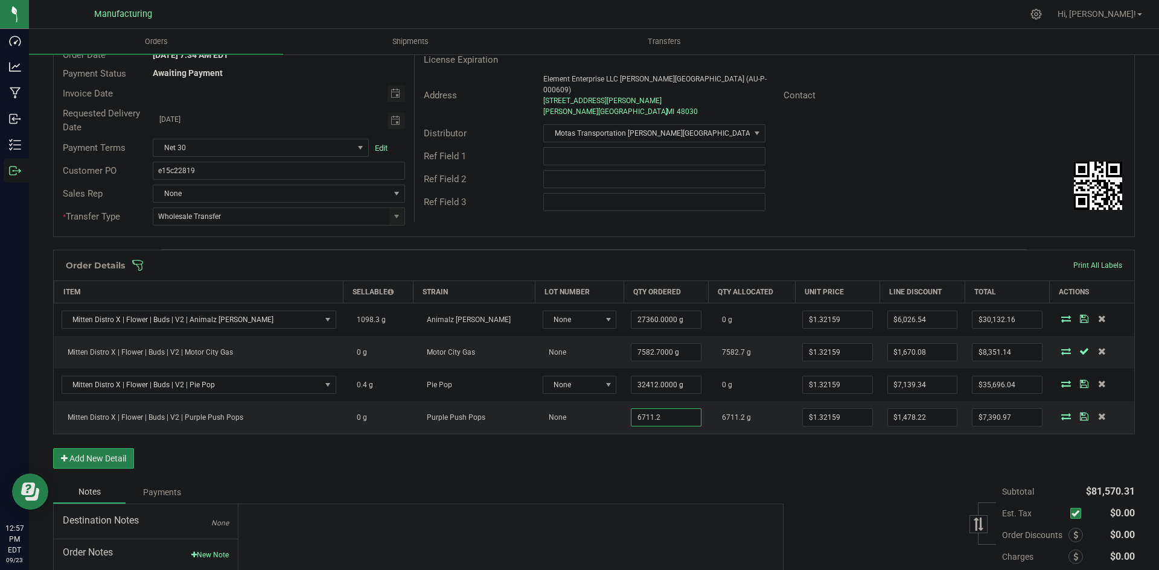
type input "6711.2000 g"
type input "$7,391.23"
click at [669, 462] on div "Order Details Print All Labels Item Sellable Strain Lot Number Qty Ordered Qty …" at bounding box center [594, 365] width 1082 height 231
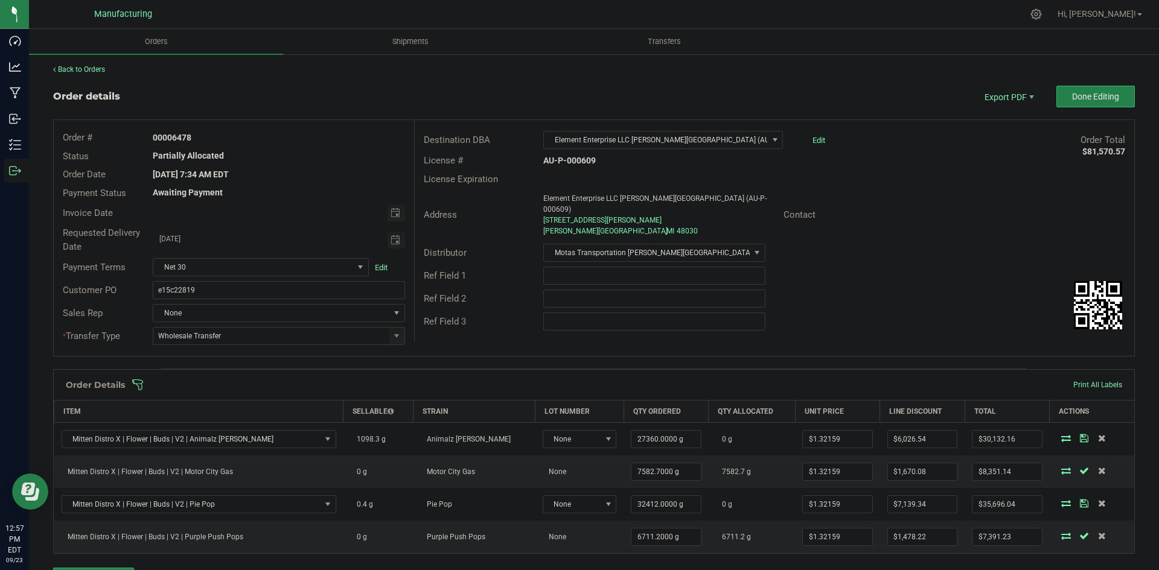
scroll to position [0, 0]
click at [809, 386] on span at bounding box center [673, 386] width 1082 height 12
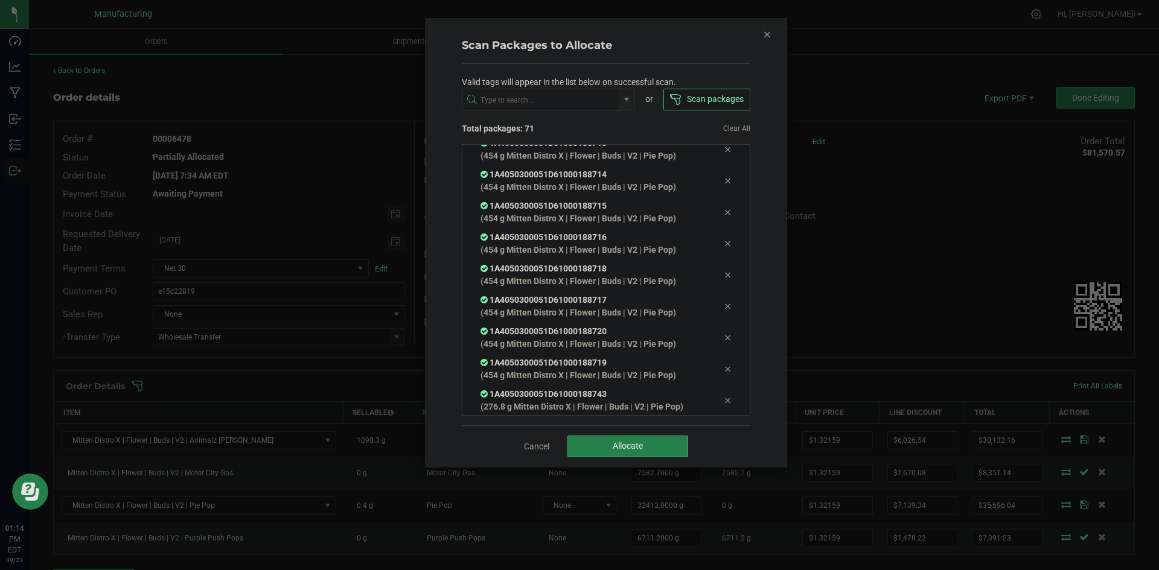
scroll to position [1989, 0]
click at [605, 440] on button "Allocate" at bounding box center [627, 447] width 121 height 22
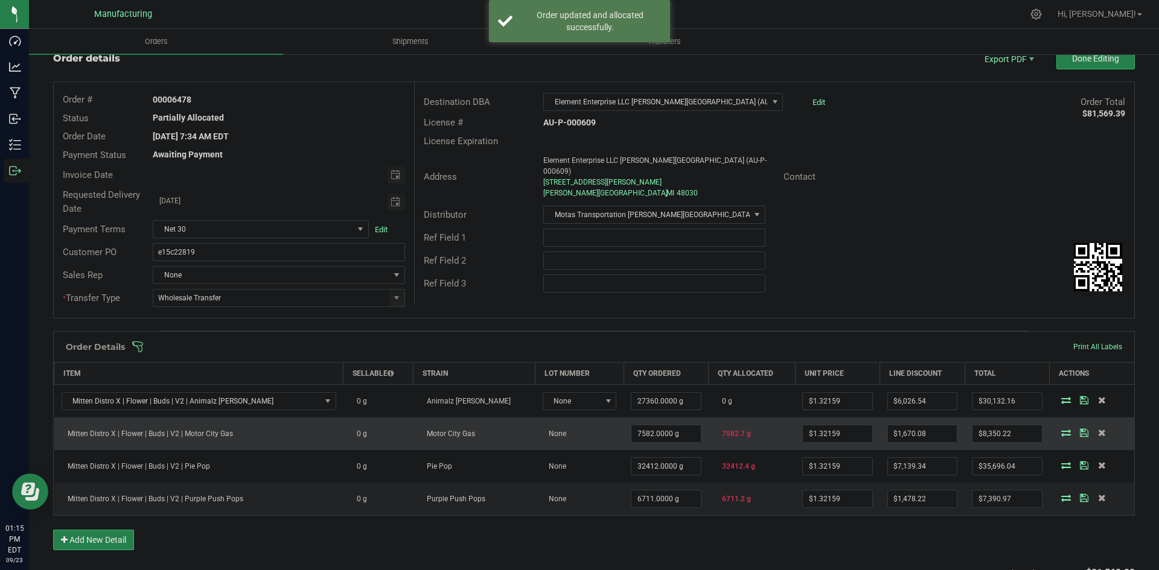
scroll to position [60, 0]
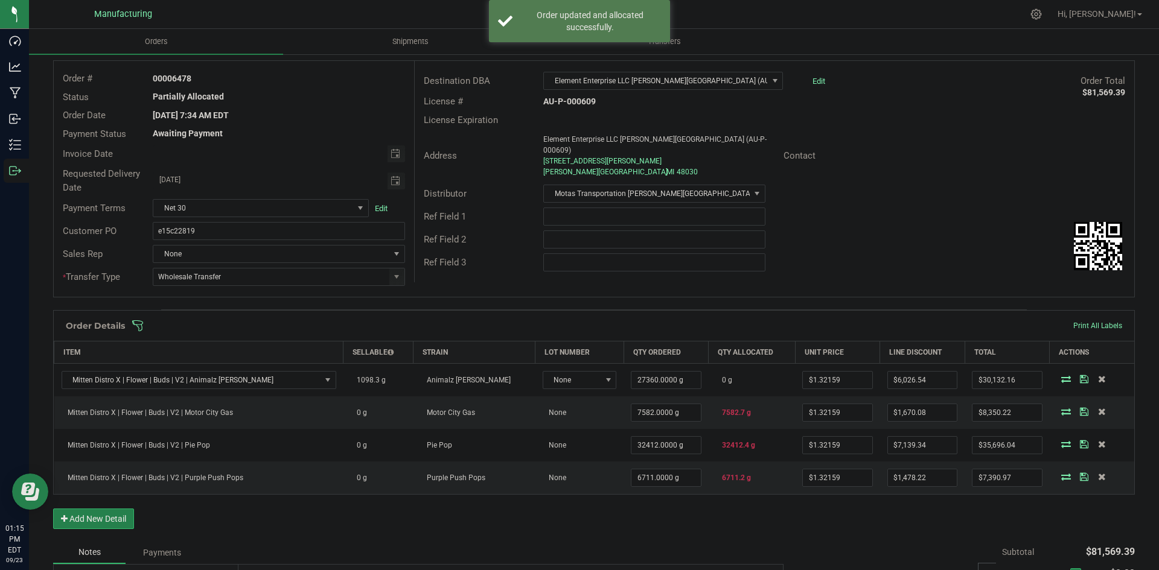
click at [726, 327] on span at bounding box center [673, 326] width 1082 height 12
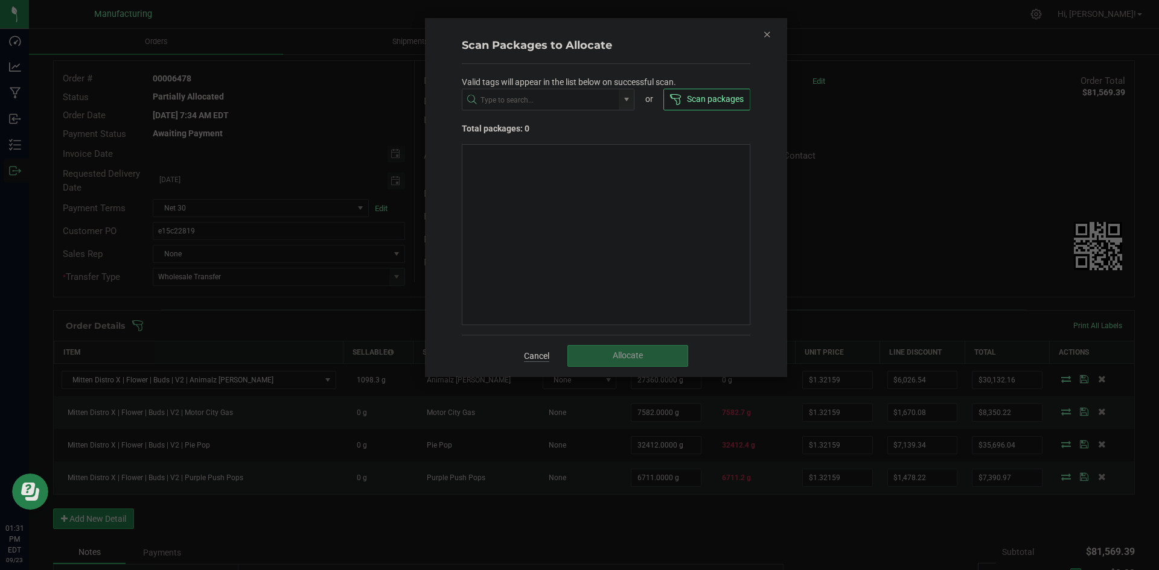
click at [533, 354] on link "Cancel" at bounding box center [536, 356] width 25 height 12
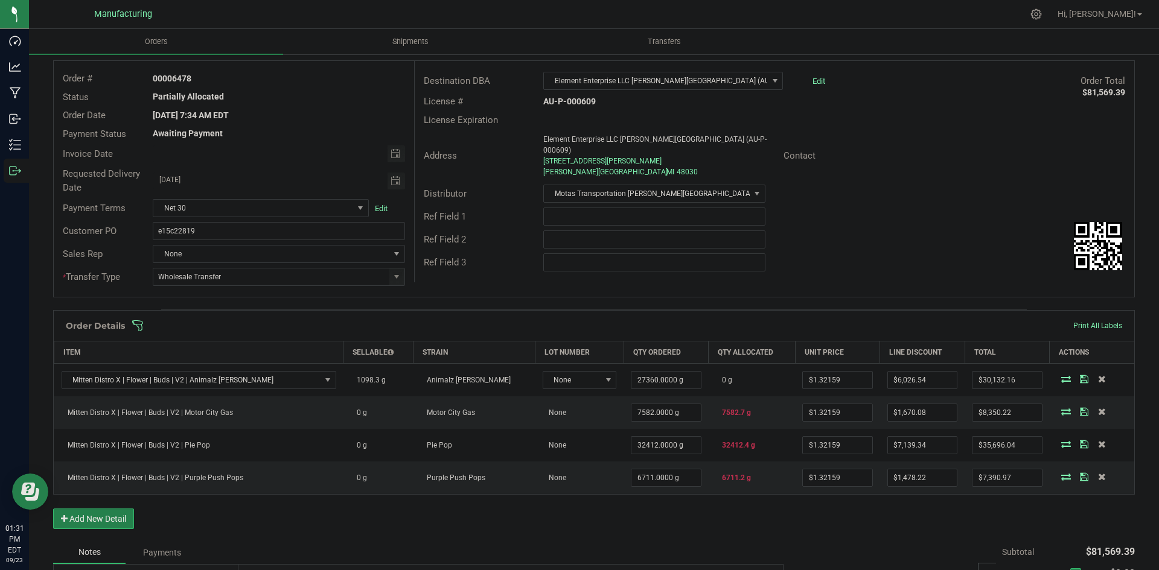
click at [566, 325] on span at bounding box center [673, 326] width 1082 height 12
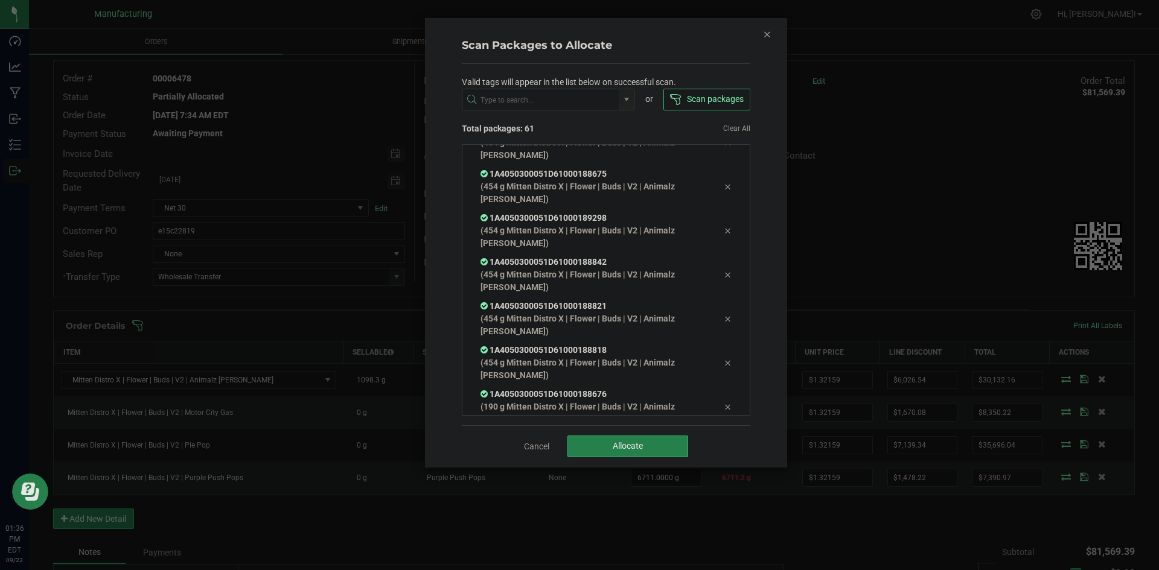
scroll to position [2448, 0]
click at [629, 447] on span "Allocate" at bounding box center [628, 446] width 30 height 10
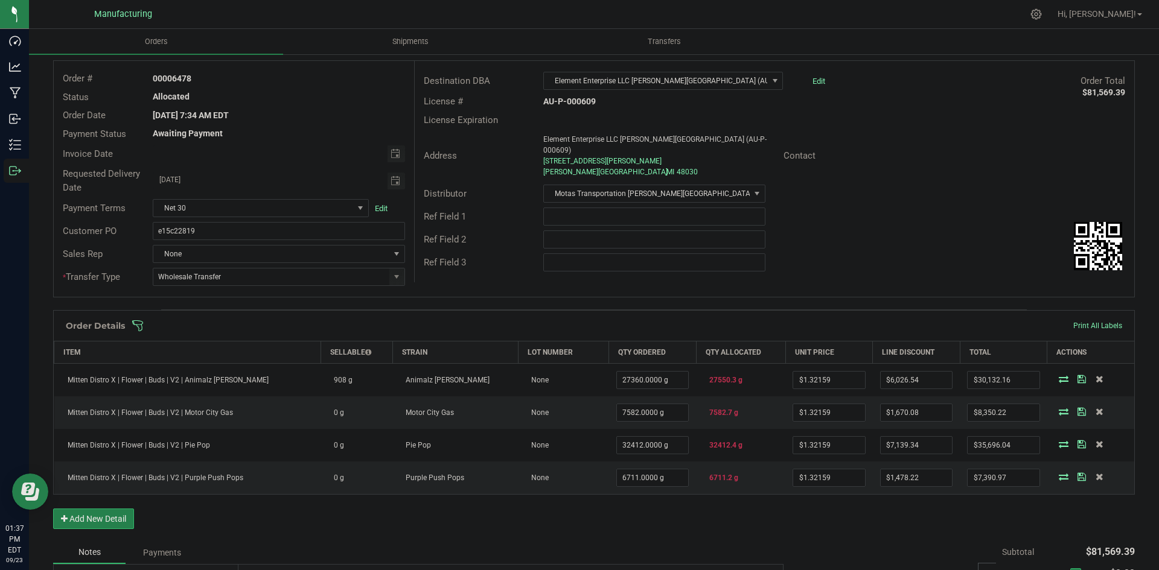
click at [938, 205] on div "Ref Field 1" at bounding box center [775, 216] width 720 height 23
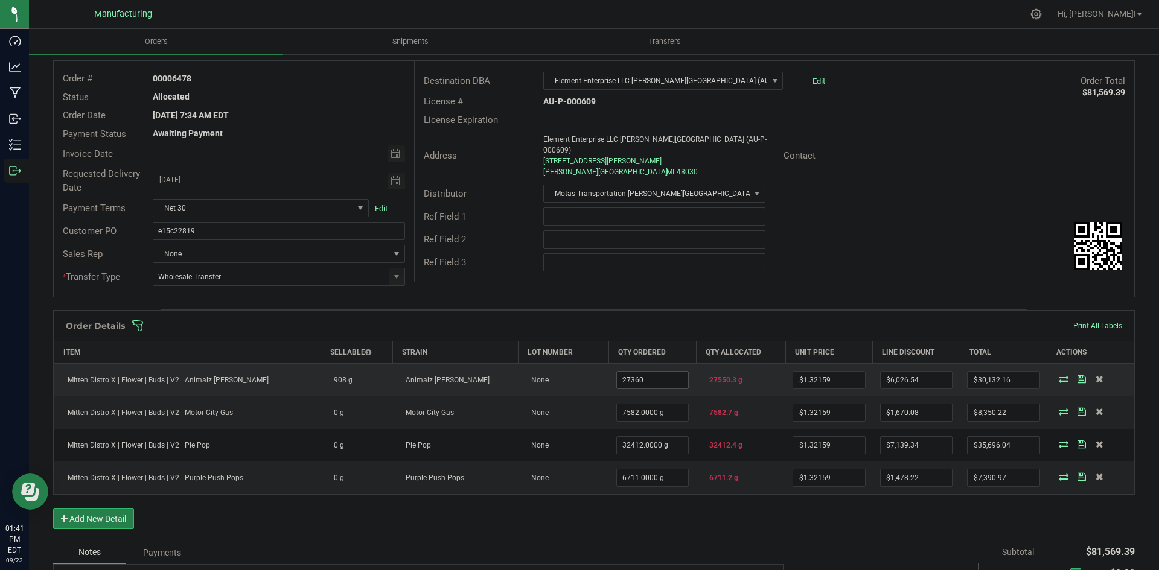
click at [641, 377] on input "27360" at bounding box center [652, 380] width 71 height 17
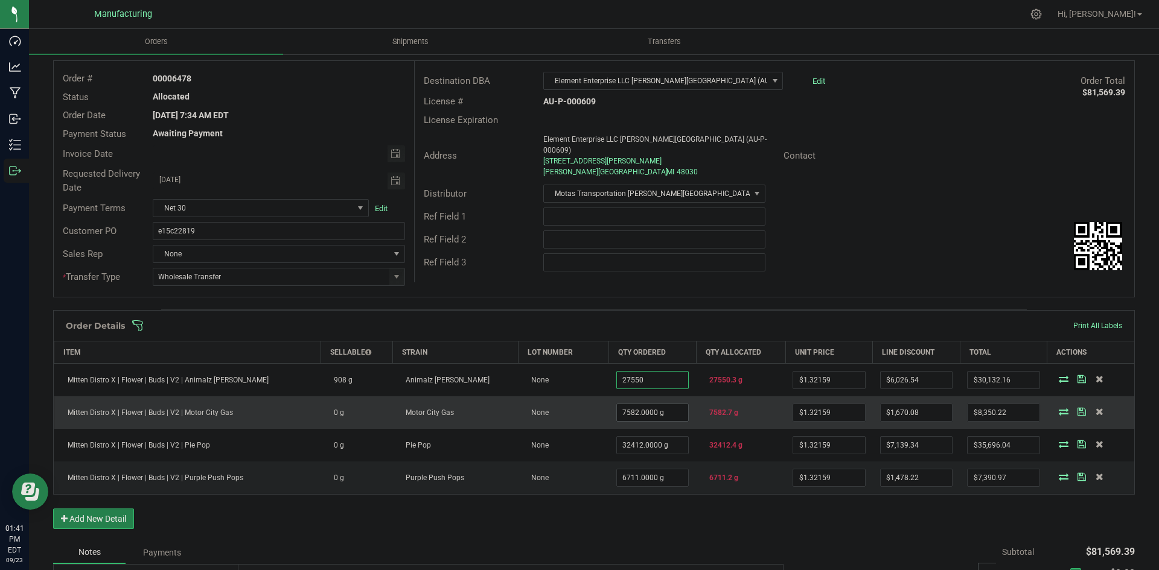
type input "27550.0000 g"
type input "$30,383.26"
click at [633, 414] on input "7582" at bounding box center [652, 412] width 71 height 17
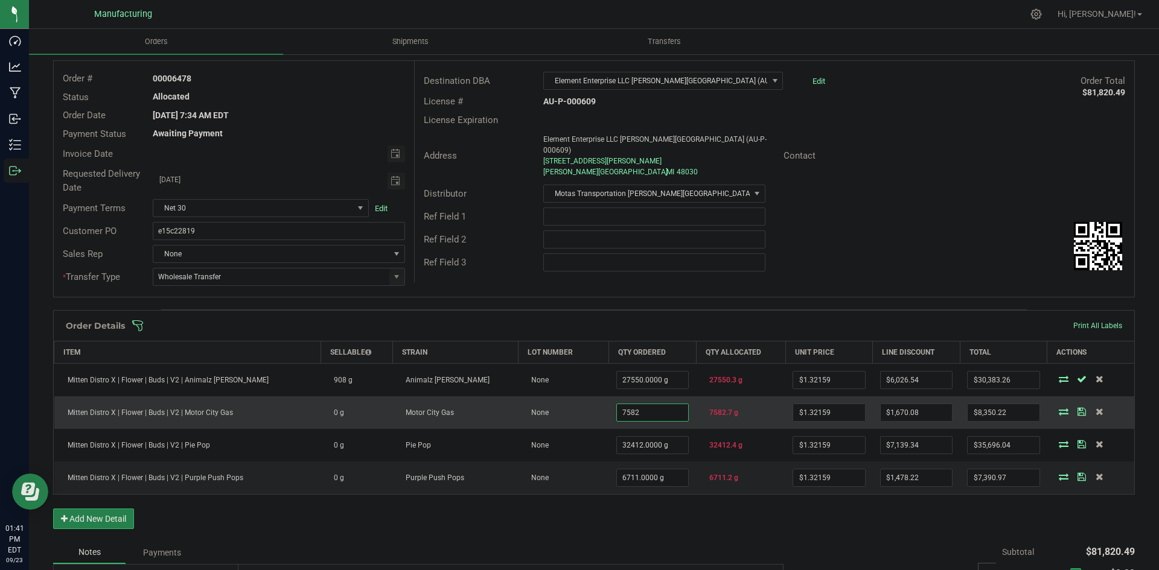
click at [617, 413] on input "7582" at bounding box center [652, 412] width 71 height 17
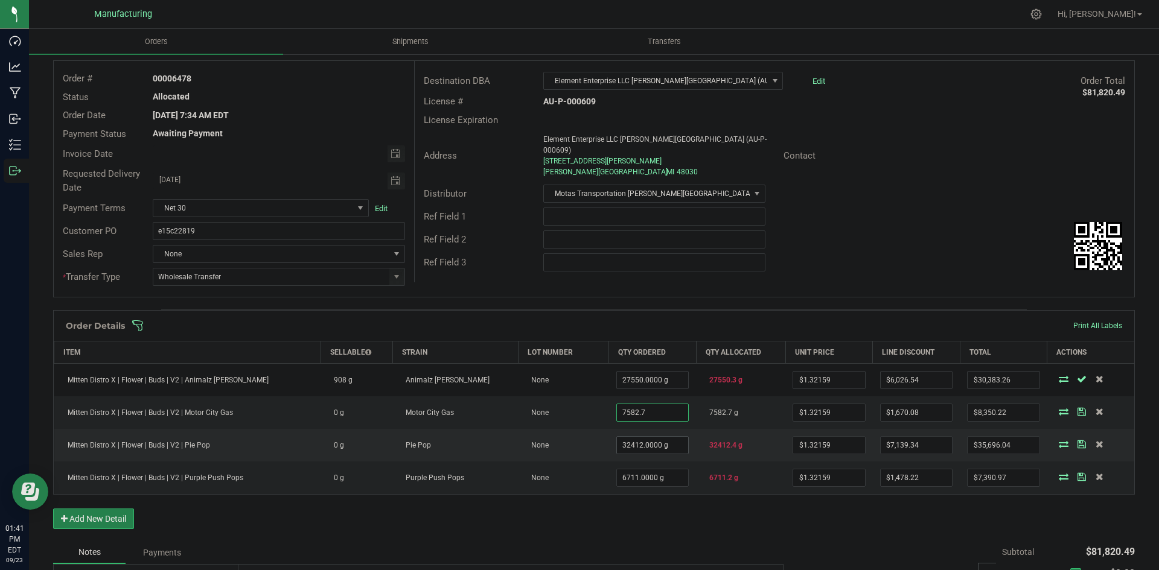
type input "7582.7000 g"
type input "$8,351.14"
click at [627, 450] on input "32412" at bounding box center [652, 445] width 71 height 17
click at [617, 446] on input "32412" at bounding box center [652, 445] width 71 height 17
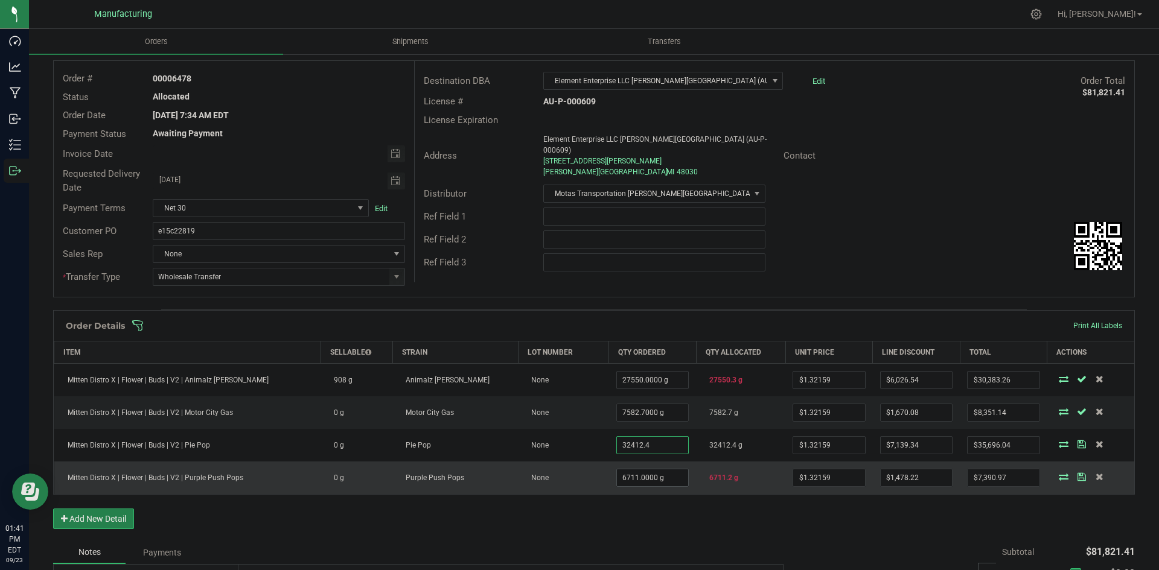
type input "32412.4000 g"
type input "$35,696.56"
click at [631, 470] on input "6711" at bounding box center [652, 478] width 71 height 17
type input "."
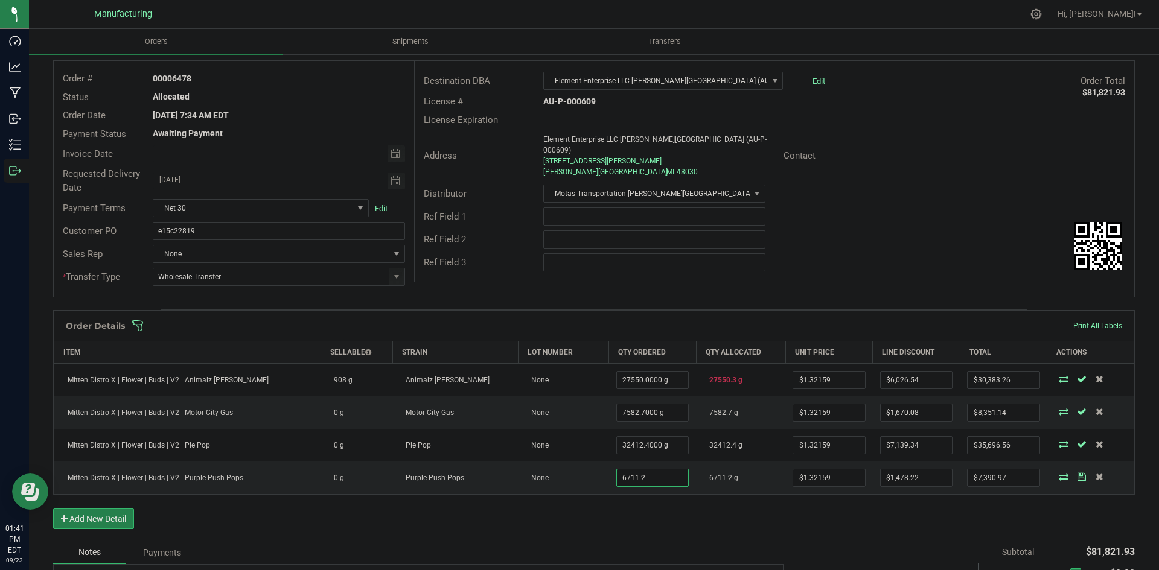
type input "6711.2000 g"
type input "$7,391.23"
click at [702, 514] on div "Order Details Print All Labels Item Sellable Strain Lot Number Qty Ordered Qty …" at bounding box center [594, 425] width 1082 height 231
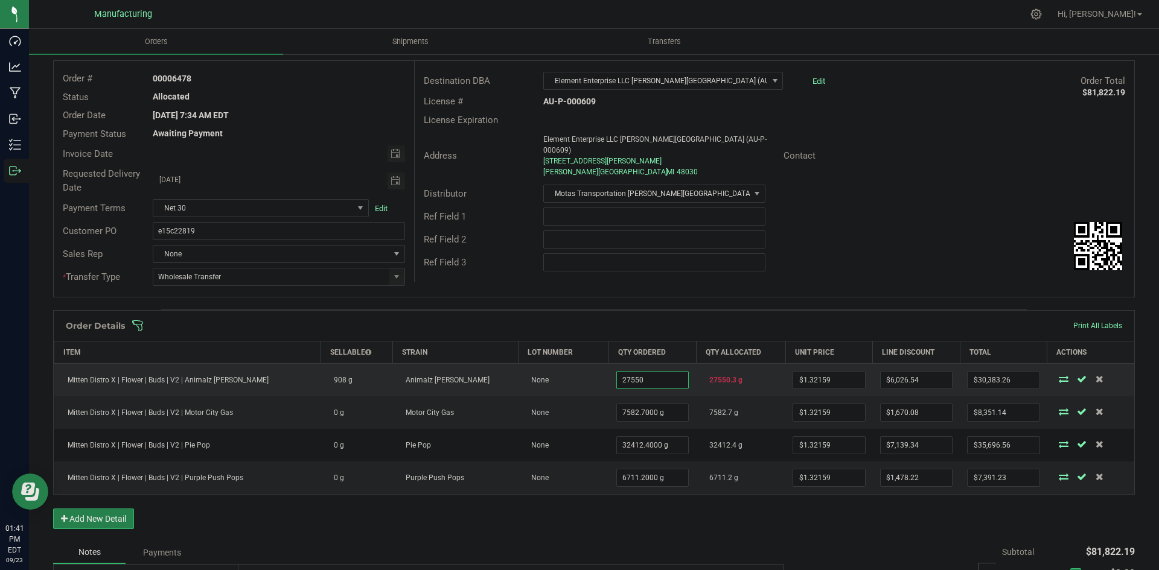
click at [641, 382] on input "27550" at bounding box center [652, 380] width 71 height 17
click at [639, 382] on input "27550" at bounding box center [652, 380] width 71 height 17
click at [623, 379] on input "27550" at bounding box center [652, 380] width 71 height 17
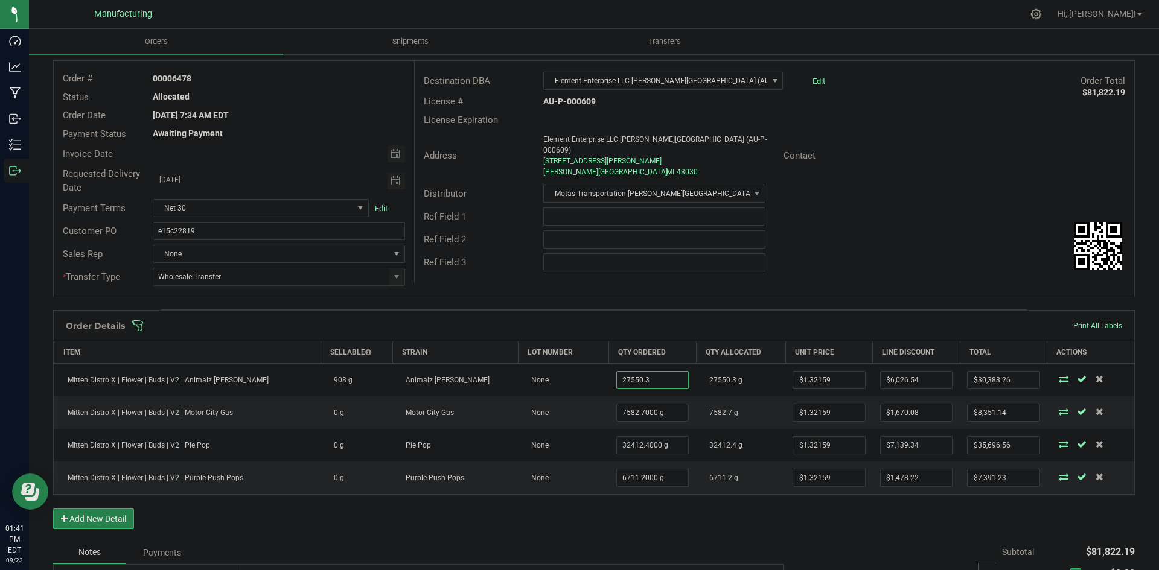
type input "27550.3000 g"
type input "$30,383.66"
drag, startPoint x: 769, startPoint y: 546, endPoint x: 781, endPoint y: 536, distance: 15.8
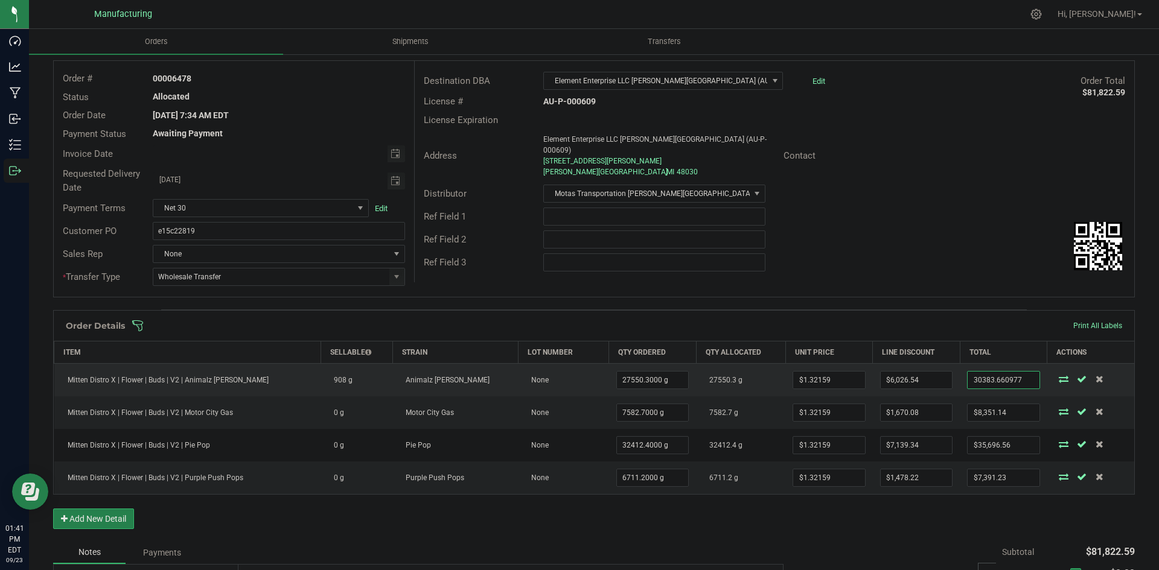
click at [989, 379] on input "30383.660977" at bounding box center [1003, 380] width 71 height 17
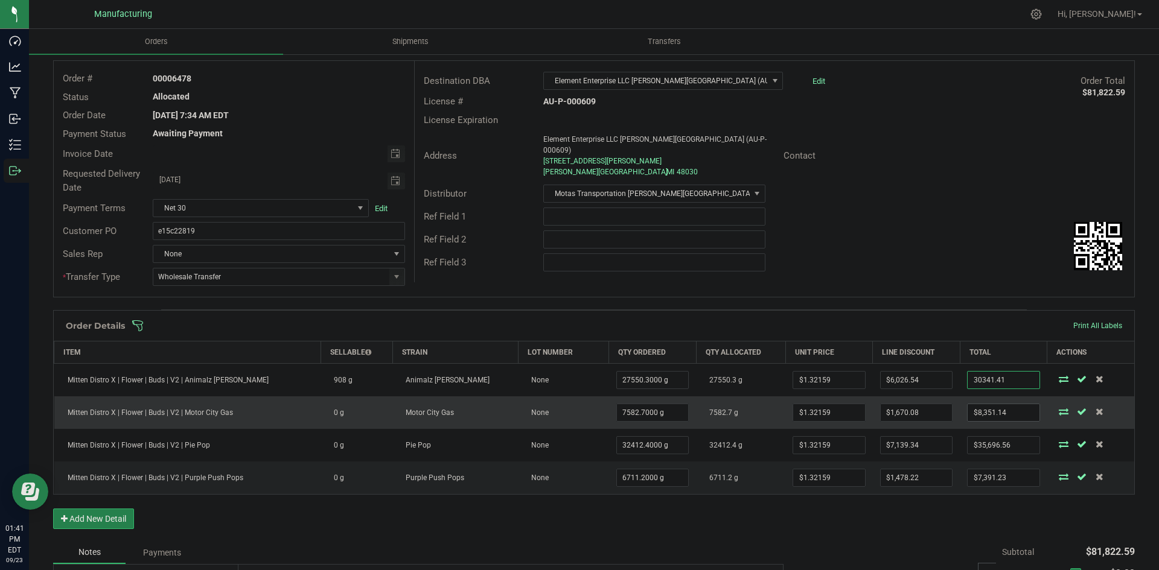
type input "30341.41"
type input "8351.140493"
type input "$6,068.79"
type input "$30,341.41"
click at [1011, 408] on input "8351.140493" at bounding box center [1003, 412] width 71 height 17
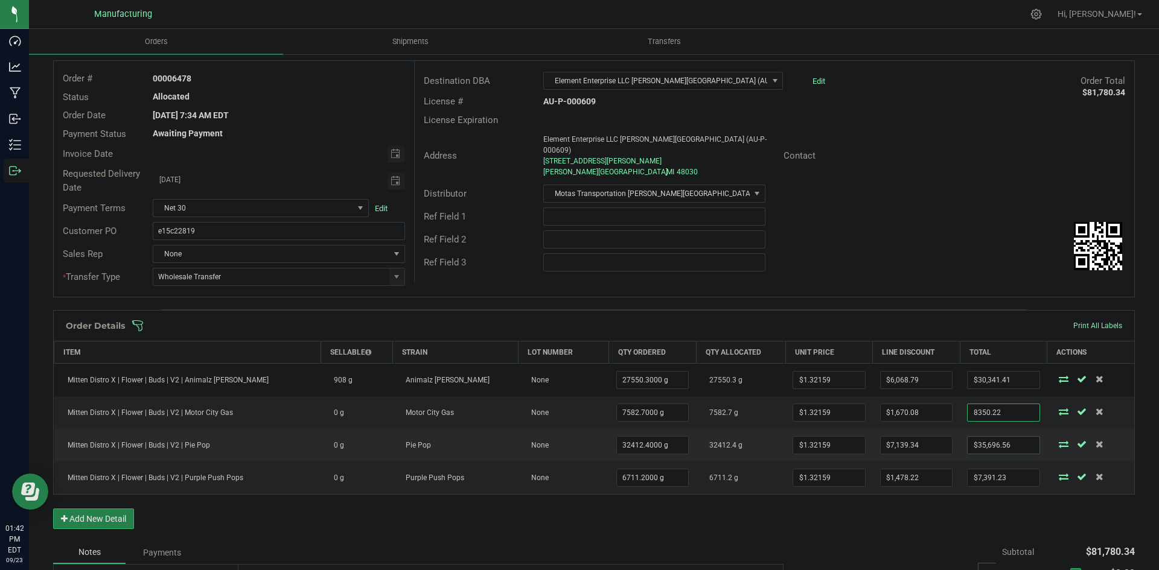
type input "8350.22"
type input "$1,671.00"
type input "$8,350.22"
click at [996, 452] on input "35696.563716000004" at bounding box center [1003, 445] width 71 height 17
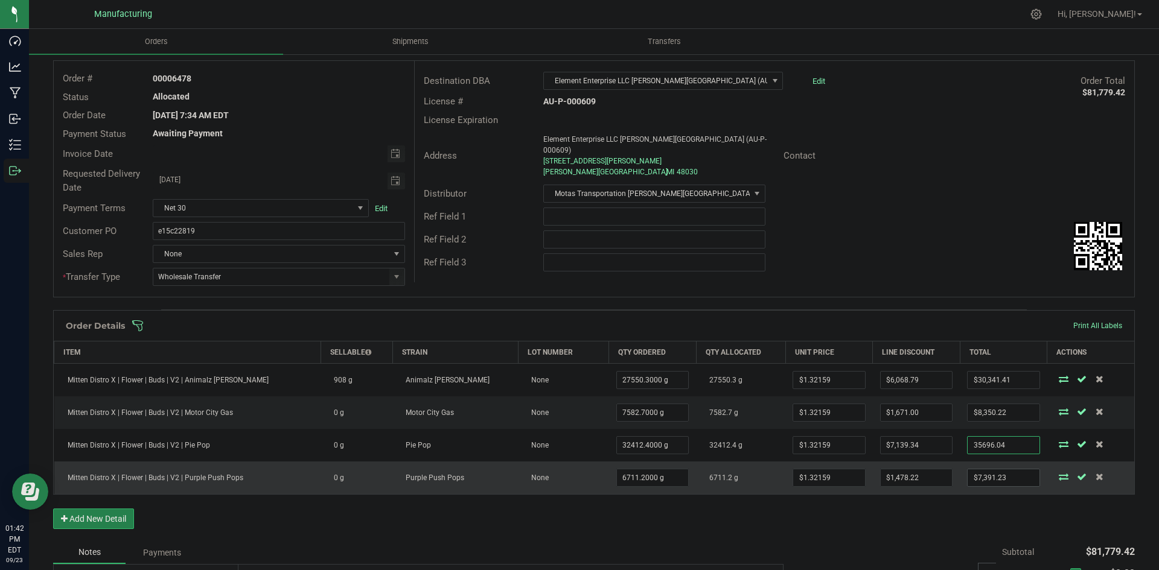
type input "35696.04"
type input "$7,139.86"
type input "$35,696.04"
click at [994, 477] on input "7391.234808" at bounding box center [1003, 478] width 71 height 17
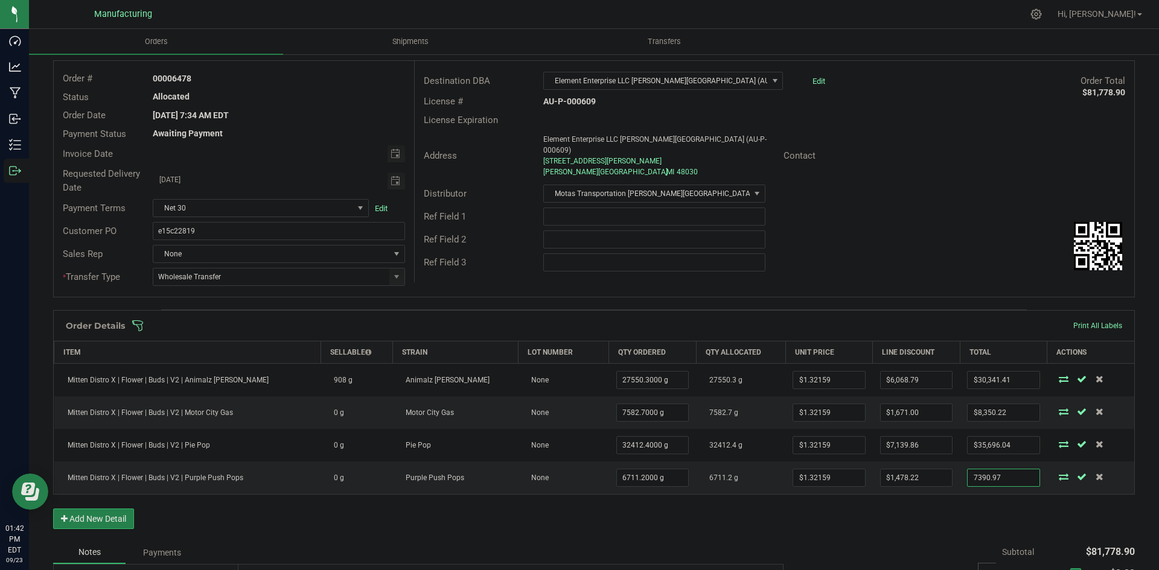
type input "7390.97"
type input "$1,478.48"
type input "$7,390.97"
click at [928, 513] on div "Order Details Print All Labels Item Sellable Strain Lot Number Qty Ordered Qty …" at bounding box center [594, 425] width 1082 height 231
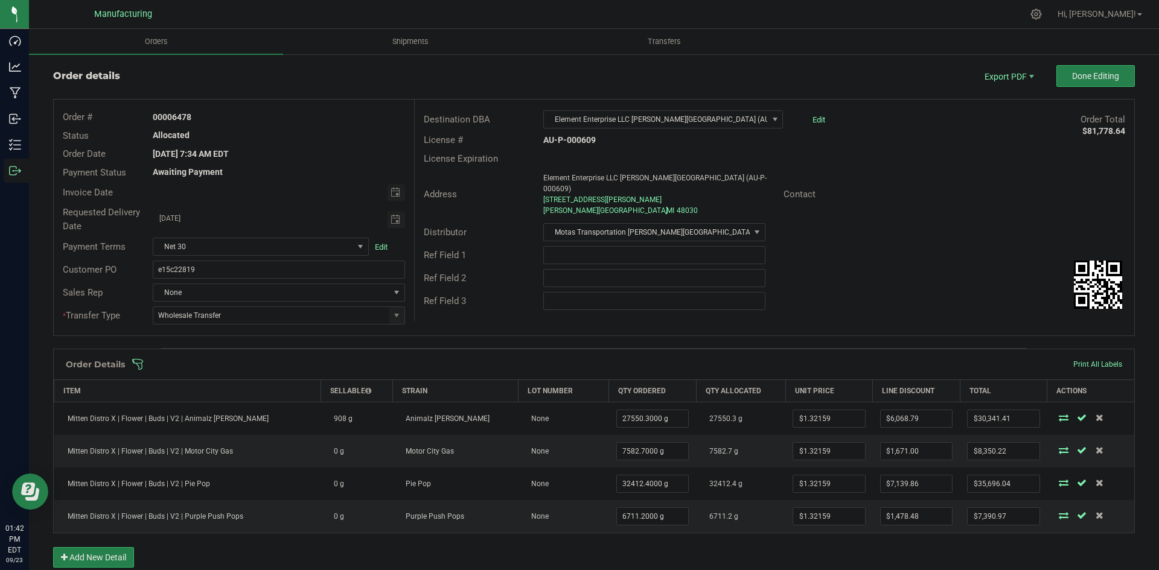
scroll to position [0, 0]
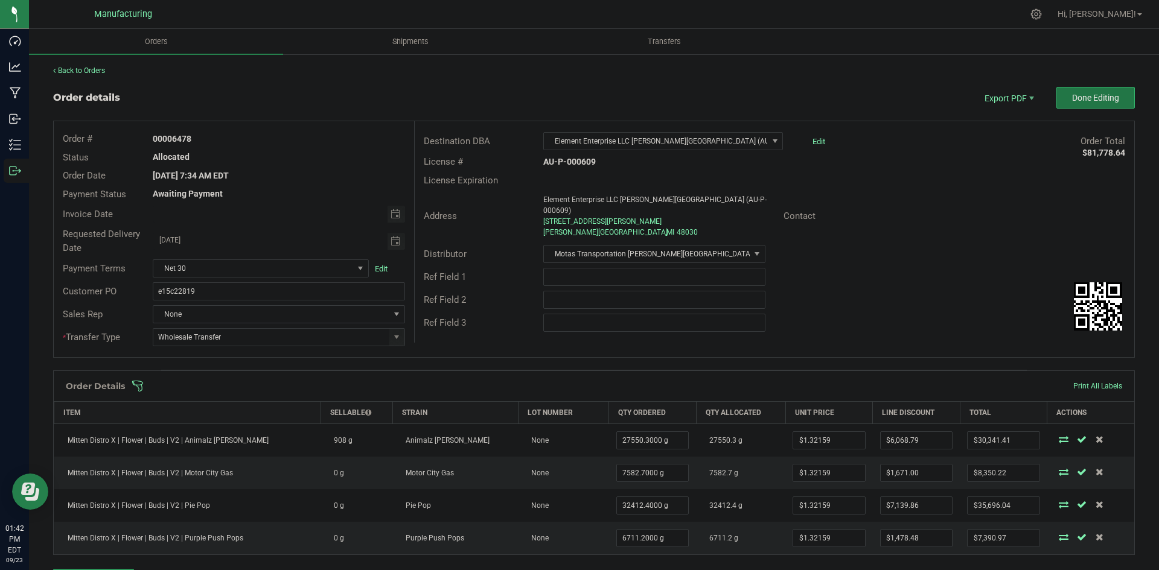
click at [1065, 105] on button "Done Editing" at bounding box center [1095, 98] width 78 height 22
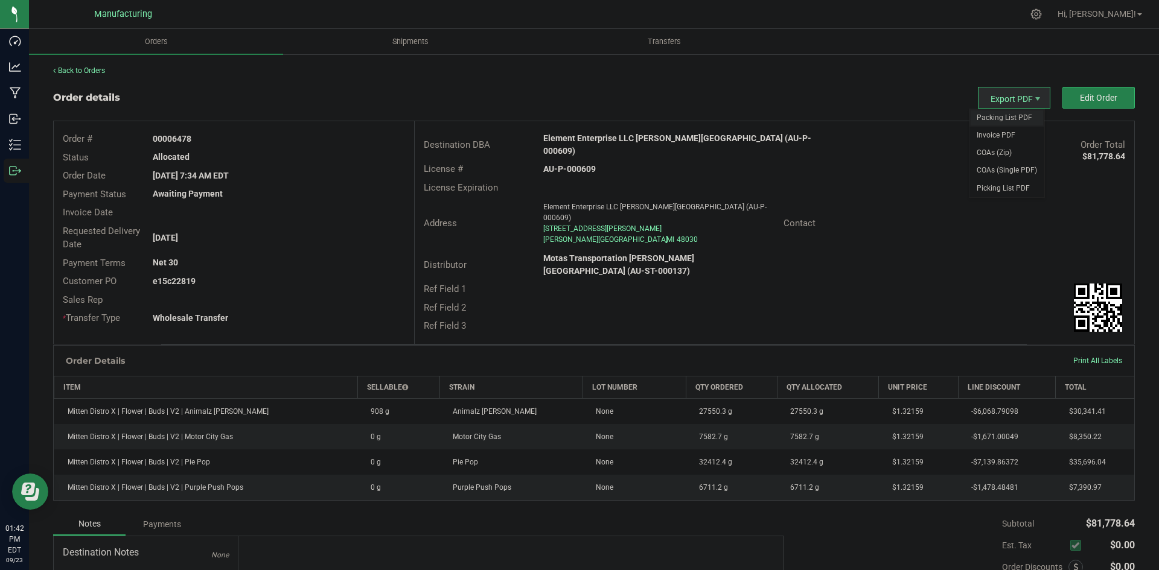
click at [992, 114] on span "Packing List PDF" at bounding box center [1007, 118] width 75 height 18
click at [644, 134] on strong "Element Enterprise LLC [PERSON_NAME][GEOGRAPHIC_DATA] (AU-P-000609)" at bounding box center [677, 144] width 268 height 22
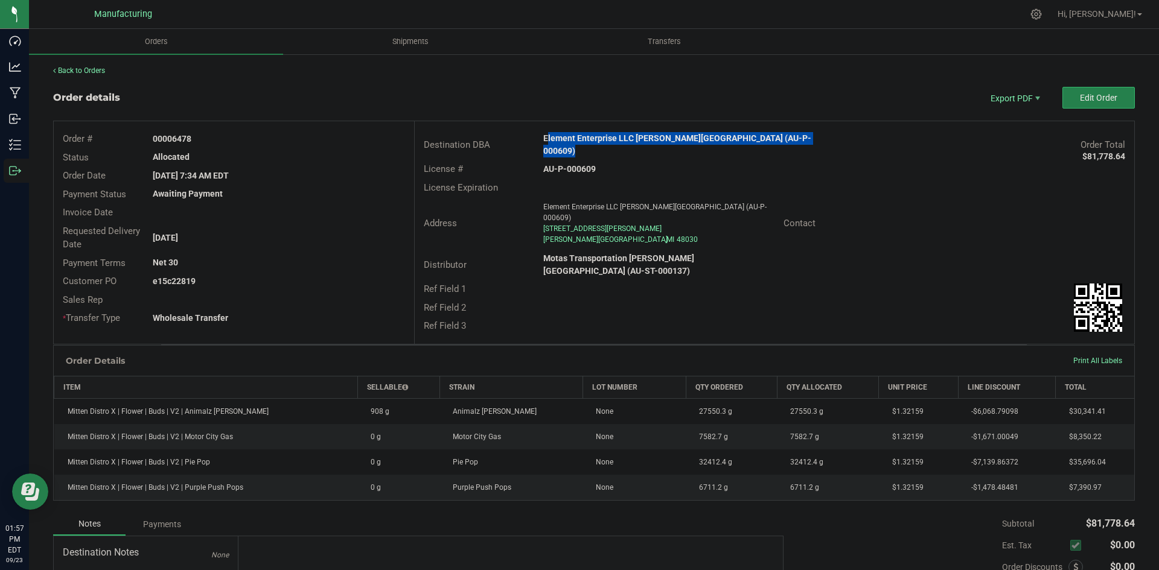
click at [644, 134] on strong "Element Enterprise LLC [PERSON_NAME][GEOGRAPHIC_DATA] (AU-P-000609)" at bounding box center [677, 144] width 268 height 22
copy strong "Element Enterprise LLC [PERSON_NAME][GEOGRAPHIC_DATA] (AU-P-000609)"
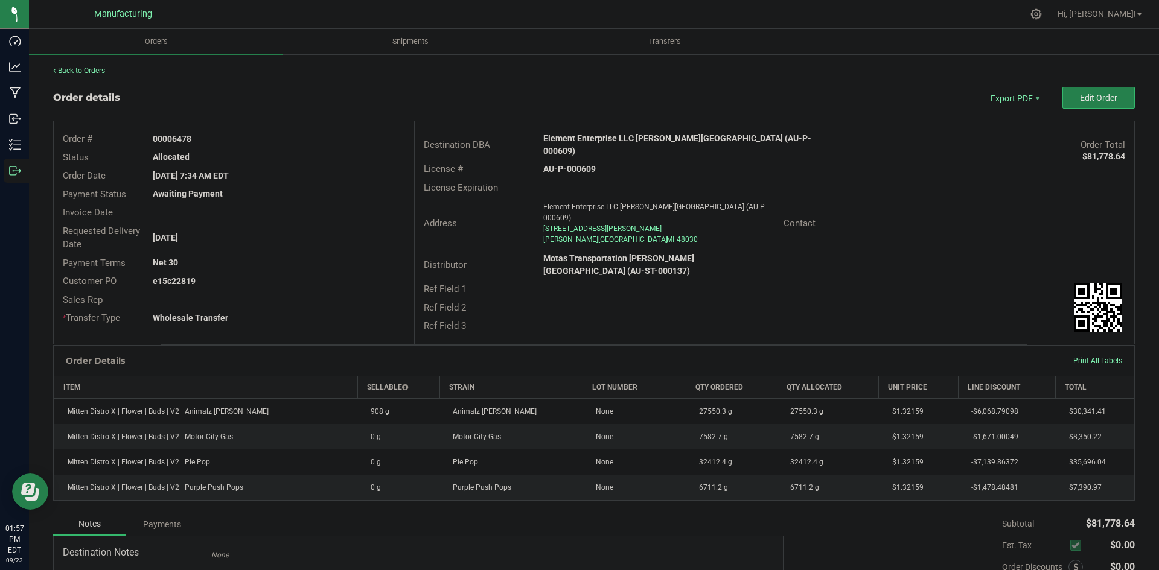
click at [590, 164] on strong "AU-P-000609" at bounding box center [569, 169] width 53 height 10
copy strong "AU-P-000609"
drag, startPoint x: 197, startPoint y: 139, endPoint x: 323, endPoint y: 136, distance: 125.6
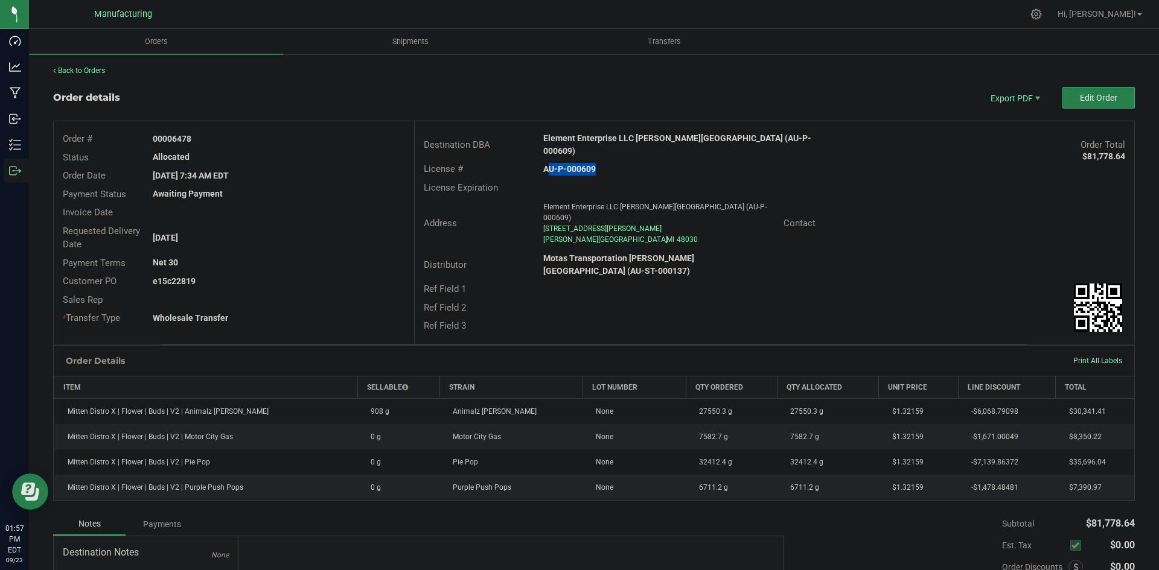
click at [305, 136] on div "00006478" at bounding box center [279, 139] width 270 height 13
copy strong "6478"
drag, startPoint x: 172, startPoint y: 278, endPoint x: 387, endPoint y: 284, distance: 215.0
click at [311, 278] on div "e15c22819" at bounding box center [279, 281] width 270 height 13
copy strong "22819"
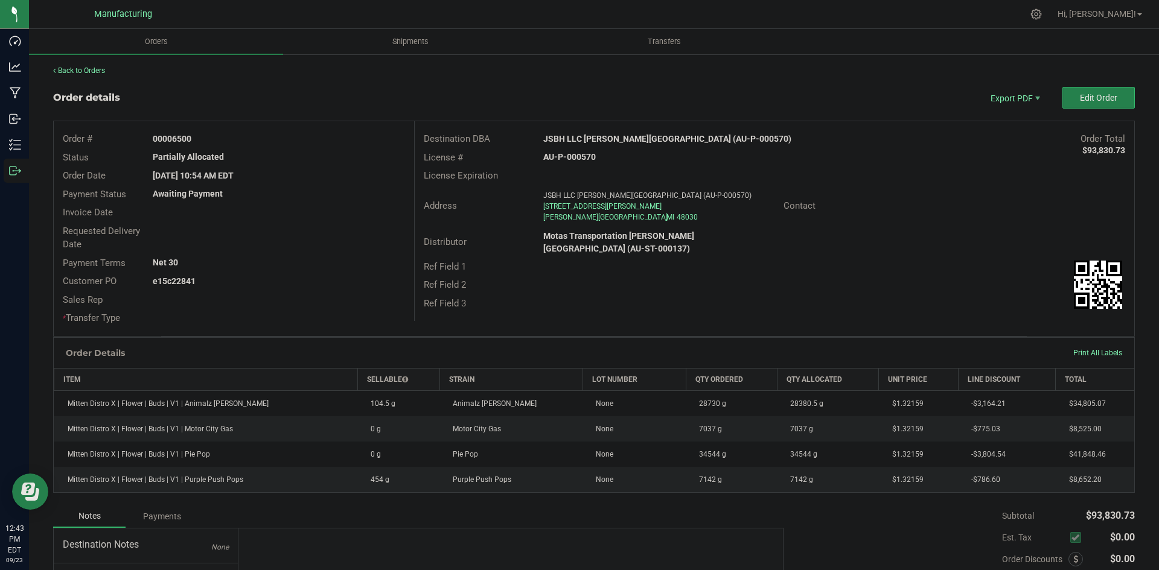
click at [1094, 82] on div "Back to Orders Order details Export PDF Edit Order Order # 00006500 Status Part…" at bounding box center [594, 378] width 1082 height 626
click at [1084, 100] on span "Edit Order" at bounding box center [1098, 98] width 37 height 10
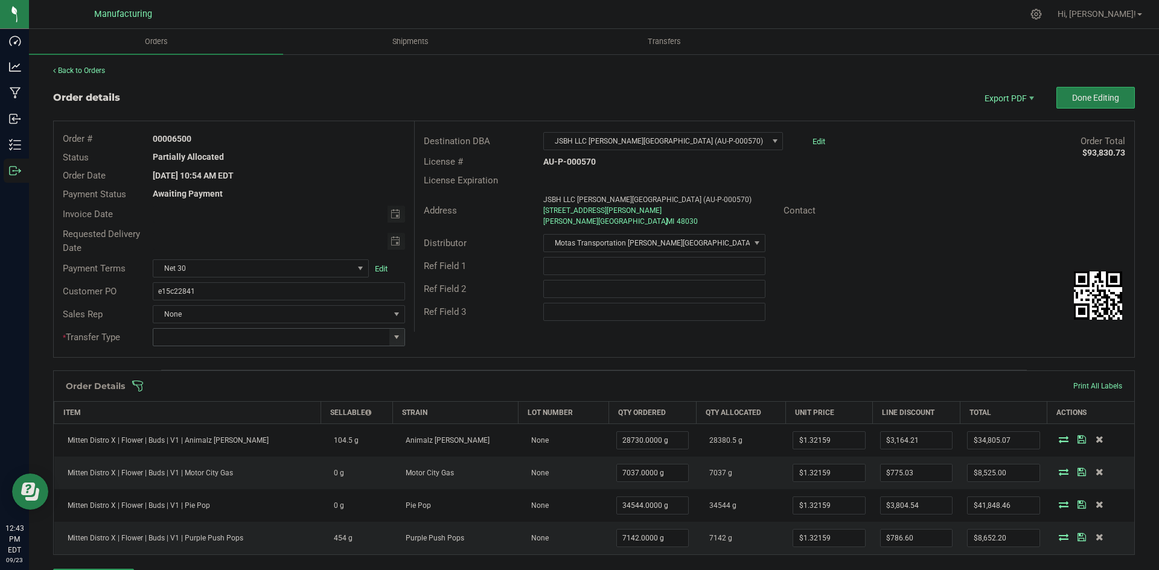
click at [393, 334] on span at bounding box center [397, 338] width 10 height 10
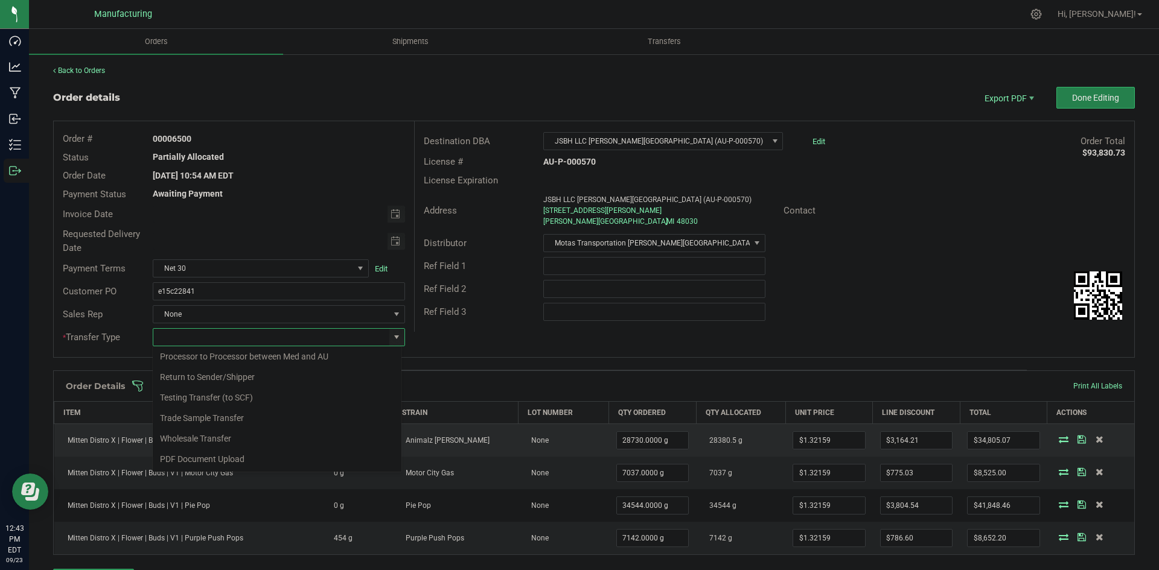
drag, startPoint x: 209, startPoint y: 436, endPoint x: 215, endPoint y: 434, distance: 6.5
click at [212, 435] on li "Wholesale Transfer" at bounding box center [277, 439] width 249 height 21
type input "Wholesale Transfer"
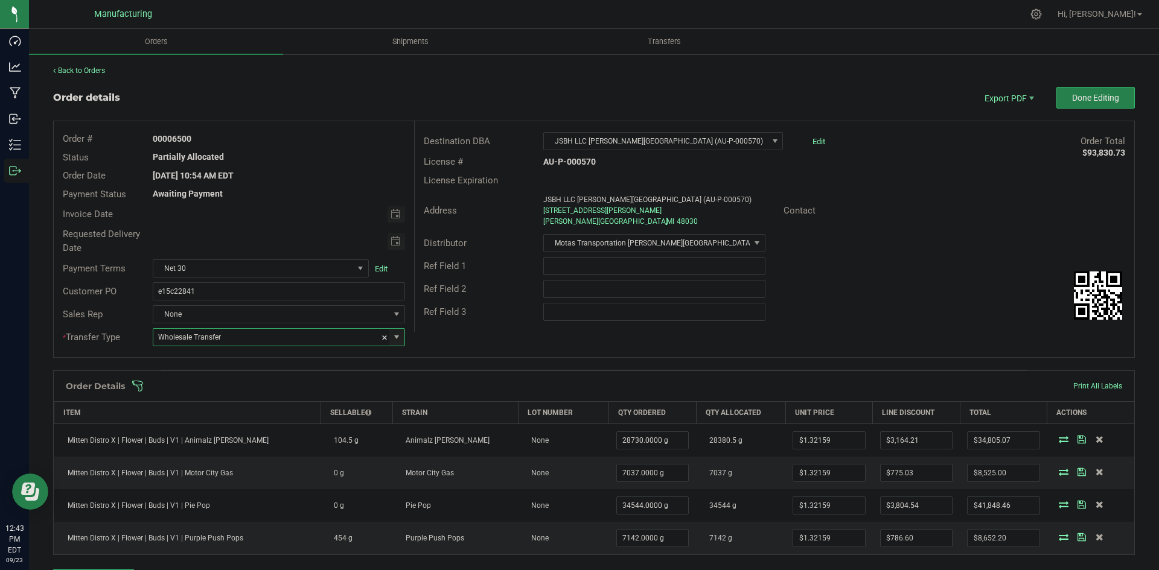
click at [479, 322] on div "Ref Field 3" at bounding box center [775, 312] width 720 height 23
click at [458, 382] on span at bounding box center [673, 386] width 1082 height 12
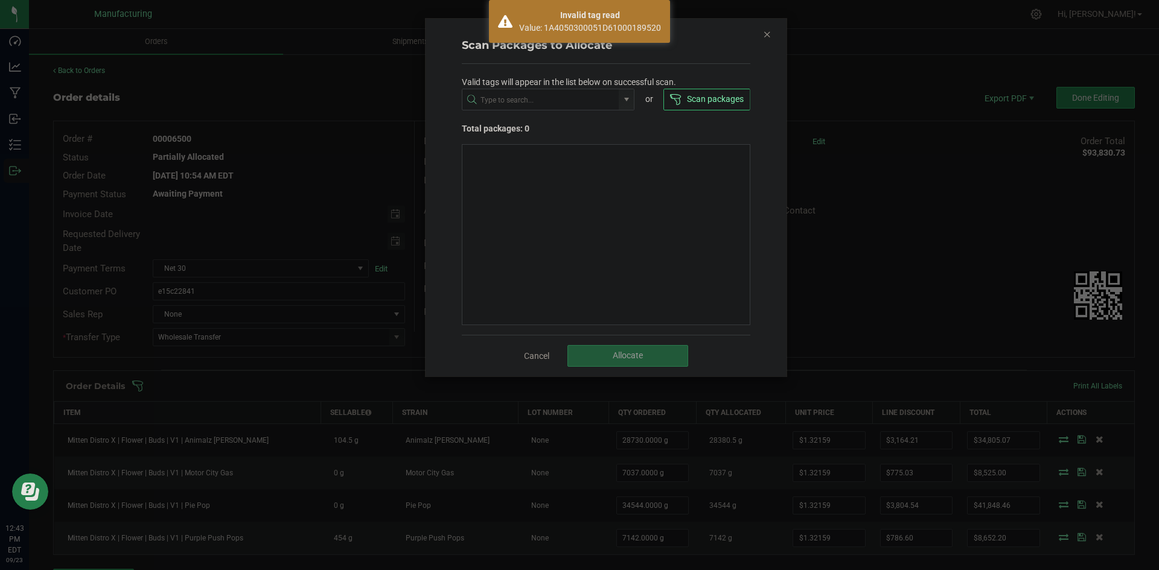
click at [765, 39] on icon "Close" at bounding box center [767, 34] width 8 height 14
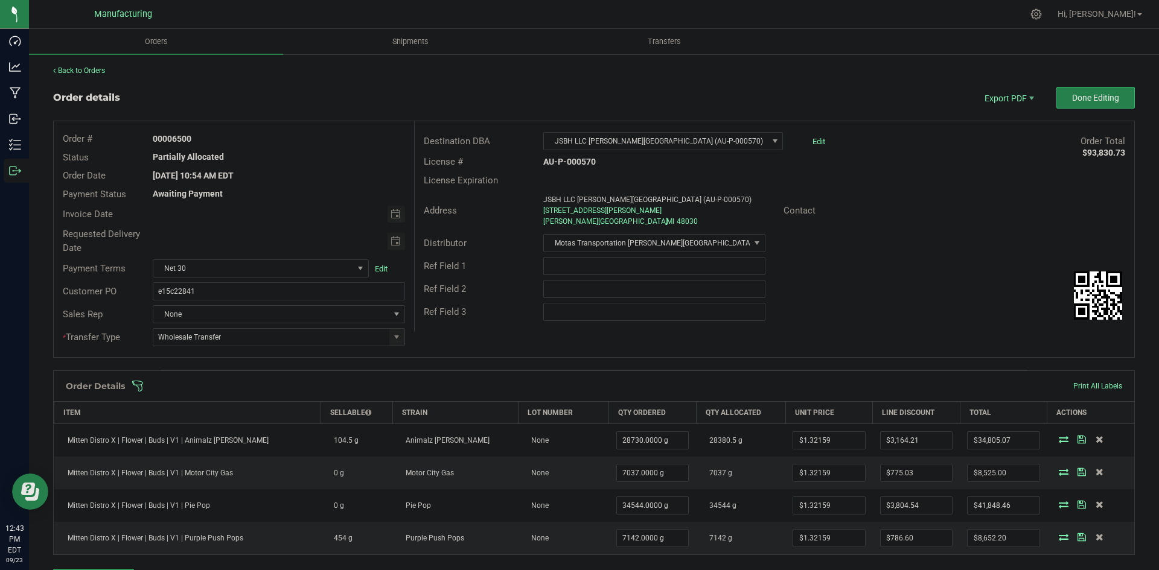
click at [669, 383] on span at bounding box center [673, 386] width 1082 height 12
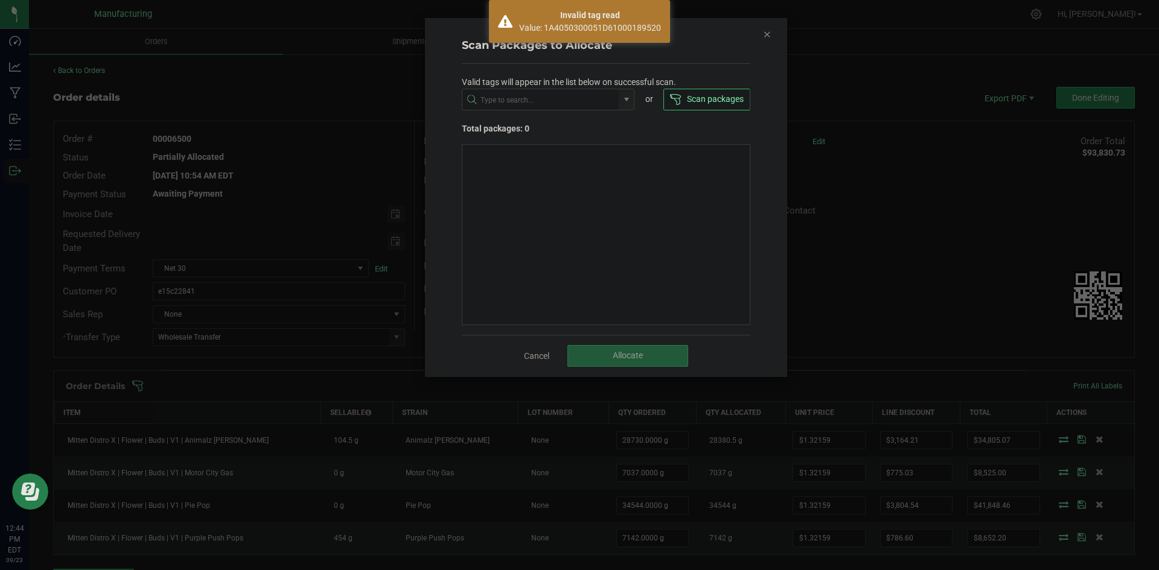
click at [765, 36] on icon "Close" at bounding box center [767, 34] width 8 height 14
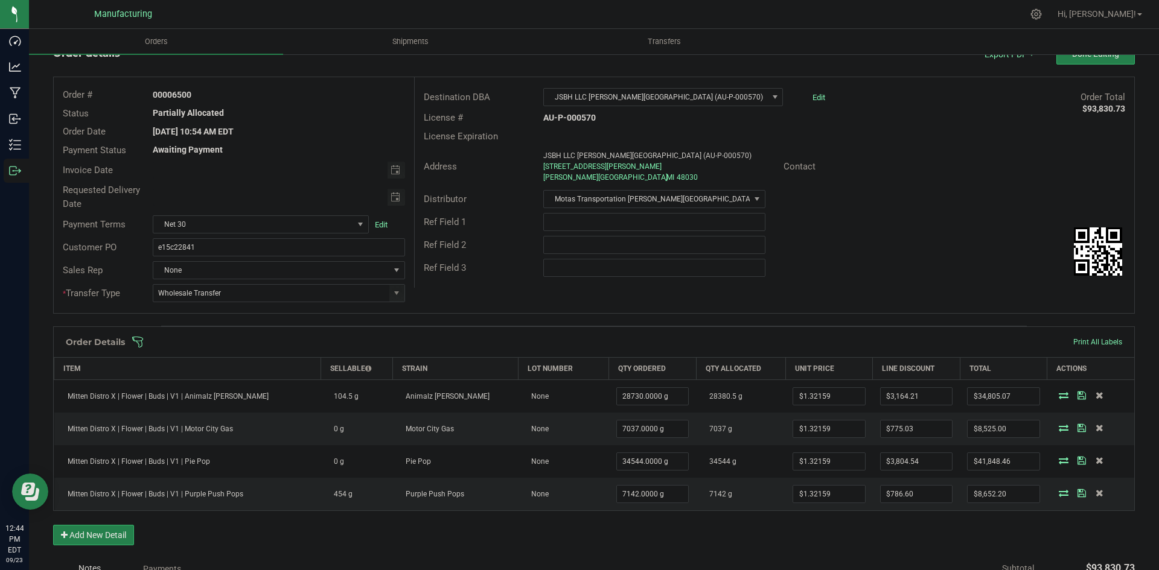
scroll to position [0, 0]
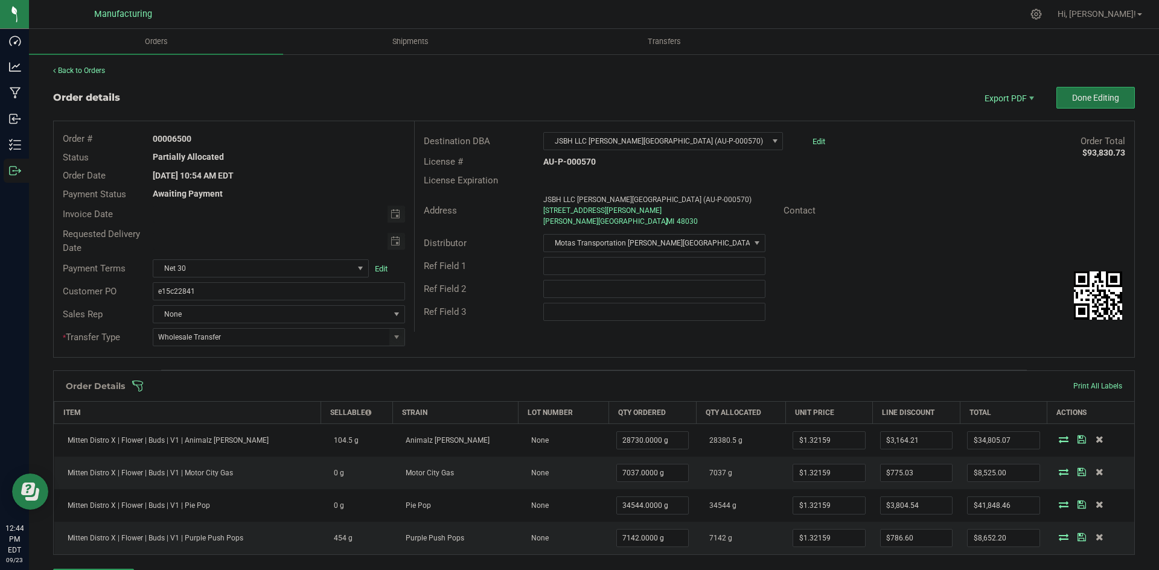
click at [1072, 98] on span "Done Editing" at bounding box center [1095, 98] width 47 height 10
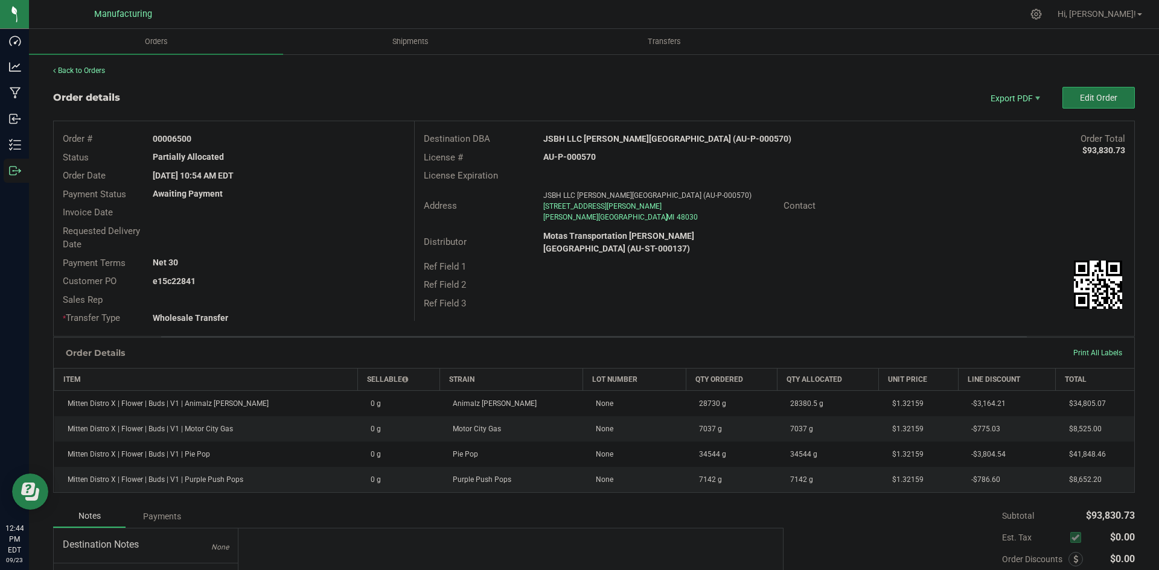
click at [1089, 97] on span "Edit Order" at bounding box center [1098, 98] width 37 height 10
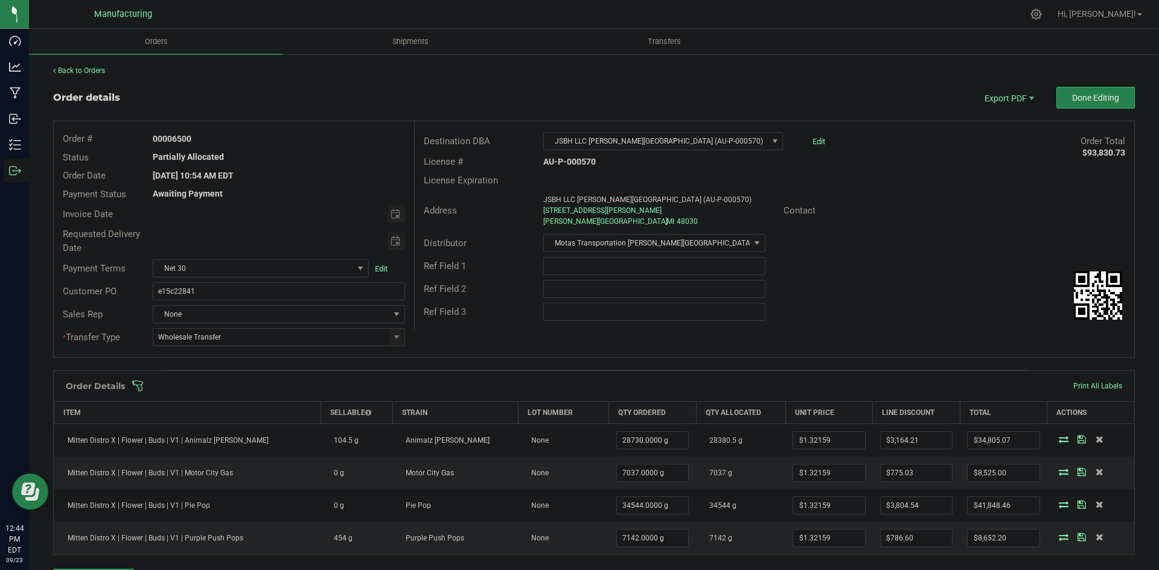
click at [723, 380] on span at bounding box center [673, 386] width 1082 height 12
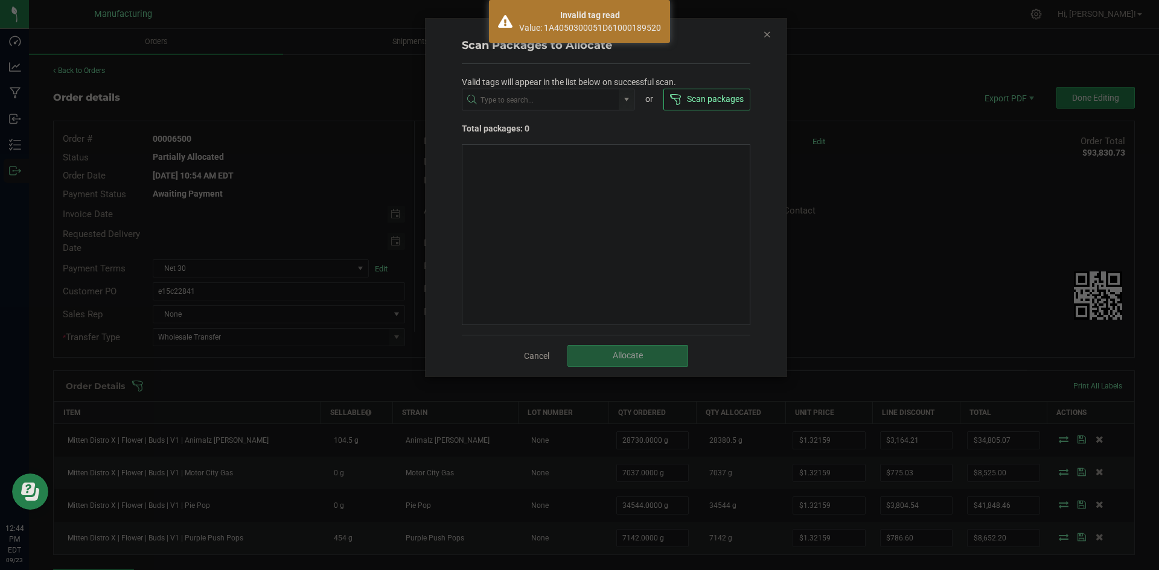
click at [768, 36] on icon "Close" at bounding box center [767, 34] width 8 height 14
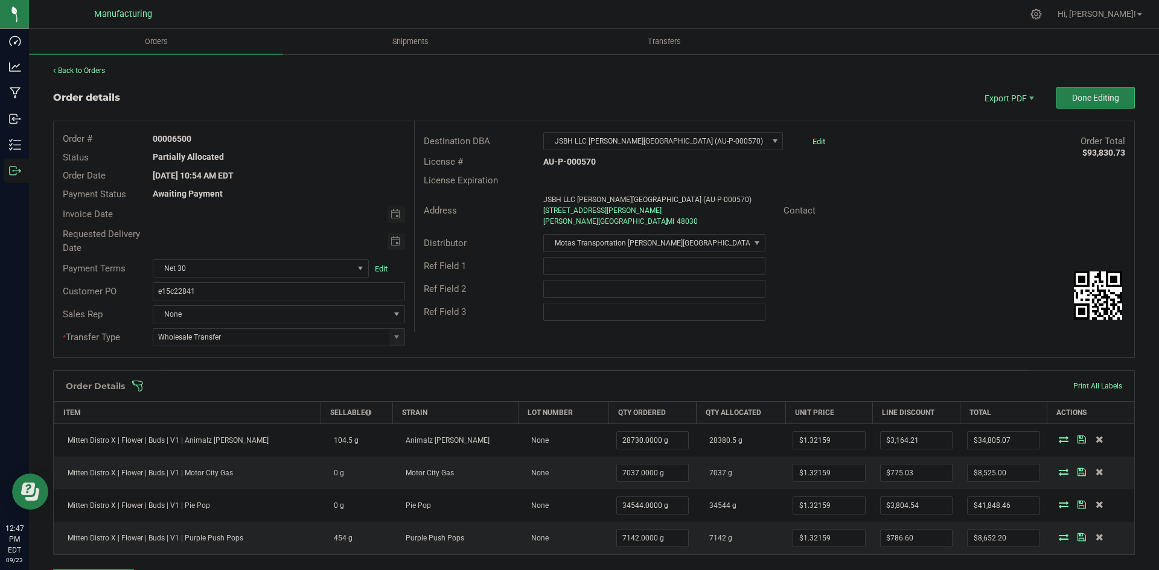
click at [693, 385] on span at bounding box center [673, 386] width 1082 height 12
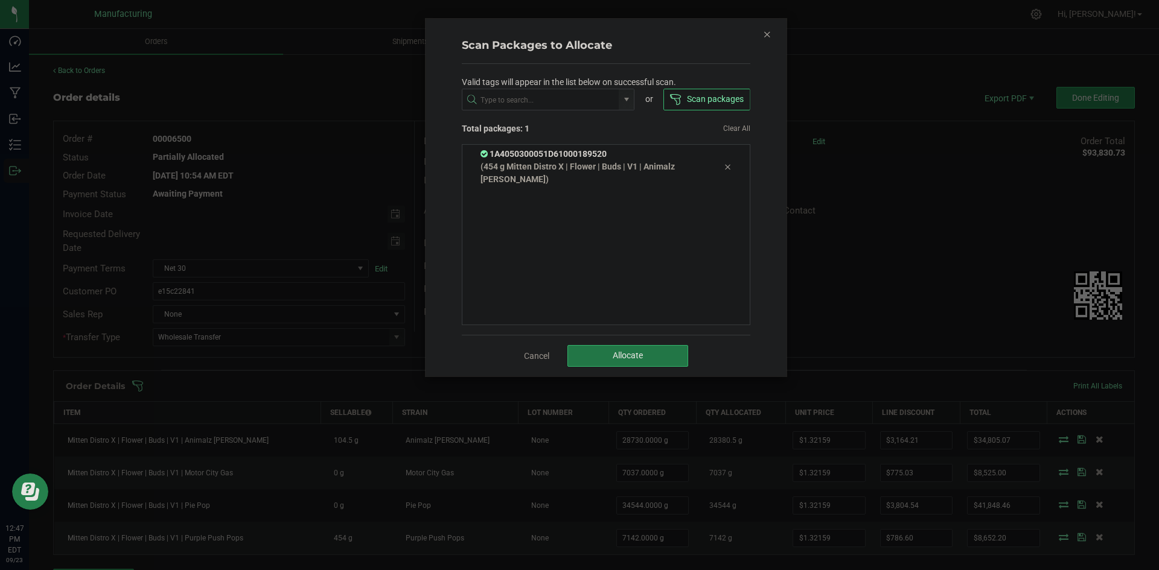
click at [607, 356] on button "Allocate" at bounding box center [627, 356] width 121 height 22
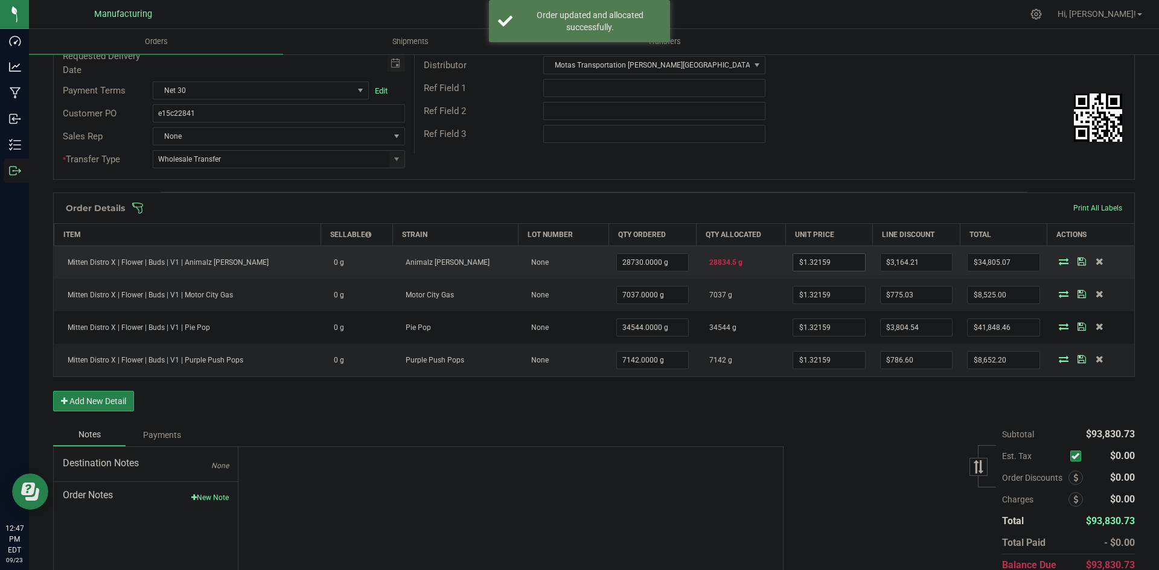
scroll to position [109, 0]
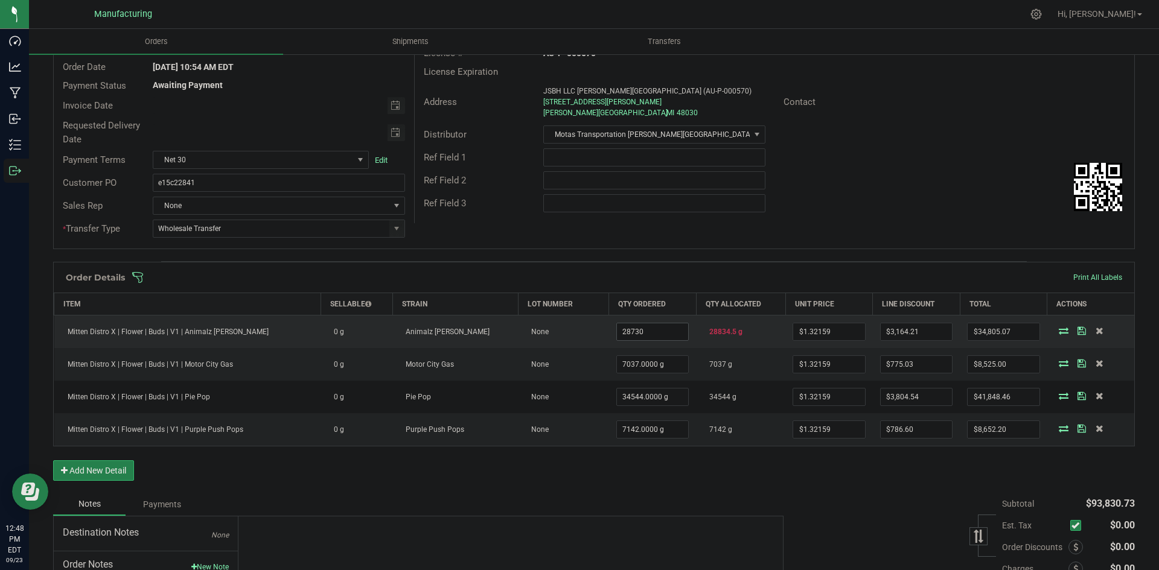
click at [648, 325] on input "28730" at bounding box center [652, 332] width 71 height 17
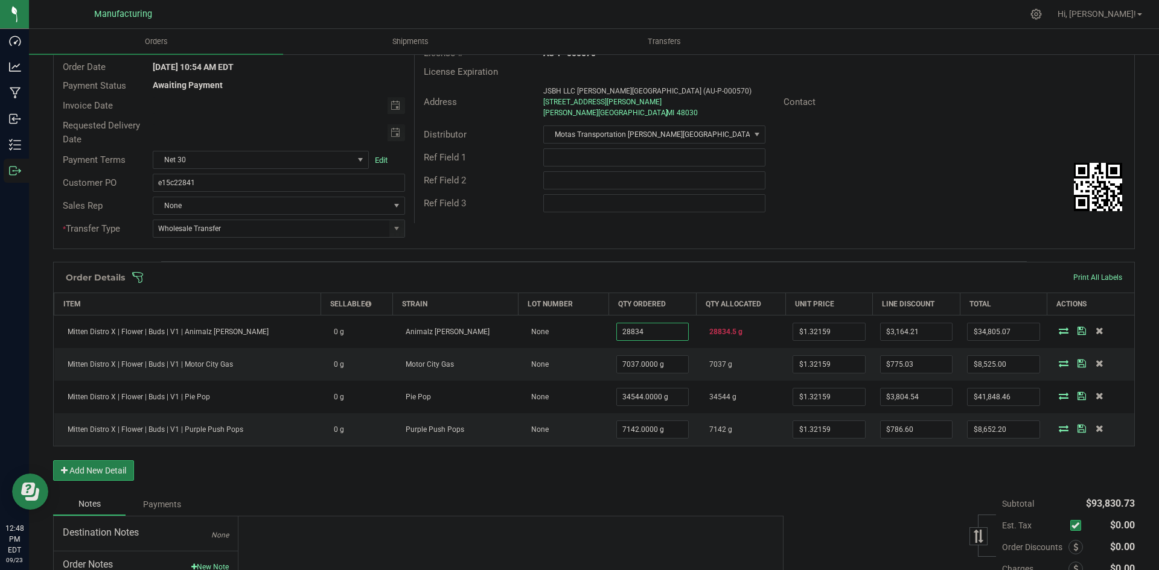
type input "28834.0000 g"
type input "$34,942.52"
click at [772, 228] on div "Order # 00006500 Status Allocated Order Date Sep 23, 2025 10:54 AM EDT Payment …" at bounding box center [594, 131] width 1081 height 236
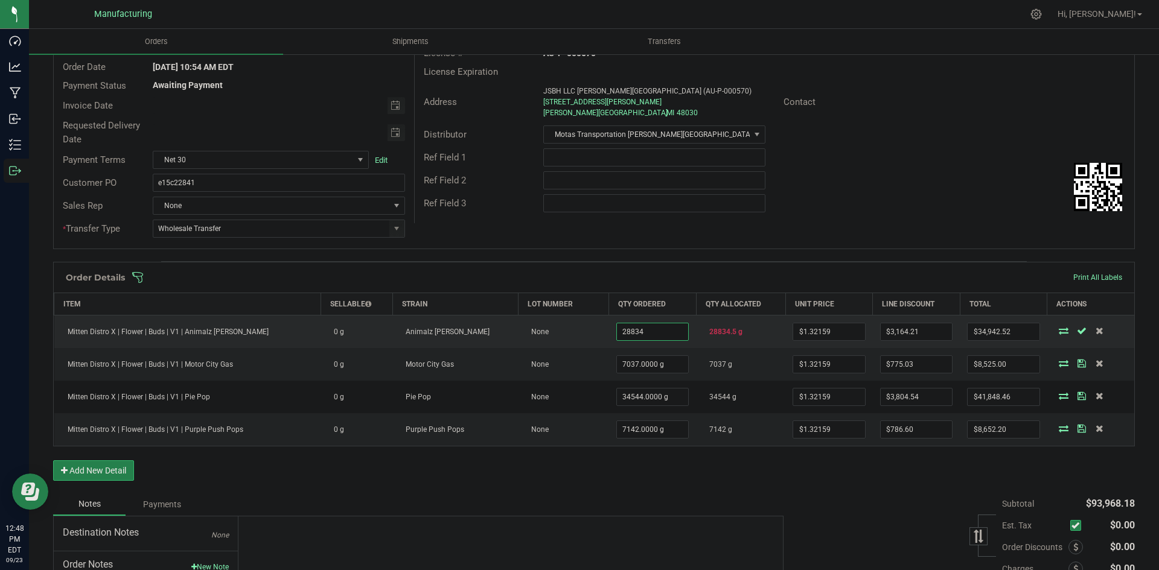
click at [644, 333] on input "28834" at bounding box center [652, 332] width 71 height 17
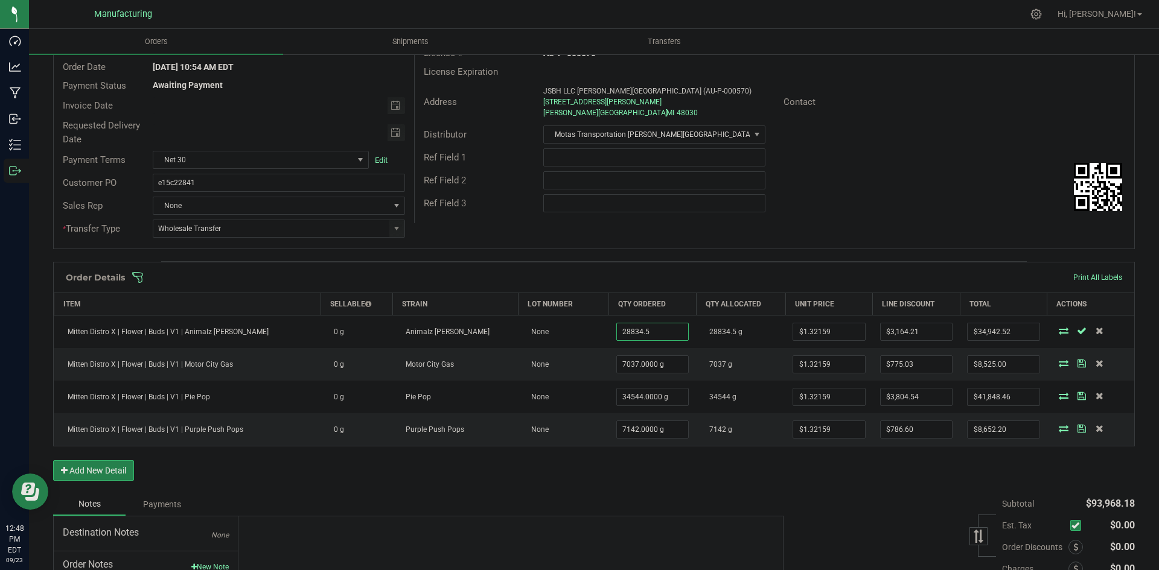
type input "28834.5000 g"
type input "$34,943.18"
click at [980, 219] on div "Destination DBA JSBH LLC Hazel Park (AU-P-000570) Edit Order Total $93,968.18 L…" at bounding box center [774, 118] width 720 height 211
click at [989, 327] on input "34943.176855000005" at bounding box center [1003, 332] width 71 height 17
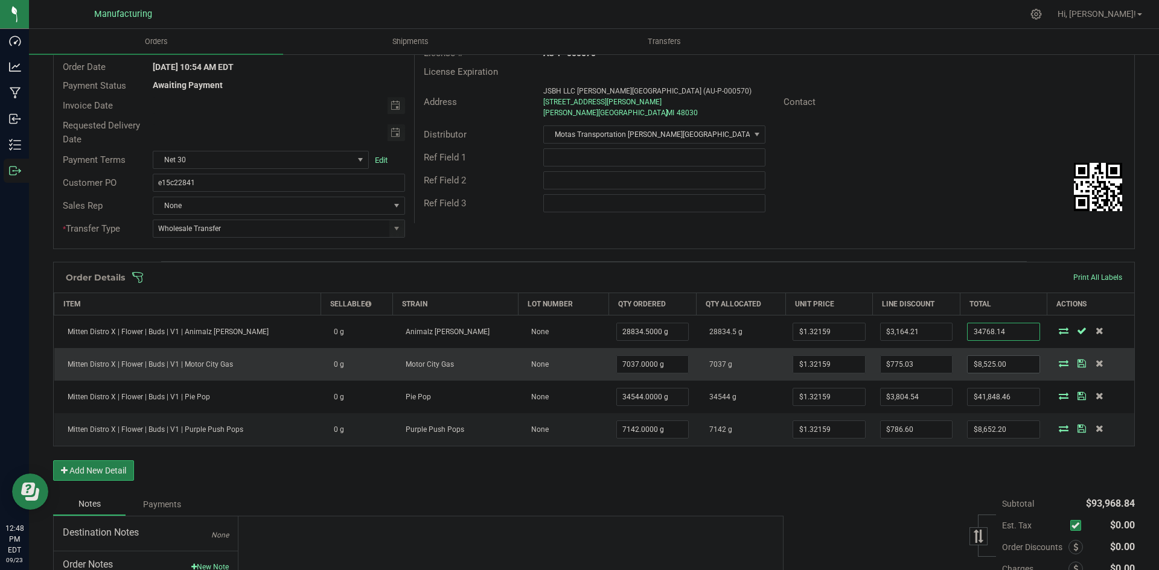
type input "34768.14"
type input "8525"
type input "$3,339.25"
type input "$34,768.14"
click at [1011, 359] on input "8525" at bounding box center [1003, 364] width 71 height 17
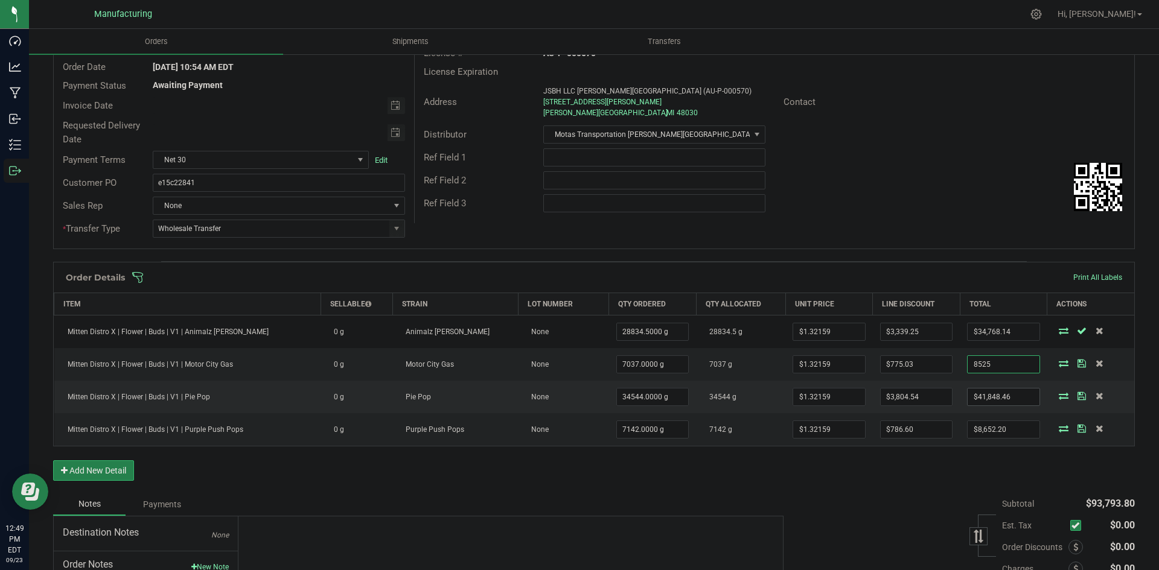
type input "$8,525.00"
click at [980, 392] on input "41848.46" at bounding box center [1003, 397] width 71 height 17
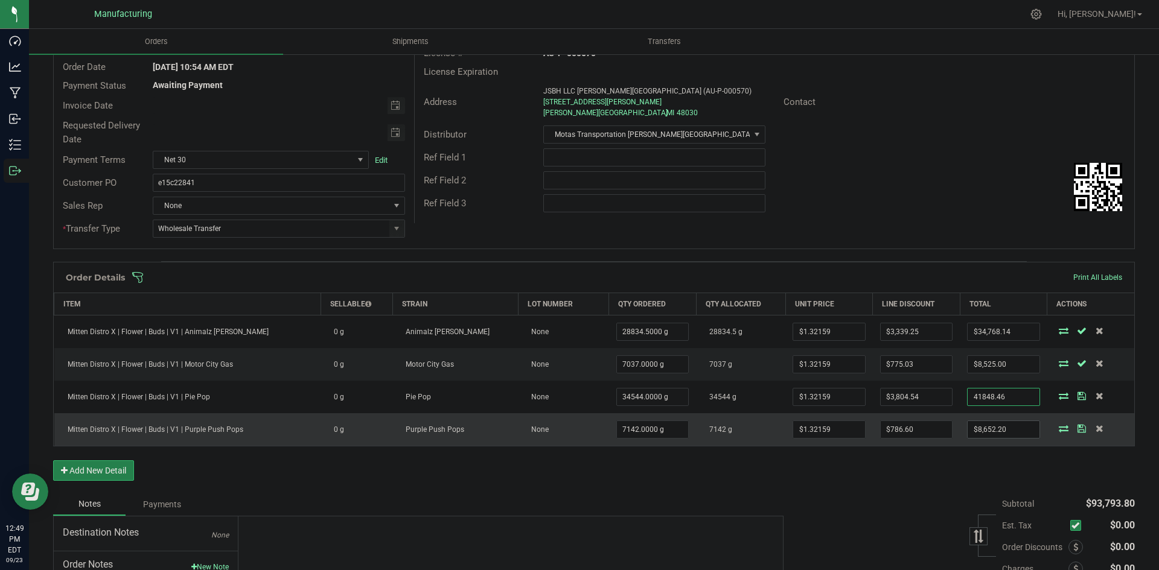
type input "$41,848.46"
click at [978, 433] on input "8652.2" at bounding box center [1003, 429] width 71 height 17
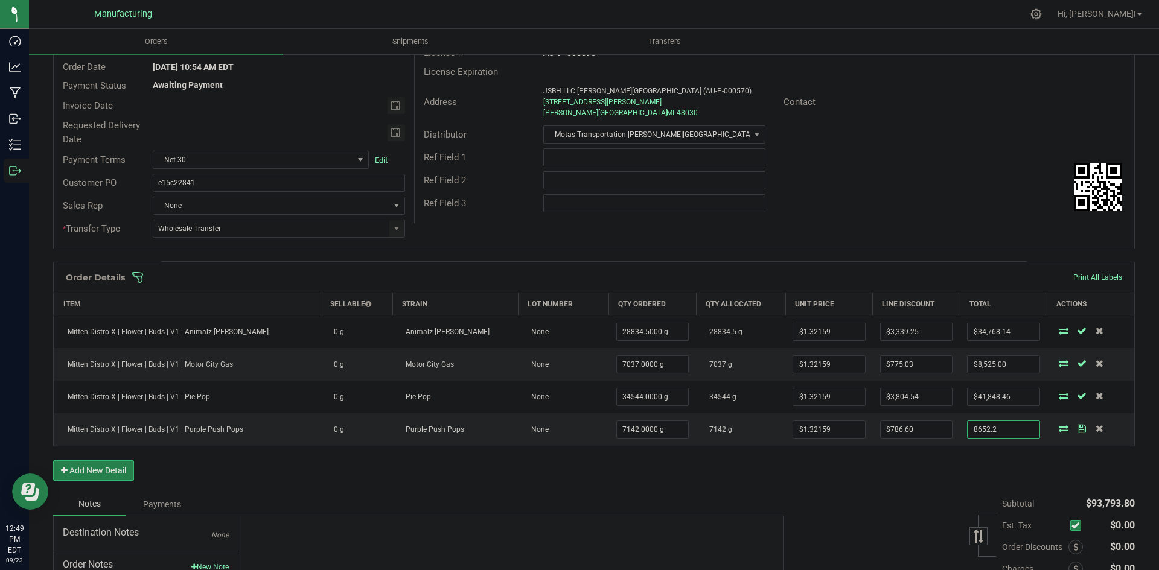
type input "$8,652.20"
click at [945, 465] on div "Order Details Print All Labels Item Sellable Strain Lot Number Qty Ordered Qty …" at bounding box center [594, 377] width 1082 height 231
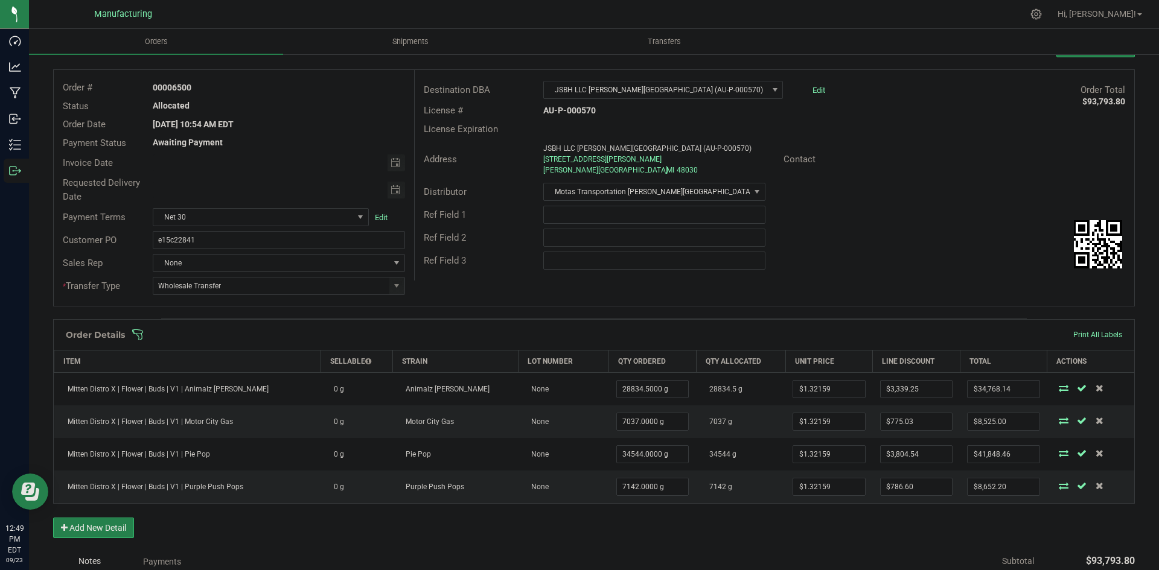
scroll to position [0, 0]
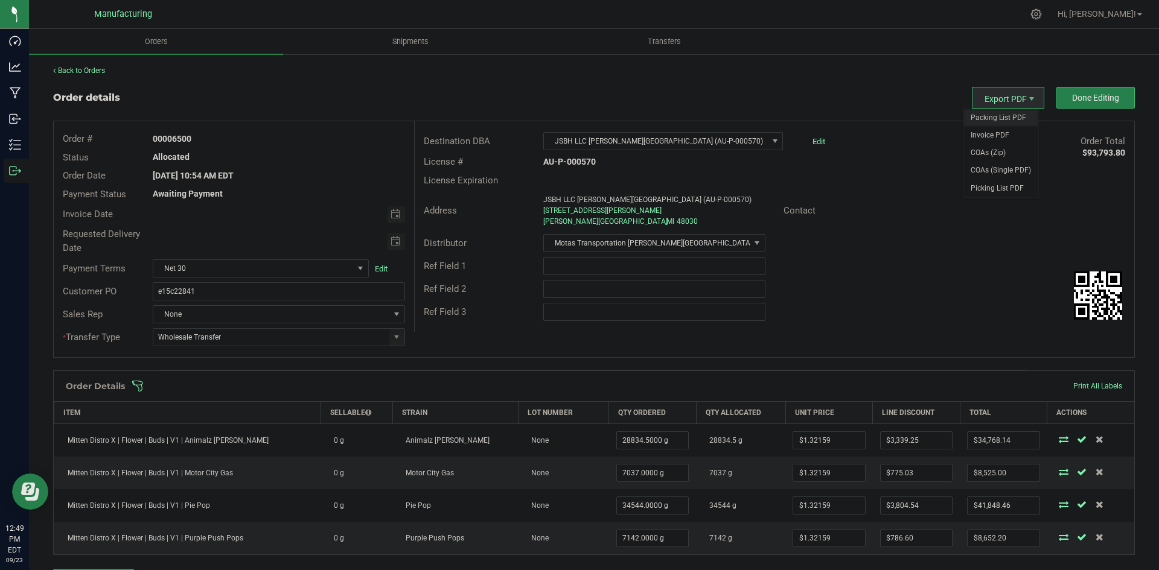
click at [992, 112] on span "Packing List PDF" at bounding box center [1000, 118] width 75 height 18
click at [1071, 91] on button "Done Editing" at bounding box center [1095, 98] width 78 height 22
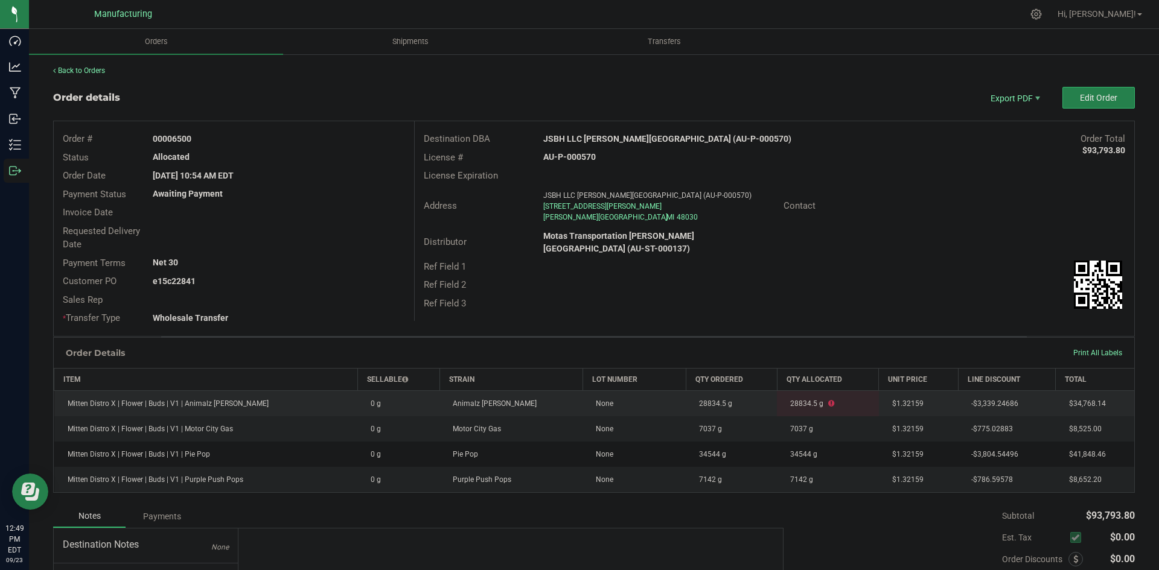
click at [828, 403] on icon at bounding box center [831, 403] width 6 height 7
click at [808, 407] on td "28834.5 g" at bounding box center [828, 404] width 102 height 26
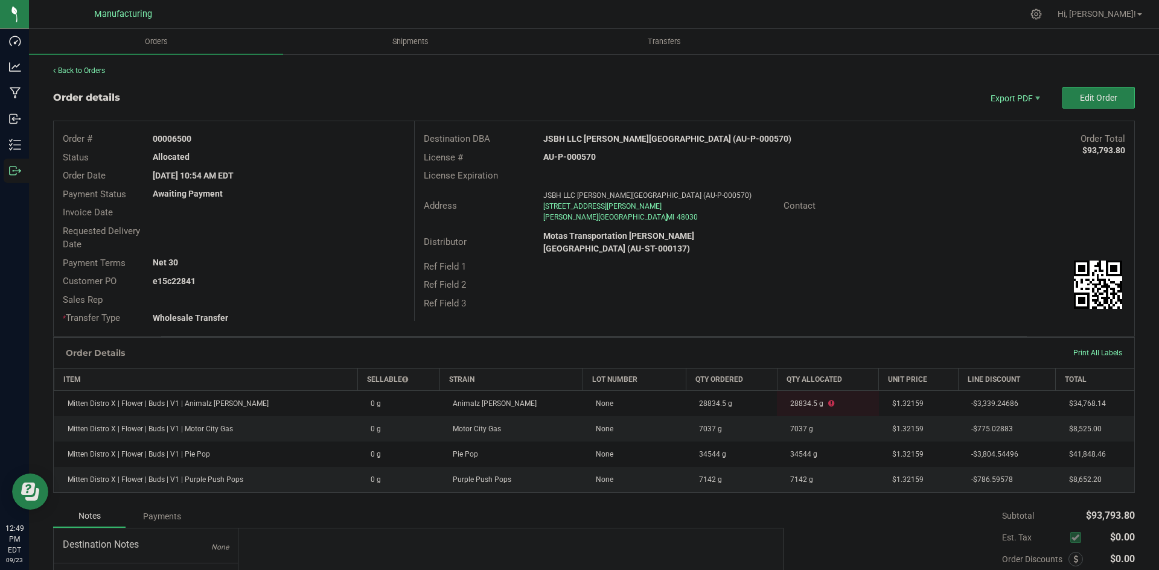
click at [823, 315] on div "Order # 00006500 Status Allocated Order Date Sep 23, 2025 10:54 AM EDT Payment …" at bounding box center [594, 228] width 1081 height 215
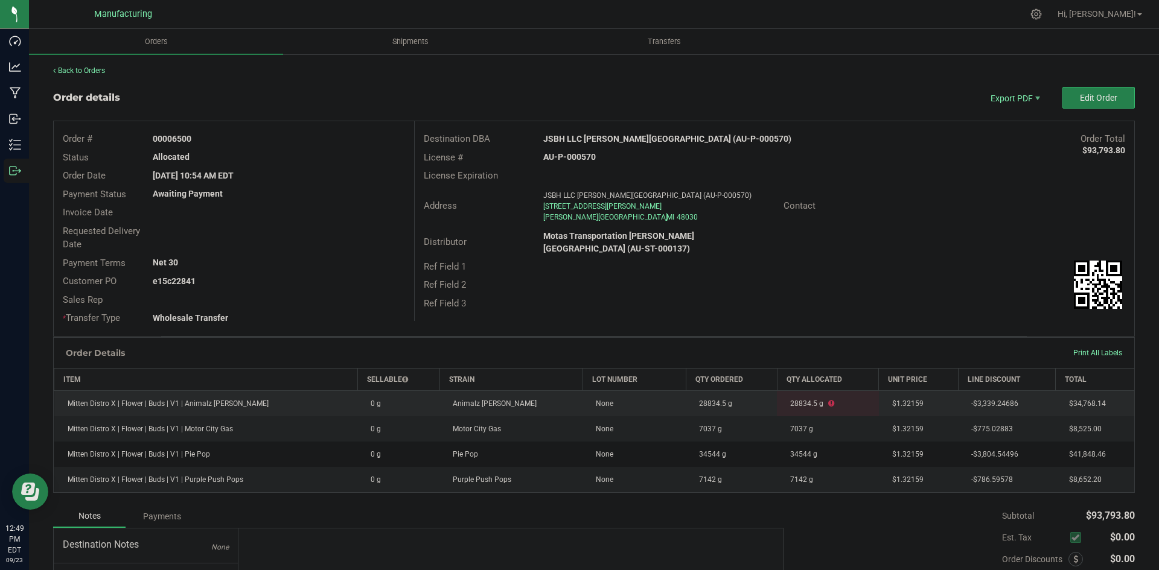
click at [828, 404] on icon at bounding box center [831, 403] width 6 height 7
click at [828, 403] on icon at bounding box center [831, 403] width 6 height 7
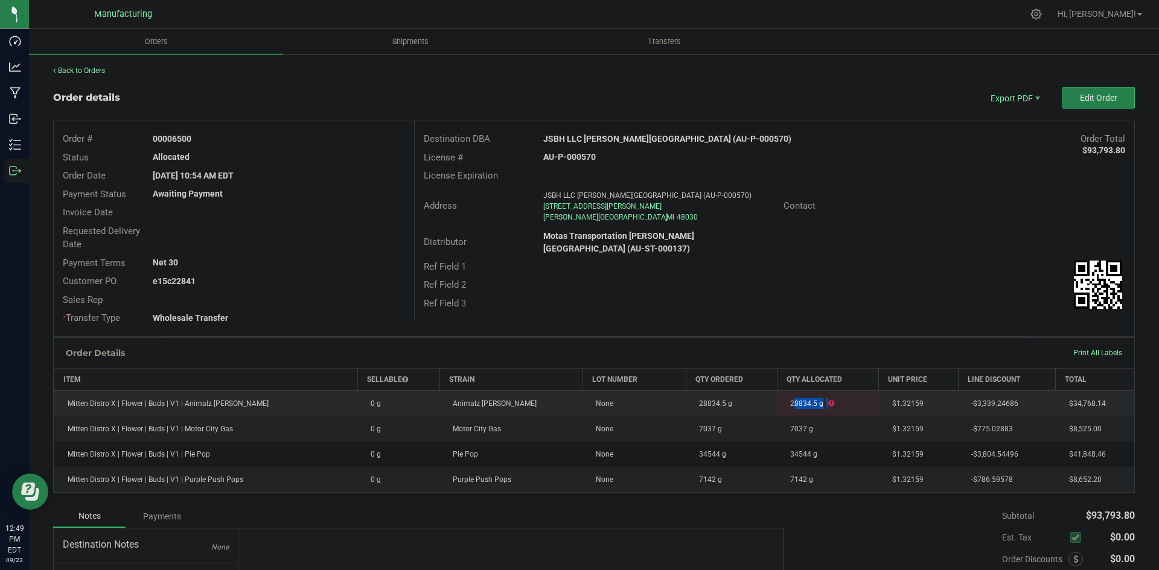
click at [828, 403] on icon at bounding box center [831, 403] width 6 height 7
click at [823, 403] on td "28834.5 g" at bounding box center [828, 404] width 102 height 26
drag, startPoint x: 810, startPoint y: 403, endPoint x: 802, endPoint y: 404, distance: 7.5
click at [808, 403] on td "28834.5 g" at bounding box center [828, 404] width 102 height 26
click at [828, 404] on icon at bounding box center [831, 403] width 6 height 7
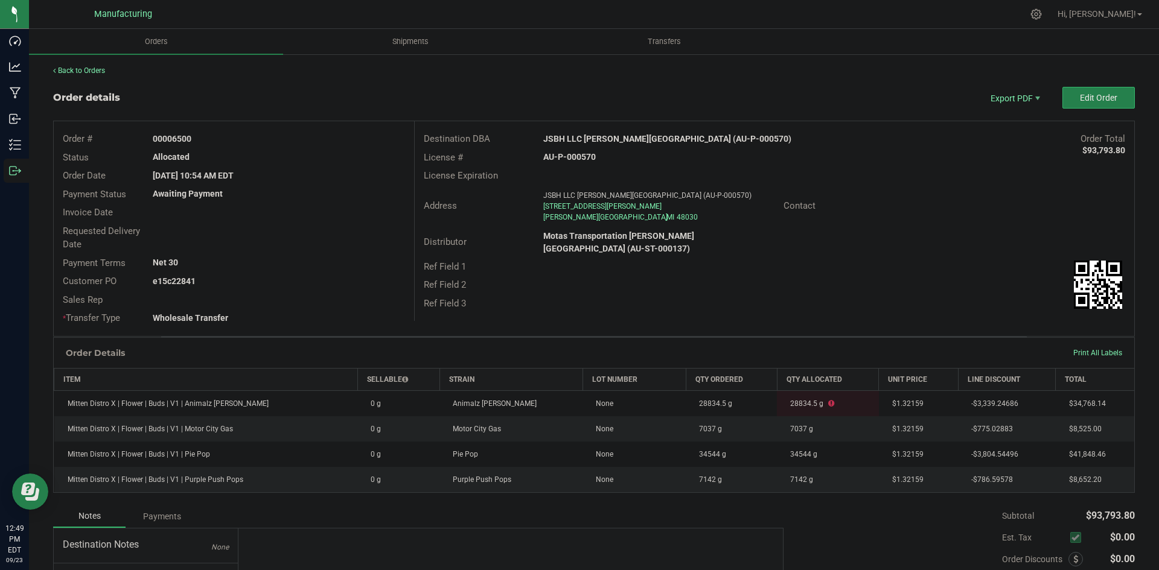
click at [842, 304] on div "Destination DBA JSBH LLC Hazel Park (AU-P-000570) Order Total $93,793.80 Licens…" at bounding box center [774, 221] width 720 height 200
drag, startPoint x: 798, startPoint y: 404, endPoint x: 754, endPoint y: 347, distance: 72.3
click at [751, 348] on div "Order Details Print All Labels" at bounding box center [594, 353] width 1081 height 30
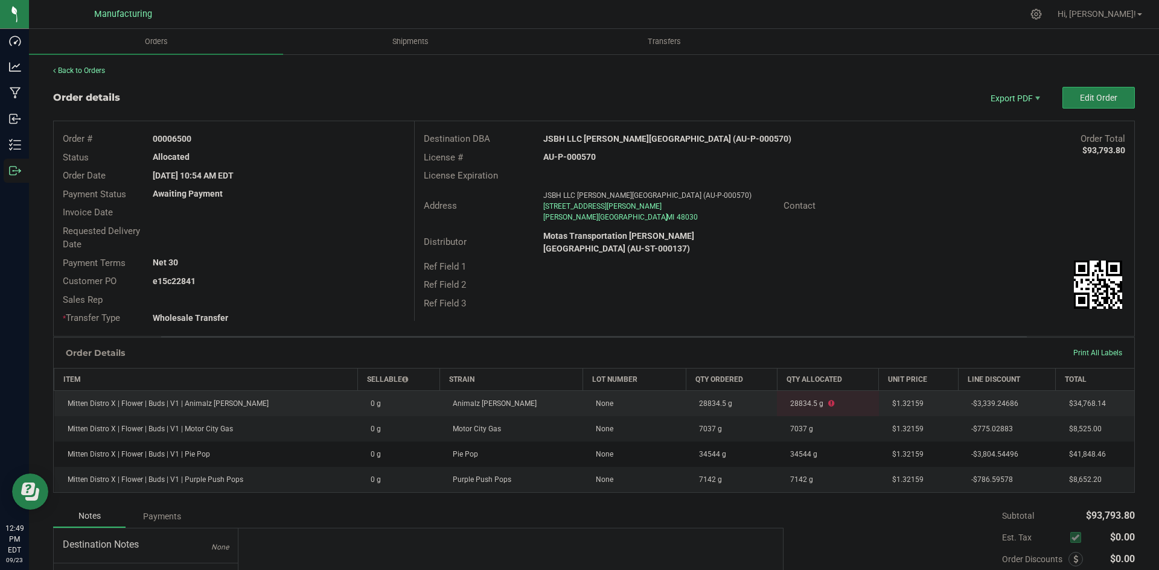
click at [828, 404] on icon at bounding box center [831, 403] width 6 height 7
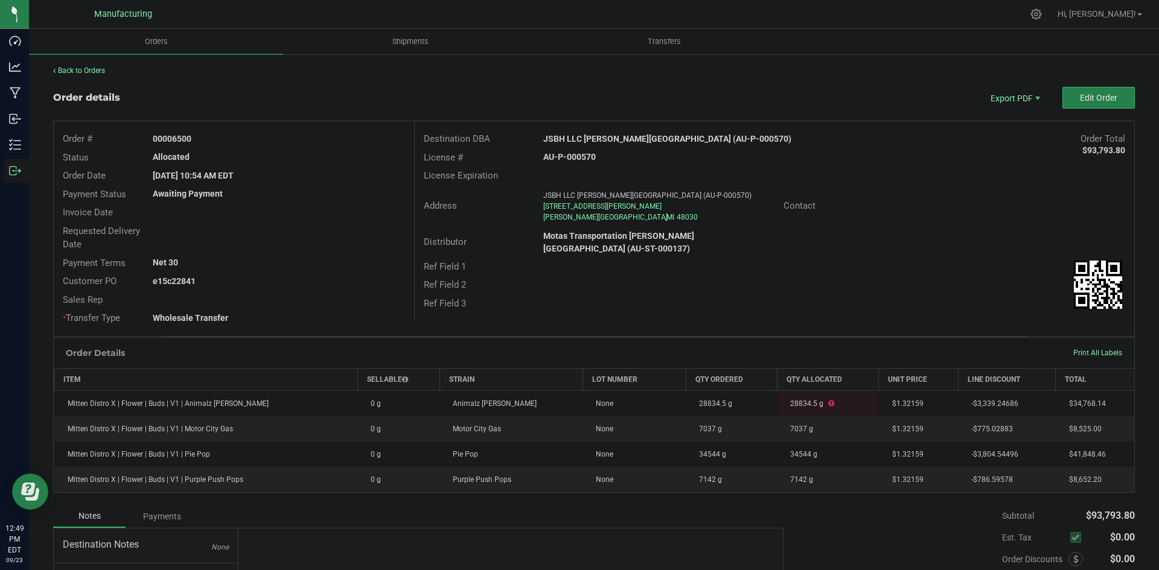
click at [944, 295] on div "Ref Field 3" at bounding box center [775, 304] width 720 height 19
drag, startPoint x: 173, startPoint y: 136, endPoint x: 240, endPoint y: 138, distance: 67.7
click at [240, 138] on div "00006500" at bounding box center [279, 139] width 270 height 13
copy strong "6500"
drag, startPoint x: 171, startPoint y: 279, endPoint x: 344, endPoint y: 287, distance: 173.4
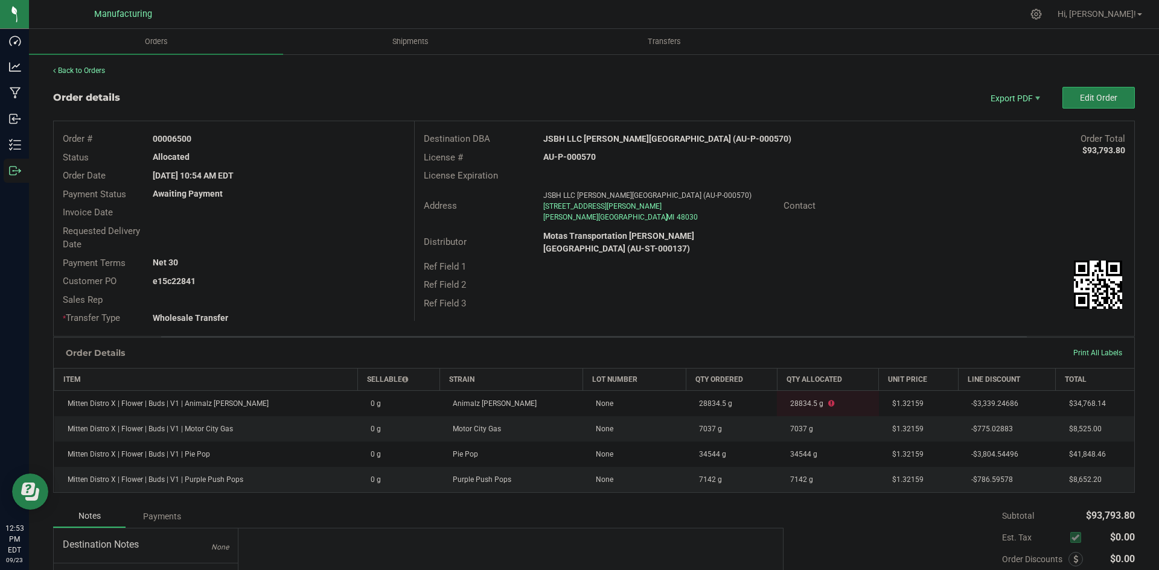
click at [300, 283] on div "e15c22841" at bounding box center [279, 281] width 270 height 13
copy strong "22841"
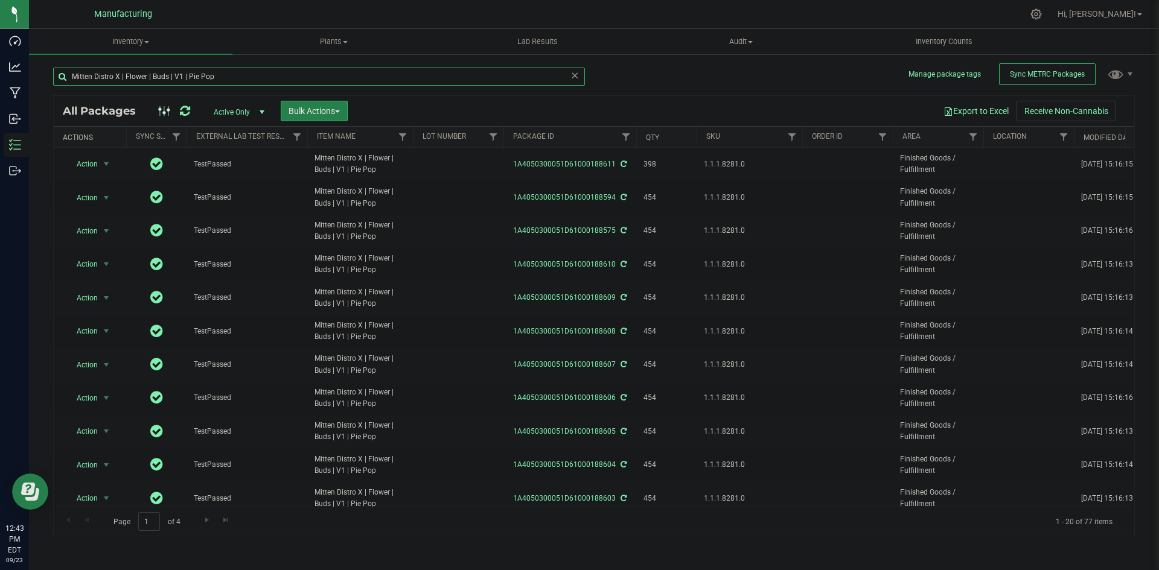
drag, startPoint x: 269, startPoint y: 76, endPoint x: 43, endPoint y: 79, distance: 226.4
click at [40, 80] on div "Manage package tags Sync METRC Packages Mitten Distro X | Flower | Buds | V1 | …" at bounding box center [594, 237] width 1130 height 368
type input "1A4050300051D61000189520"
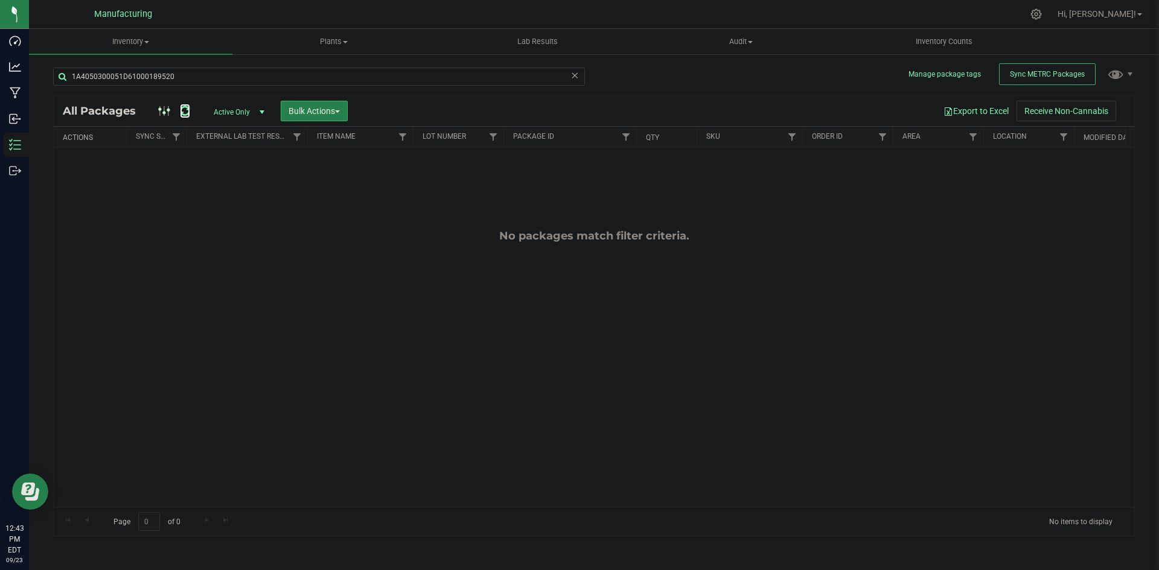
click at [185, 109] on icon at bounding box center [185, 111] width 10 height 12
click at [1079, 73] on span "Sync METRC Packages" at bounding box center [1047, 74] width 75 height 8
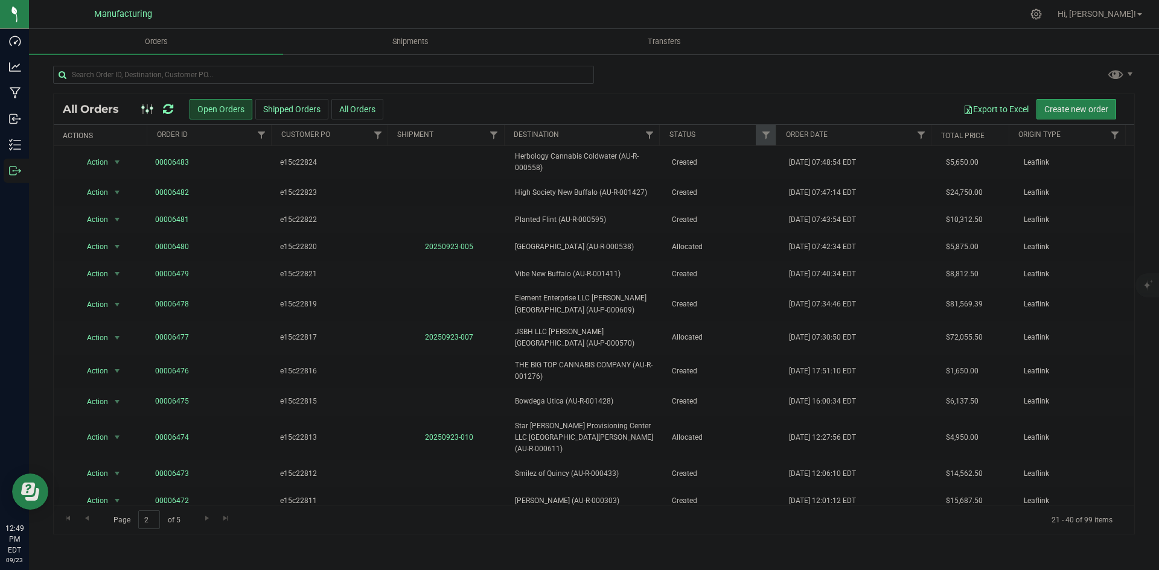
scroll to position [121, 0]
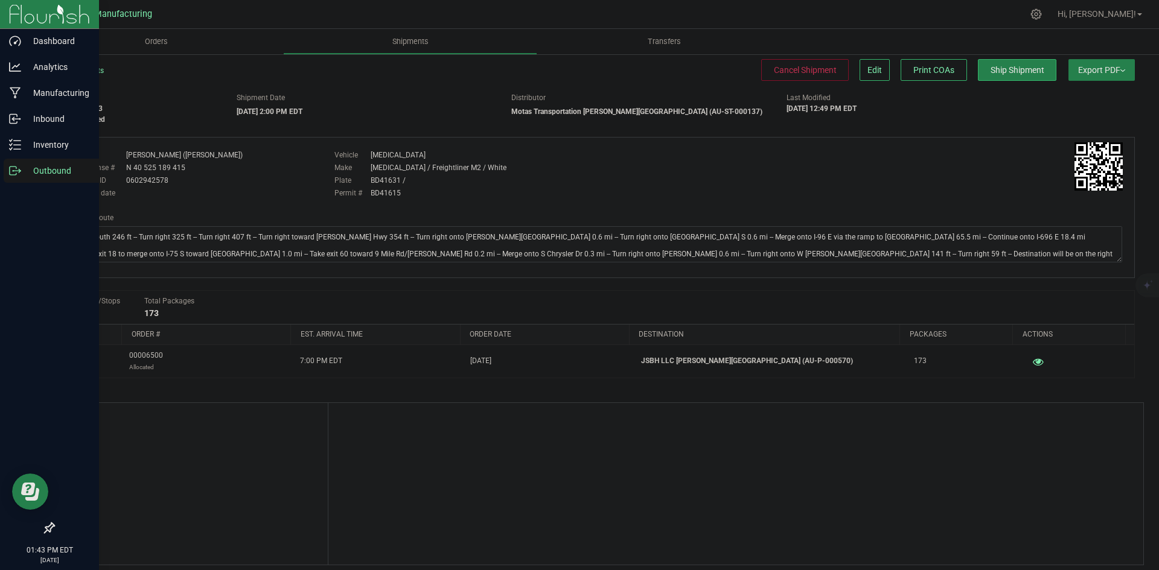
click at [9, 175] on icon at bounding box center [15, 171] width 12 height 12
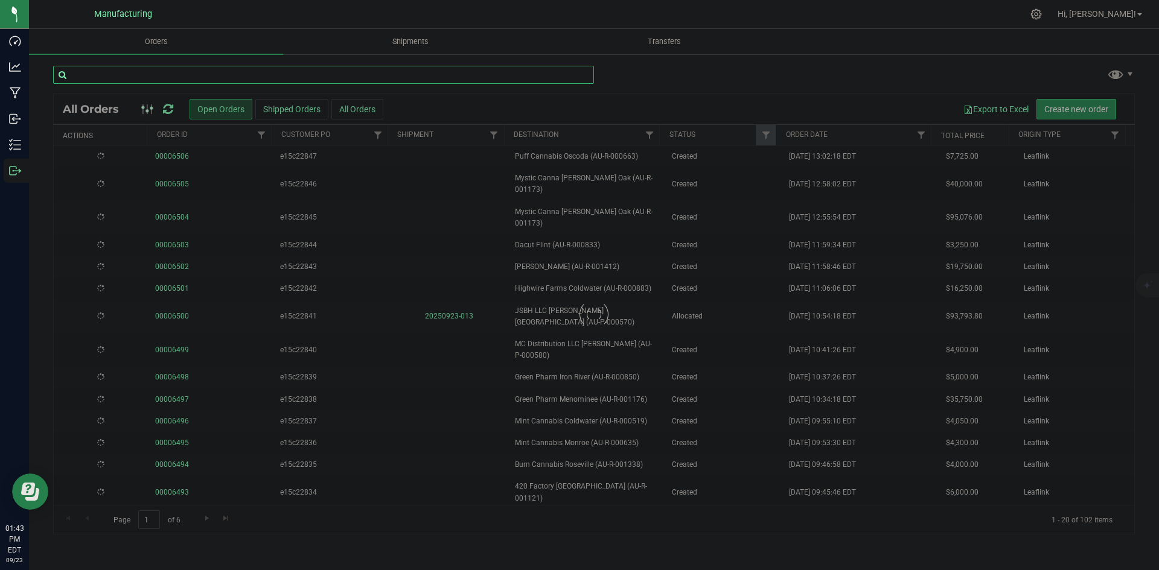
click at [219, 83] on input "text" at bounding box center [323, 75] width 541 height 18
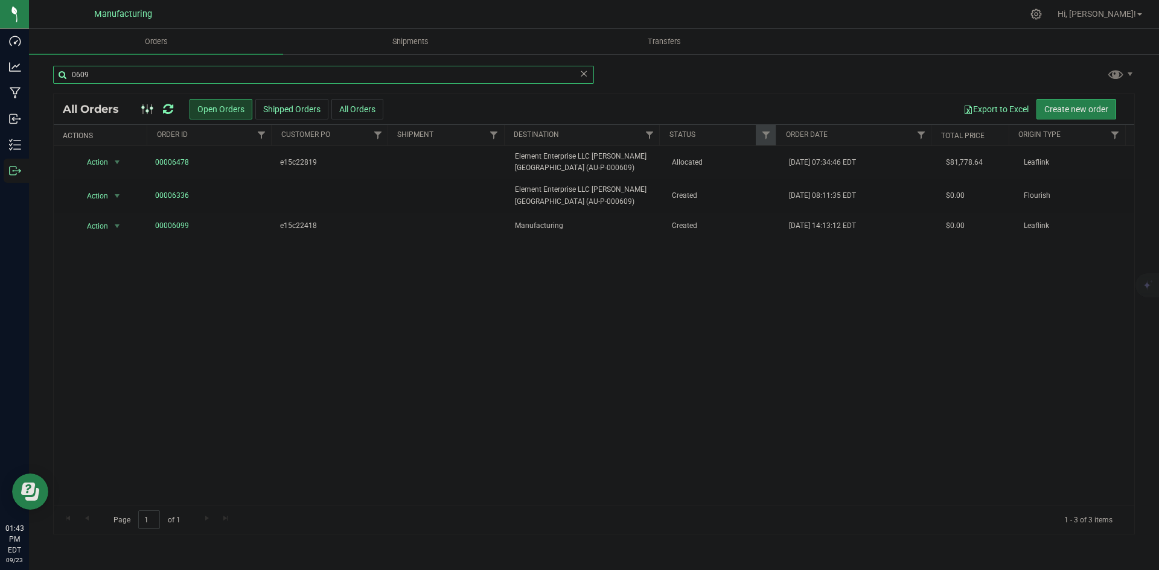
type input "0609"
click at [162, 110] on div at bounding box center [157, 109] width 40 height 14
click at [164, 110] on icon at bounding box center [168, 109] width 10 height 12
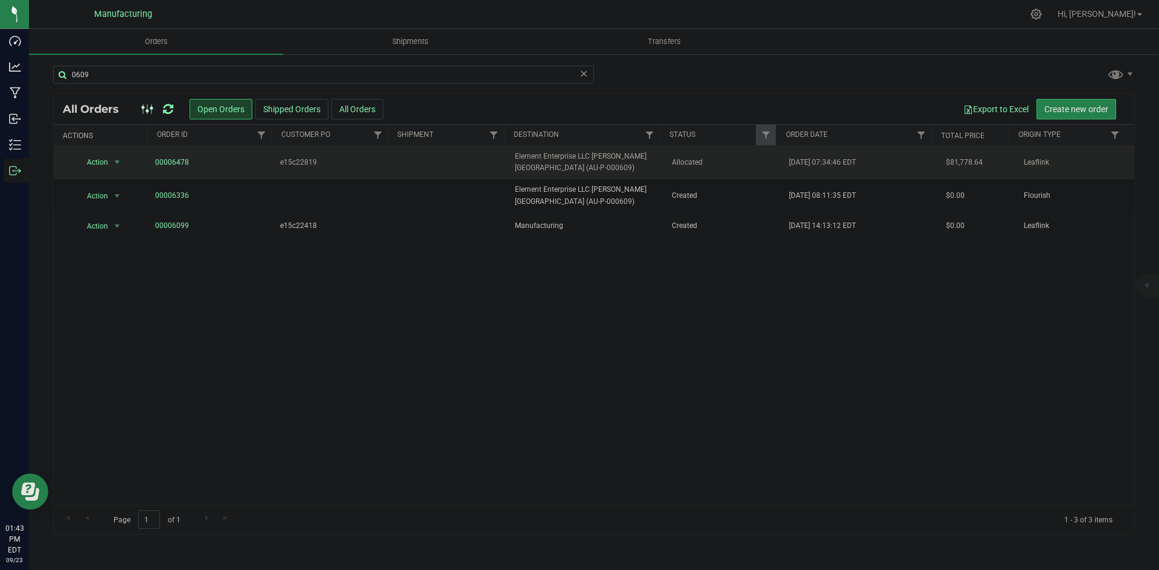
click at [648, 159] on span "Element Enterprise LLC [PERSON_NAME][GEOGRAPHIC_DATA] (AU-P-000609)" at bounding box center [586, 162] width 142 height 23
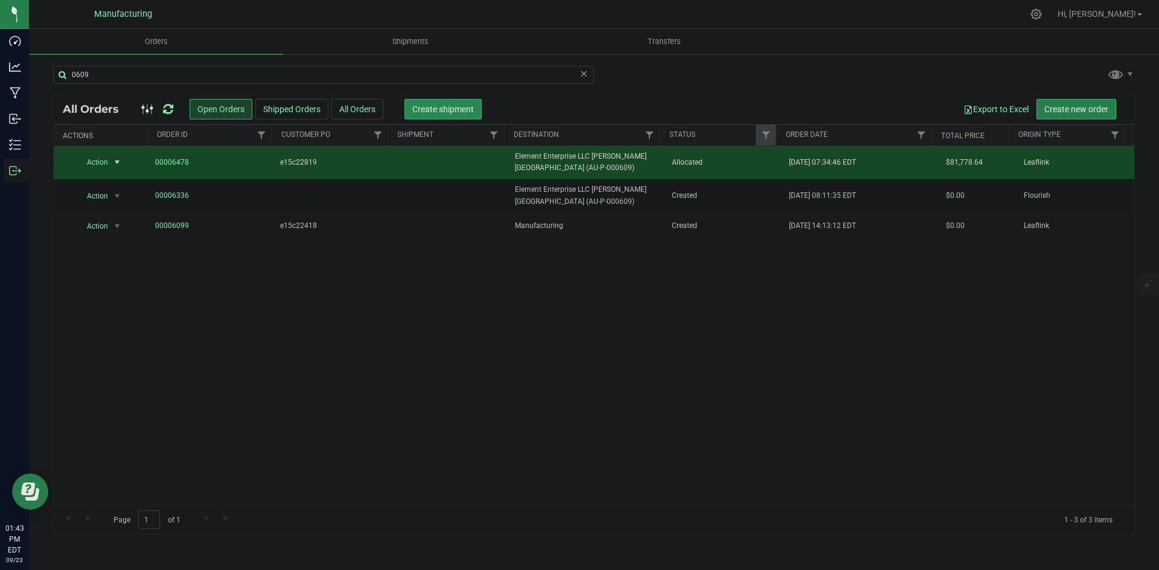
click at [459, 105] on span "Create shipment" at bounding box center [443, 109] width 62 height 10
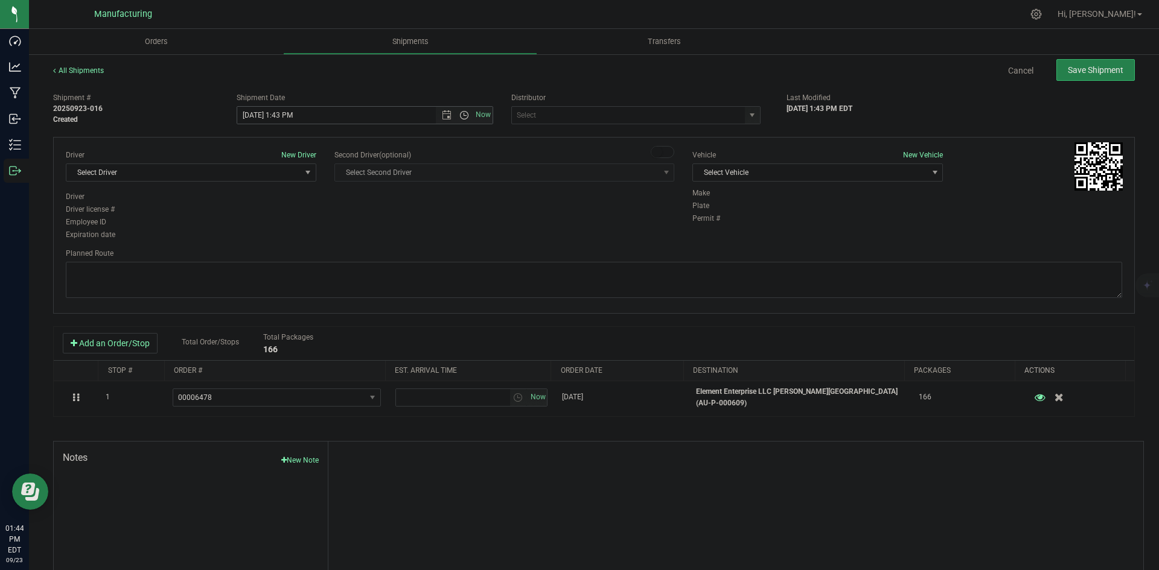
click at [464, 116] on span "Open the time view" at bounding box center [464, 115] width 10 height 10
click at [263, 202] on li "2:00 PM" at bounding box center [361, 207] width 252 height 16
type input "[DATE] 2:00 PM"
drag, startPoint x: 497, startPoint y: 217, endPoint x: 601, endPoint y: 178, distance: 110.8
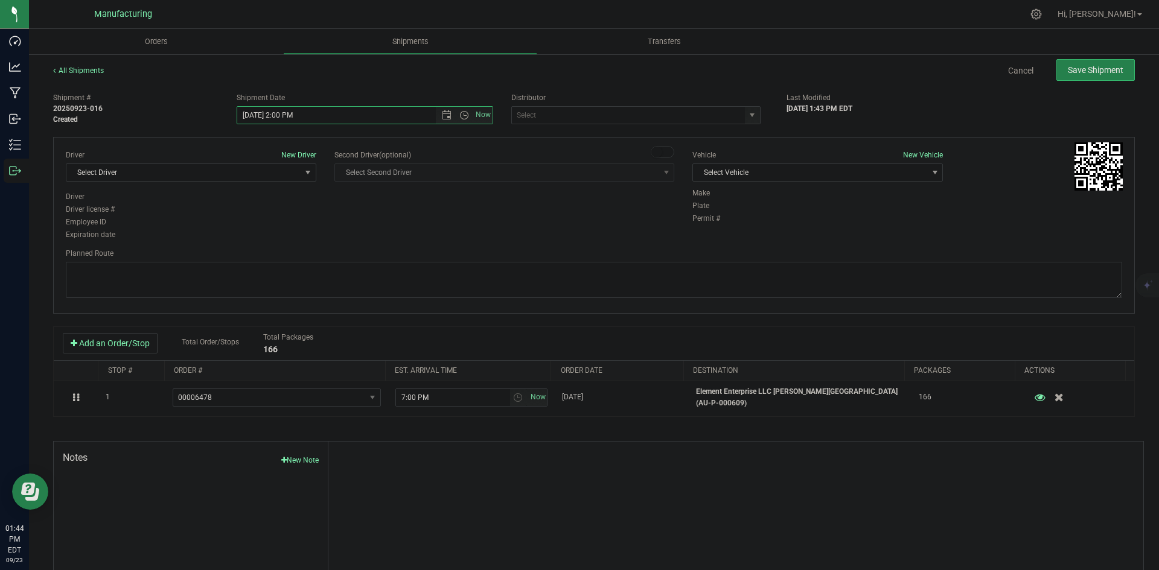
click at [500, 216] on div "Driver New Driver Select Driver Select Driver [PERSON_NAME] ([PERSON_NAME]) [PE…" at bounding box center [594, 196] width 1075 height 92
click at [747, 116] on span "select" at bounding box center [752, 115] width 10 height 10
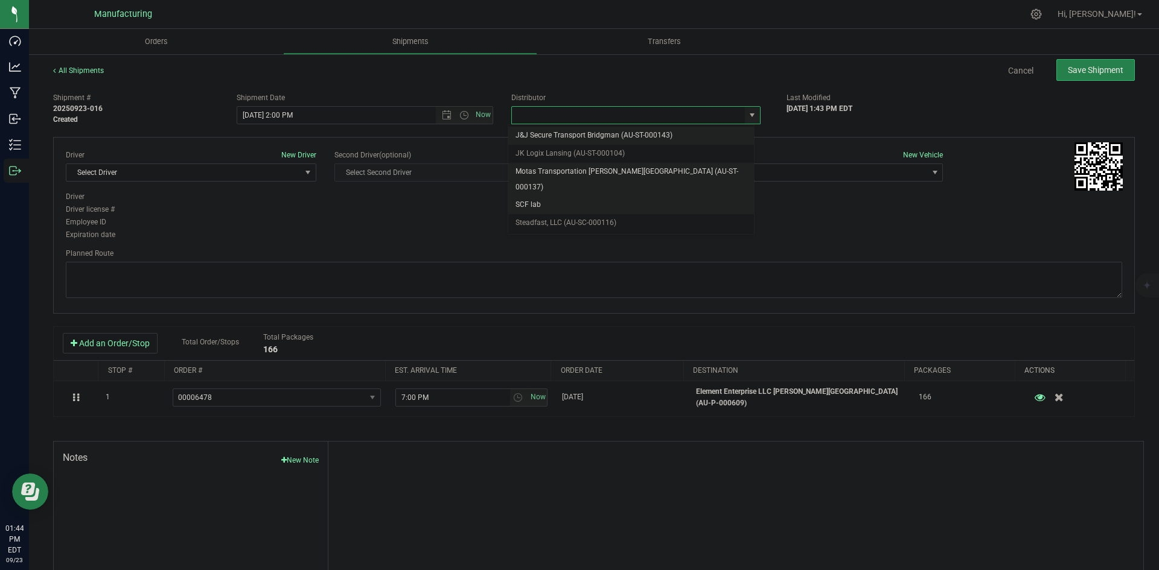
drag, startPoint x: 560, startPoint y: 171, endPoint x: 597, endPoint y: 171, distance: 36.8
click at [561, 171] on li "Motas Transportation [PERSON_NAME][GEOGRAPHIC_DATA] (AU-ST-000137)" at bounding box center [631, 179] width 246 height 33
type input "Motas Transportation [PERSON_NAME][GEOGRAPHIC_DATA] (AU-ST-000137)"
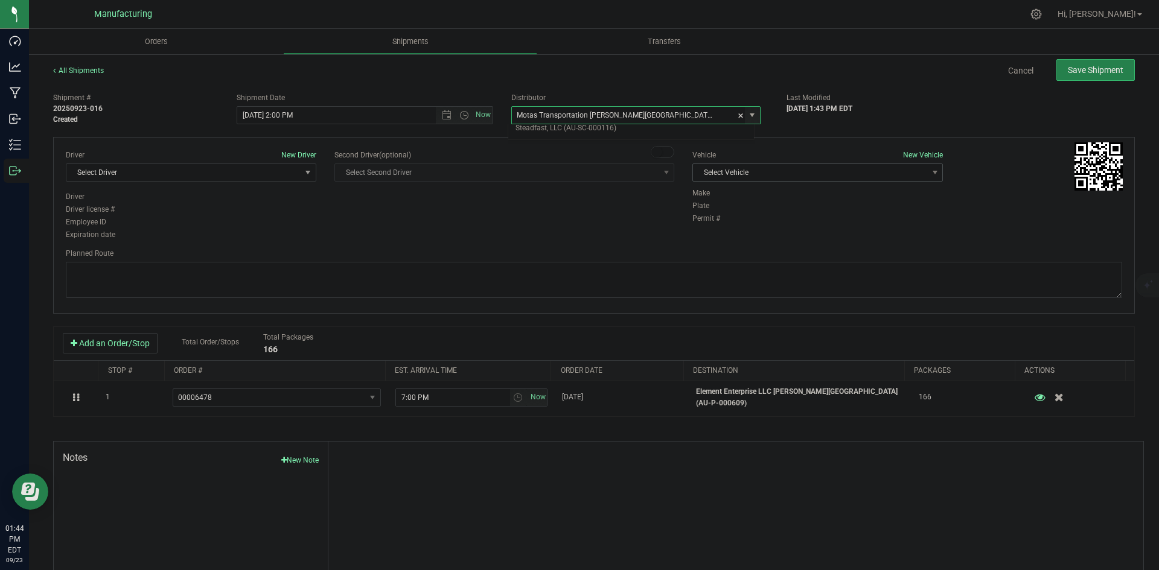
click at [761, 172] on span "Select Vehicle" at bounding box center [810, 172] width 234 height 17
drag, startPoint x: 708, startPoint y: 228, endPoint x: 613, endPoint y: 228, distance: 95.4
click at [706, 228] on li "[MEDICAL_DATA]" at bounding box center [811, 229] width 247 height 18
click at [254, 176] on span "Select Driver" at bounding box center [183, 172] width 234 height 17
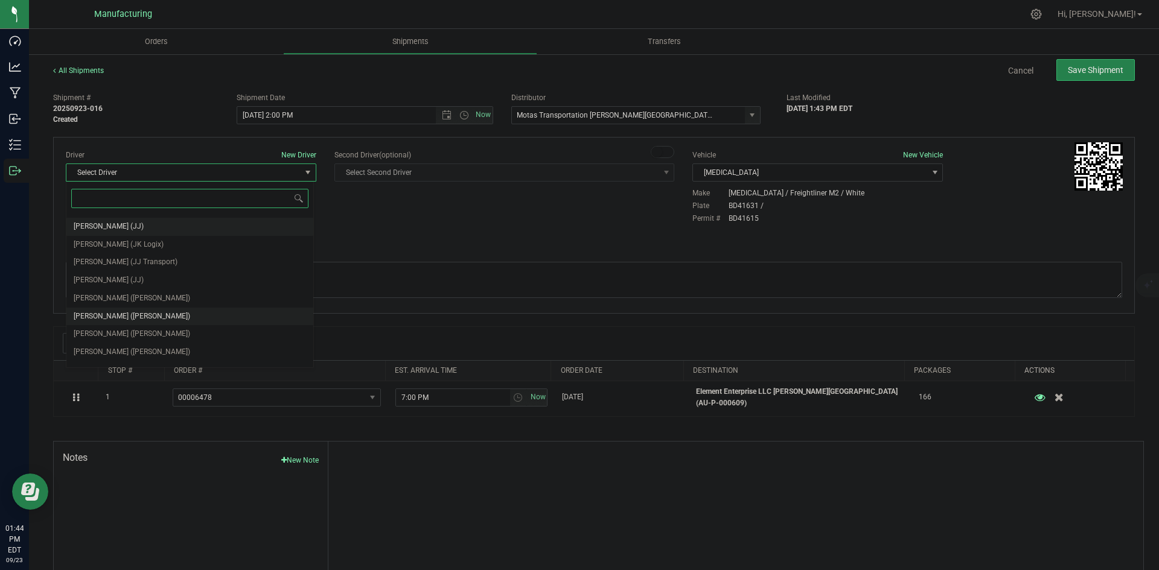
scroll to position [63, 0]
drag, startPoint x: 129, startPoint y: 280, endPoint x: 333, endPoint y: 249, distance: 206.9
click at [129, 280] on span "[PERSON_NAME] ([PERSON_NAME])" at bounding box center [132, 286] width 117 height 16
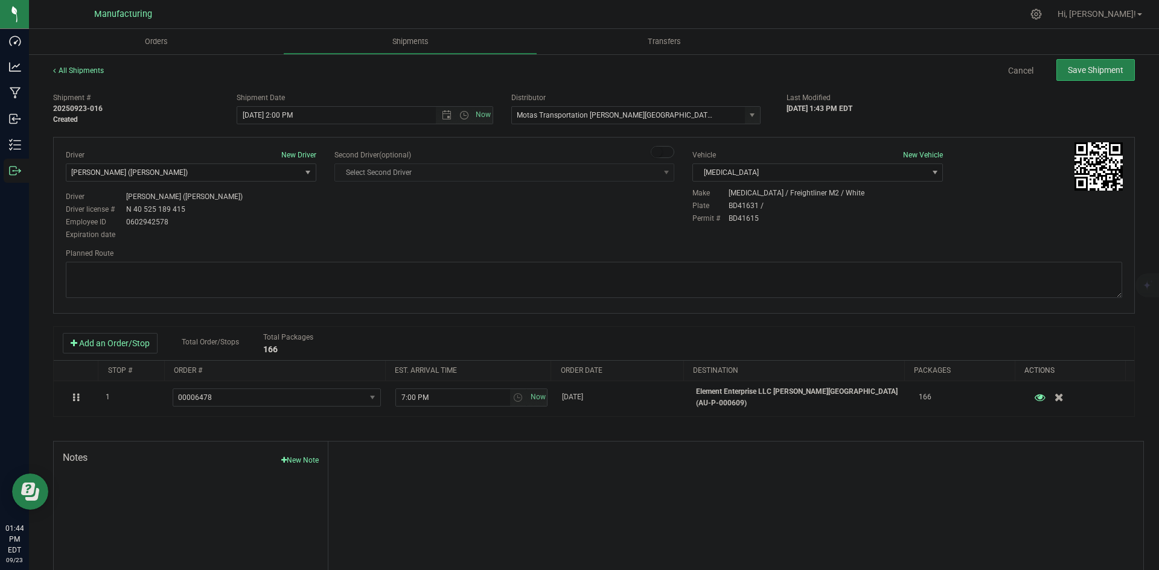
drag, startPoint x: 414, startPoint y: 230, endPoint x: 423, endPoint y: 222, distance: 12.4
click at [417, 227] on div "Driver New Driver [PERSON_NAME] ([PERSON_NAME]) Select Driver [PERSON_NAME] (JK…" at bounding box center [594, 196] width 1075 height 92
drag, startPoint x: 691, startPoint y: 280, endPoint x: 652, endPoint y: 262, distance: 42.7
click at [691, 280] on textarea at bounding box center [594, 280] width 1056 height 36
paste textarea "Head south 246 ft -- Turn right 325 ft -- Turn right 407 ft -- Turn right towar…"
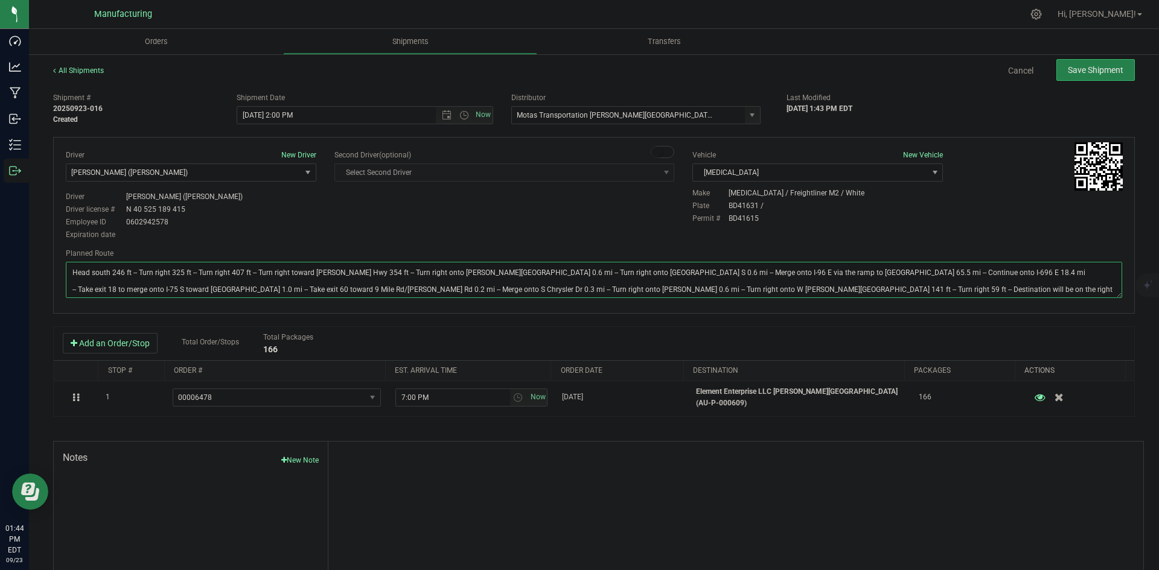
type textarea "Head south 246 ft -- Turn right 325 ft -- Turn right 407 ft -- Turn right towar…"
drag, startPoint x: 609, startPoint y: 219, endPoint x: 630, endPoint y: 207, distance: 24.3
click at [616, 216] on div "Driver New Driver [PERSON_NAME] ([PERSON_NAME]) Select Driver [PERSON_NAME] (JK…" at bounding box center [594, 196] width 1075 height 92
click at [1115, 72] on button "Save Shipment" at bounding box center [1095, 70] width 78 height 22
type input "[DATE] 6:00 PM"
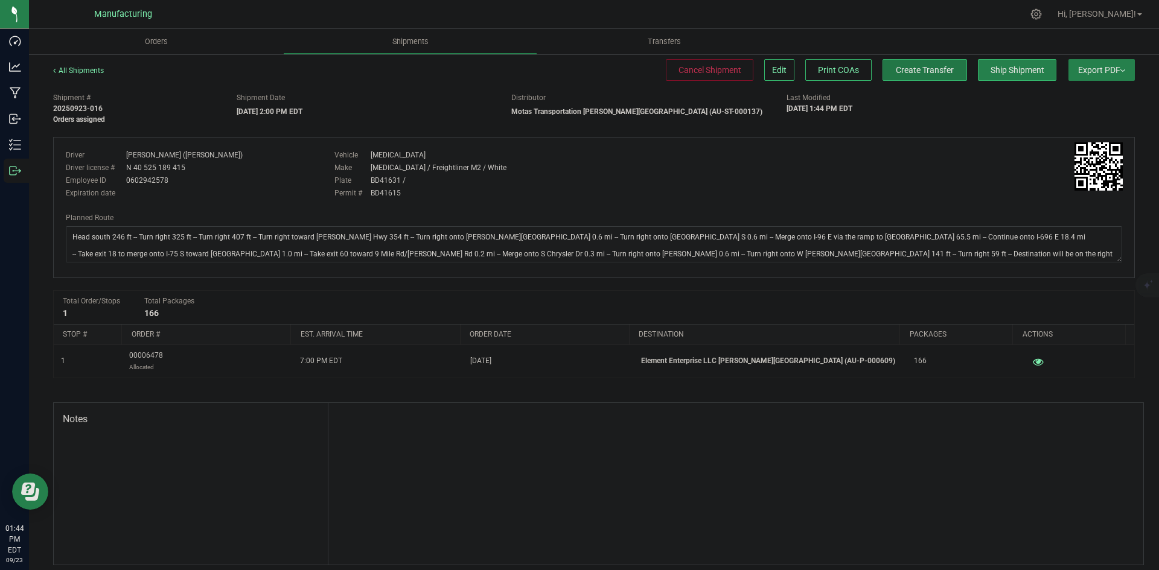
click at [895, 78] on button "Create Transfer" at bounding box center [925, 70] width 85 height 22
